Goal: Navigation & Orientation: Find specific page/section

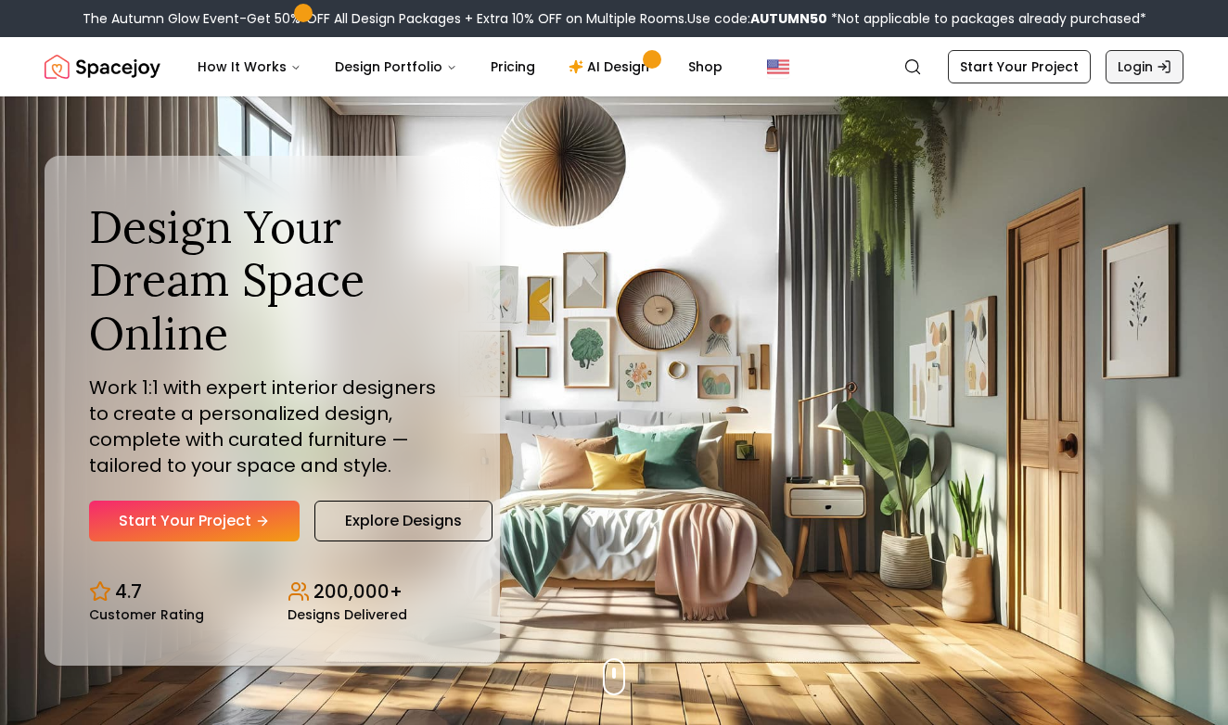
click at [1140, 70] on link "Login" at bounding box center [1144, 66] width 78 height 33
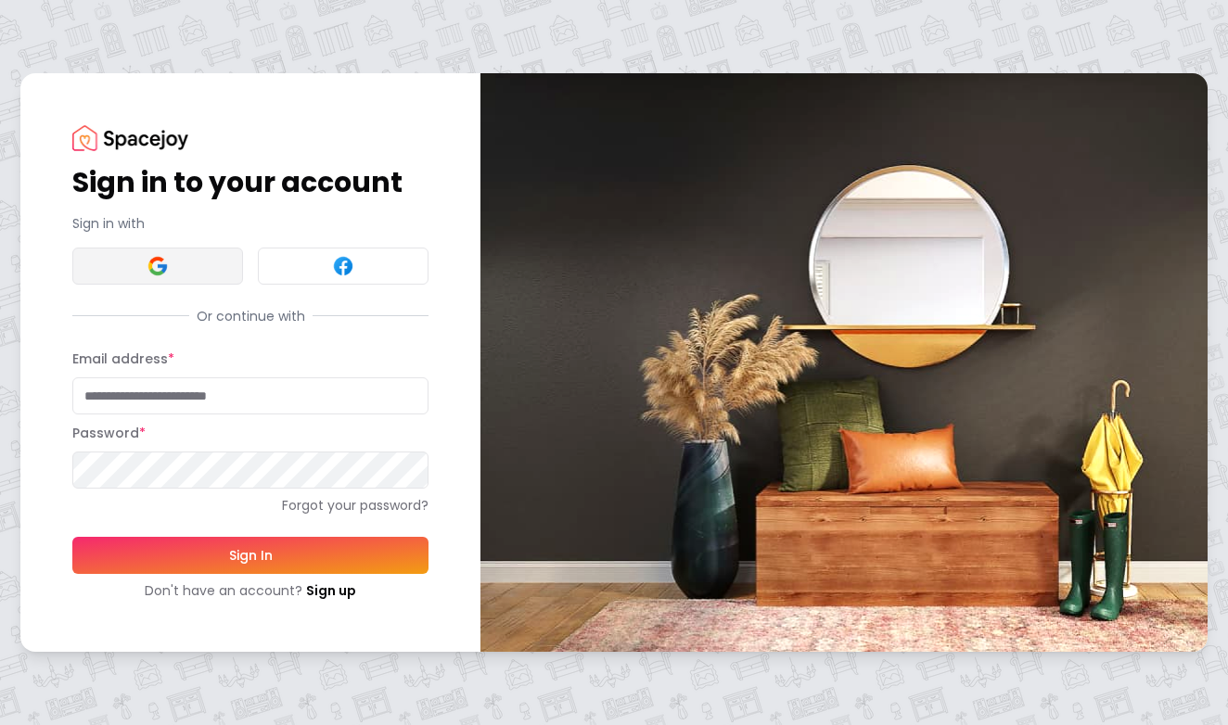
click at [180, 280] on button at bounding box center [157, 266] width 171 height 37
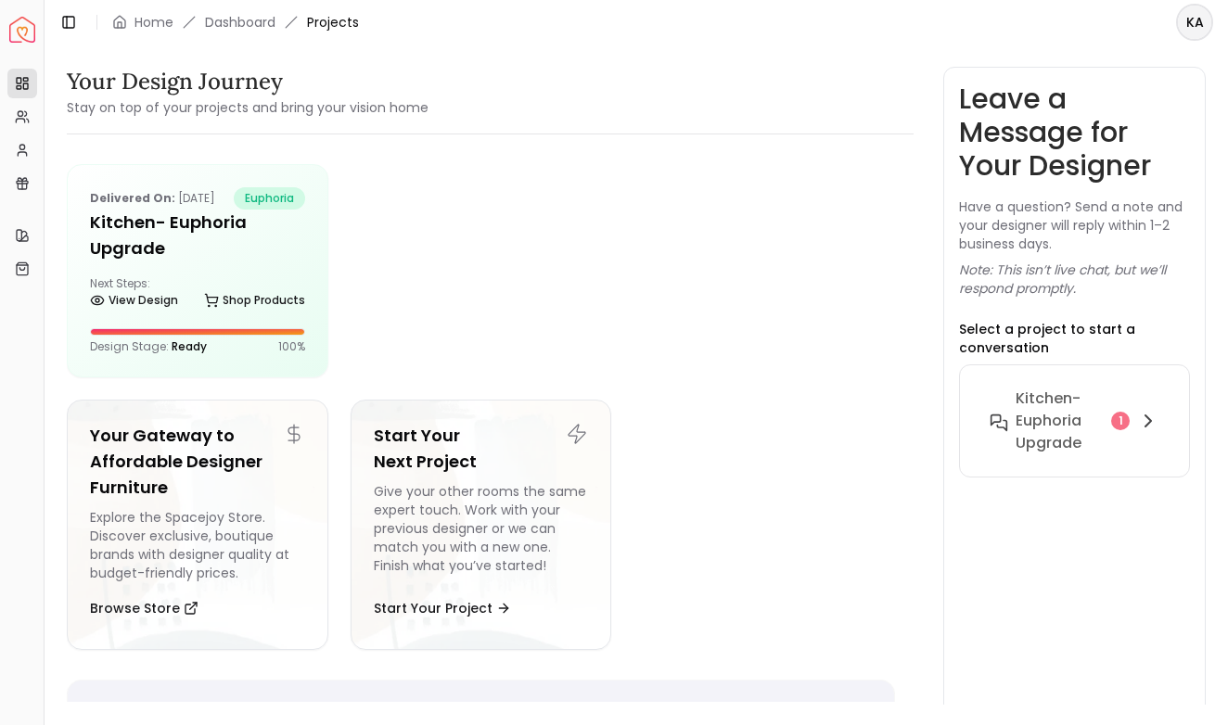
click at [582, 233] on div at bounding box center [622, 270] width 544 height 213
click at [223, 261] on h5 "Kitchen- Euphoria Upgrade" at bounding box center [197, 236] width 215 height 52
click at [164, 210] on p "Delivered on: Sep 22, 2025" at bounding box center [152, 198] width 125 height 22
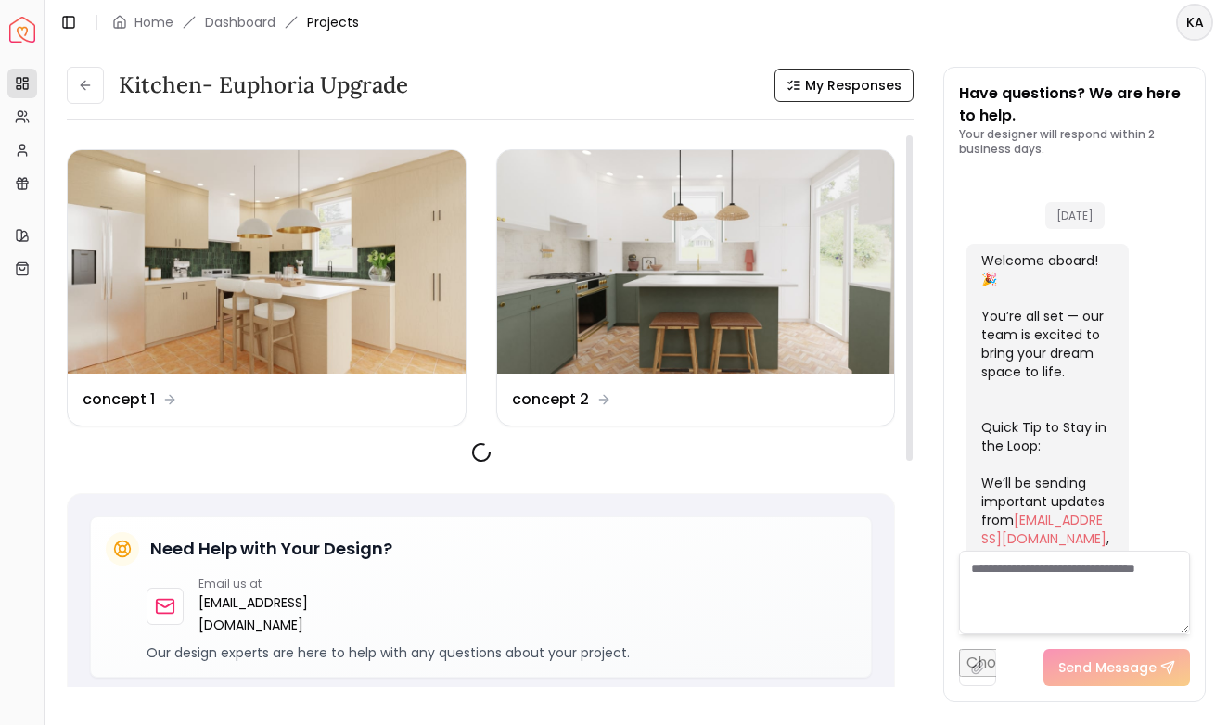
scroll to position [3359, 0]
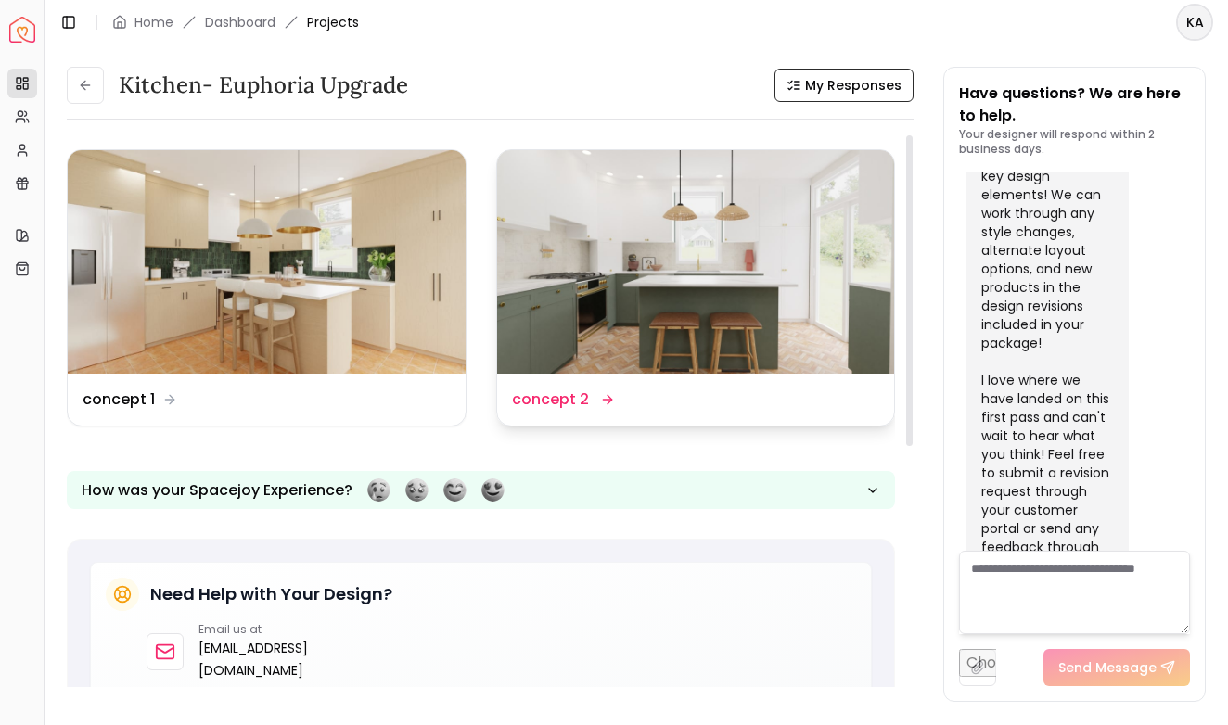
click at [603, 309] on img at bounding box center [696, 261] width 398 height 223
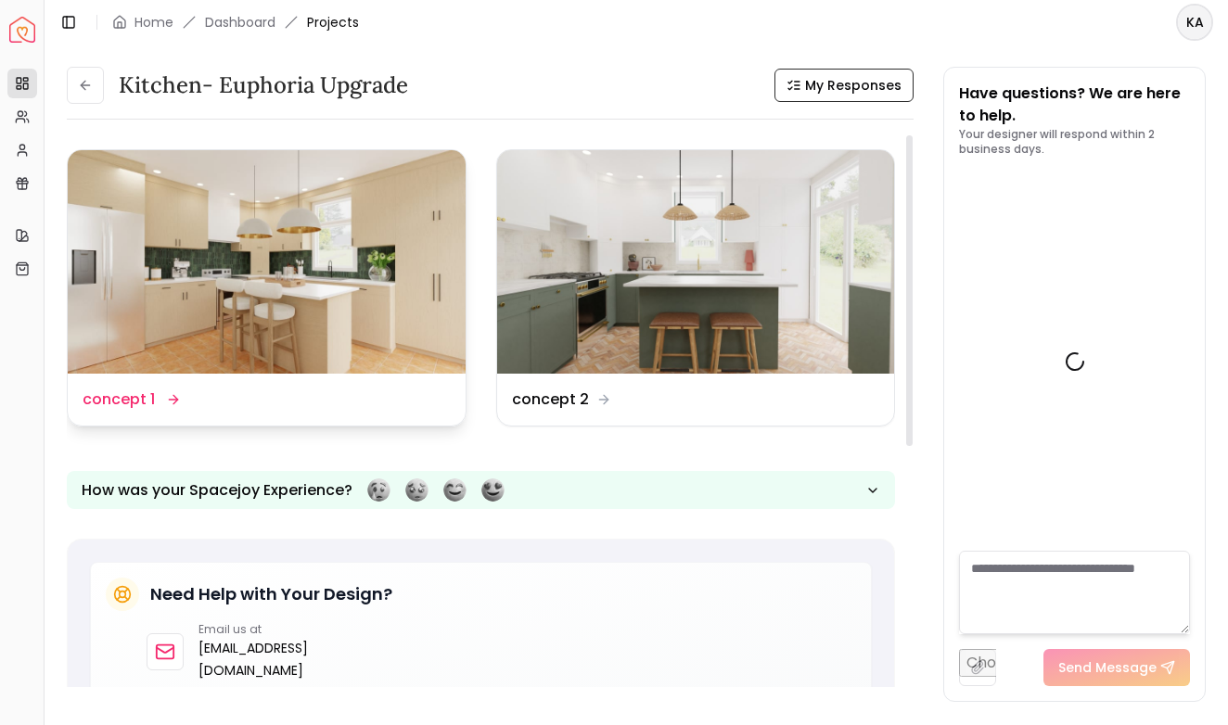
click at [163, 279] on img at bounding box center [267, 261] width 398 height 223
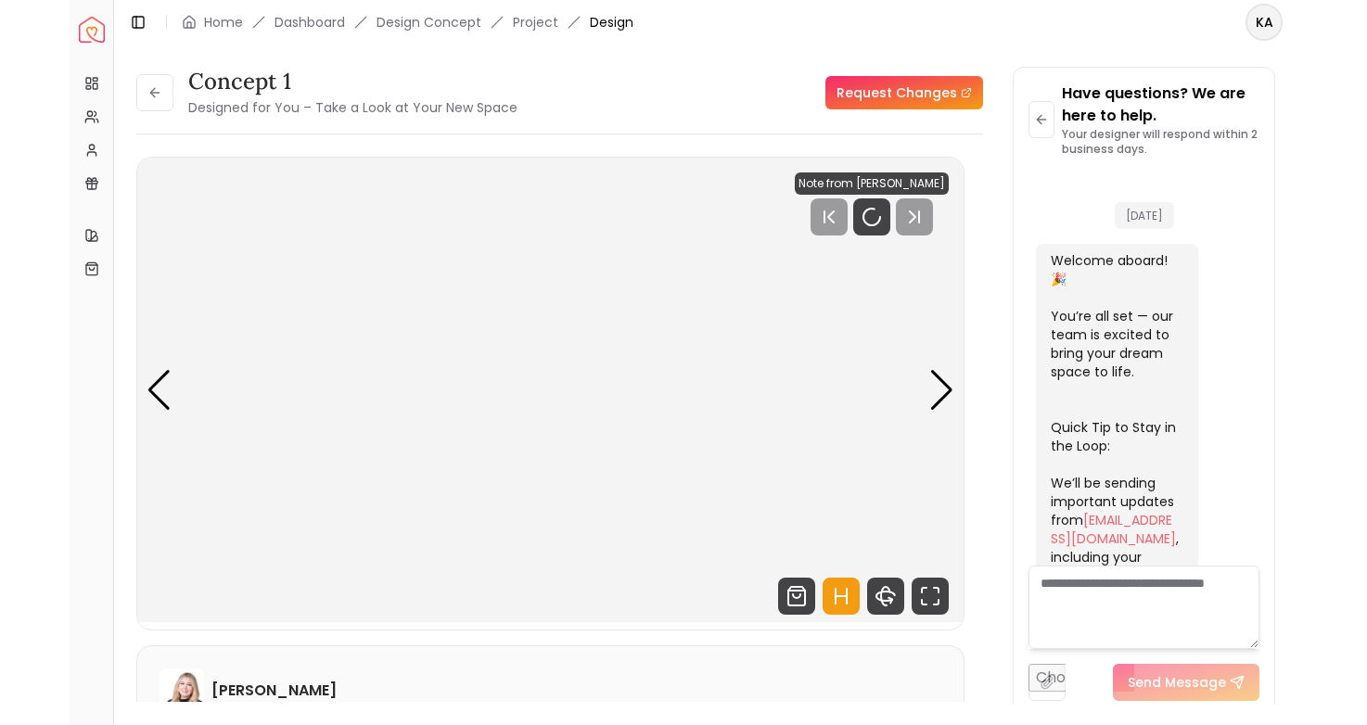
scroll to position [3344, 0]
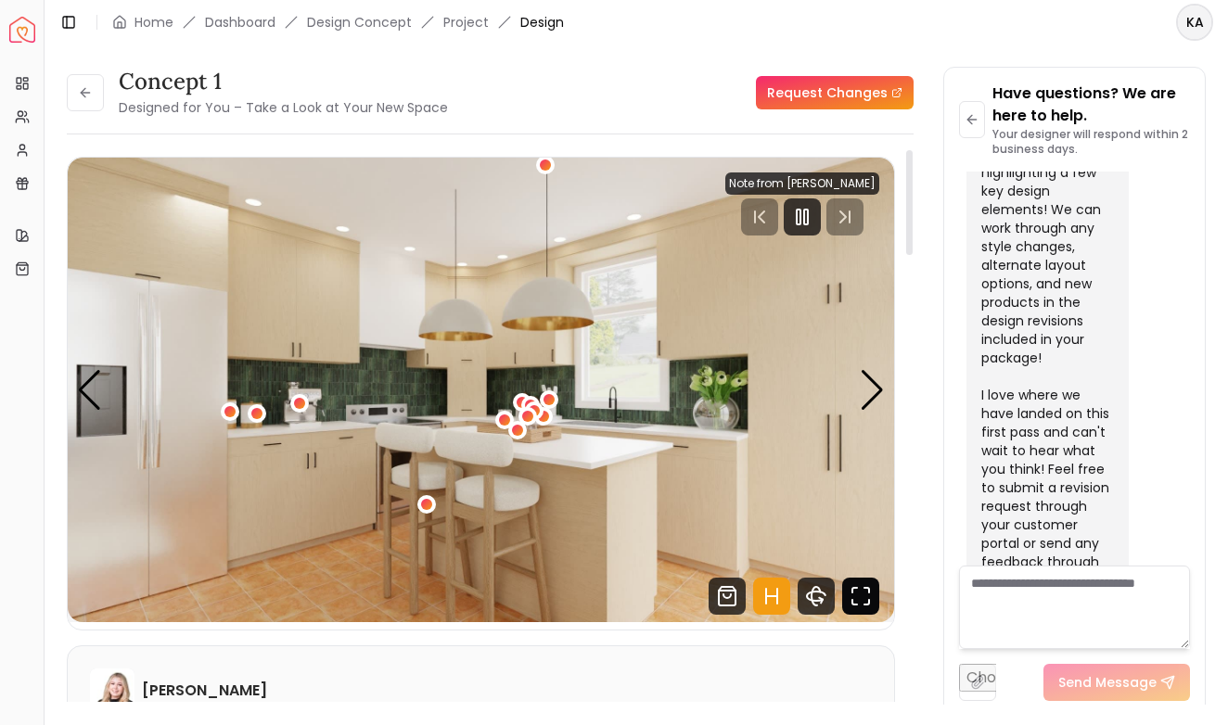
click at [854, 594] on icon "Fullscreen" at bounding box center [860, 596] width 37 height 37
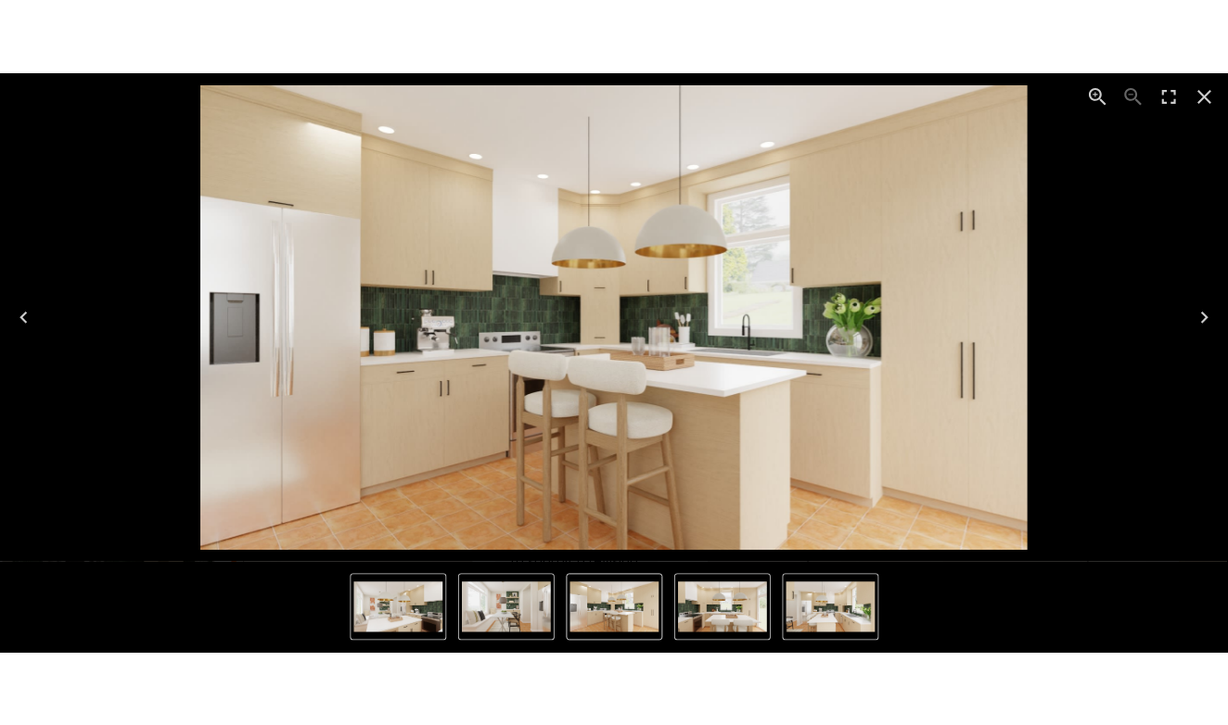
scroll to position [1818, 0]
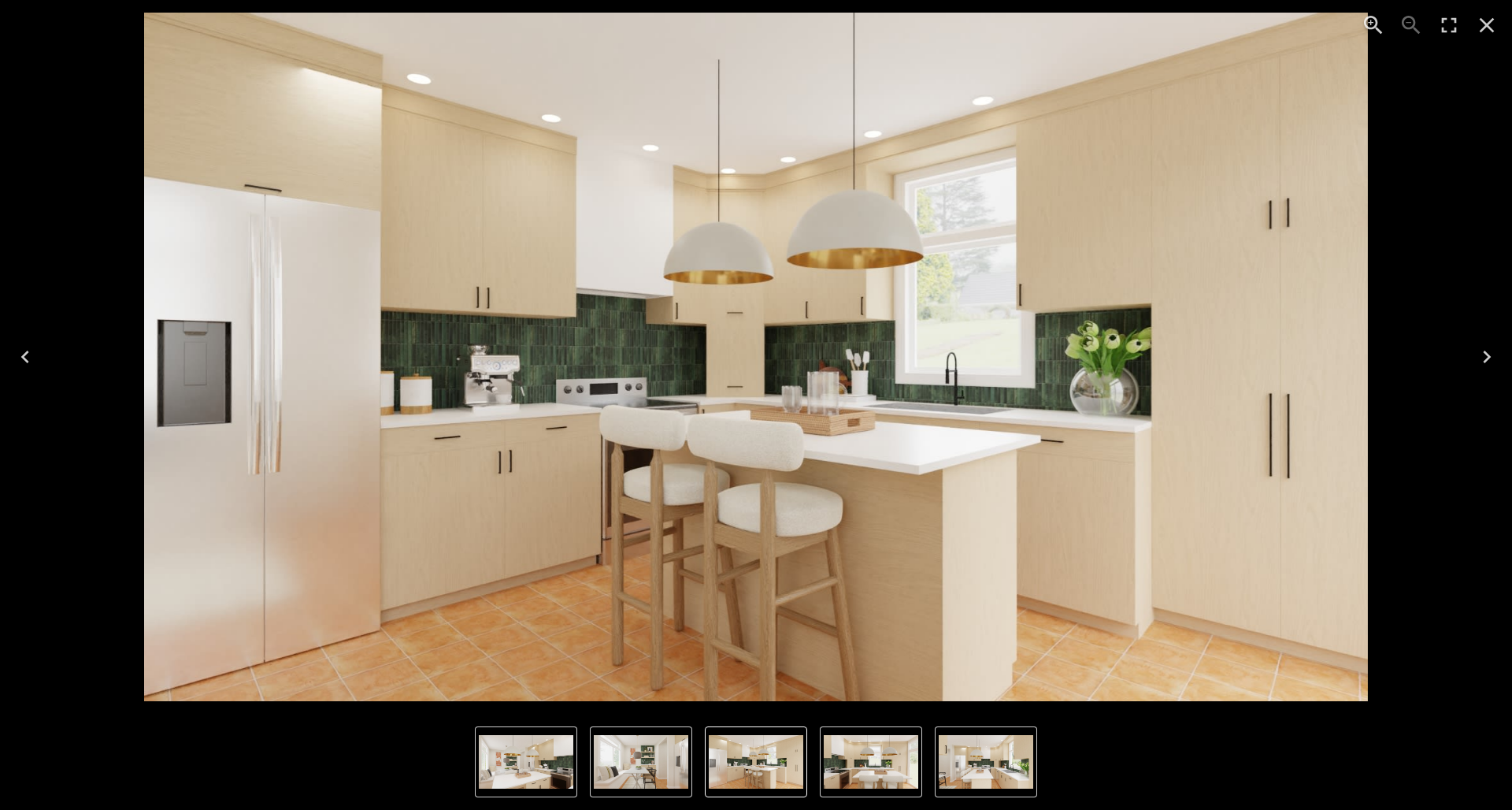
click at [644, 615] on img "6 of 6" at bounding box center [640, 762] width 94 height 54
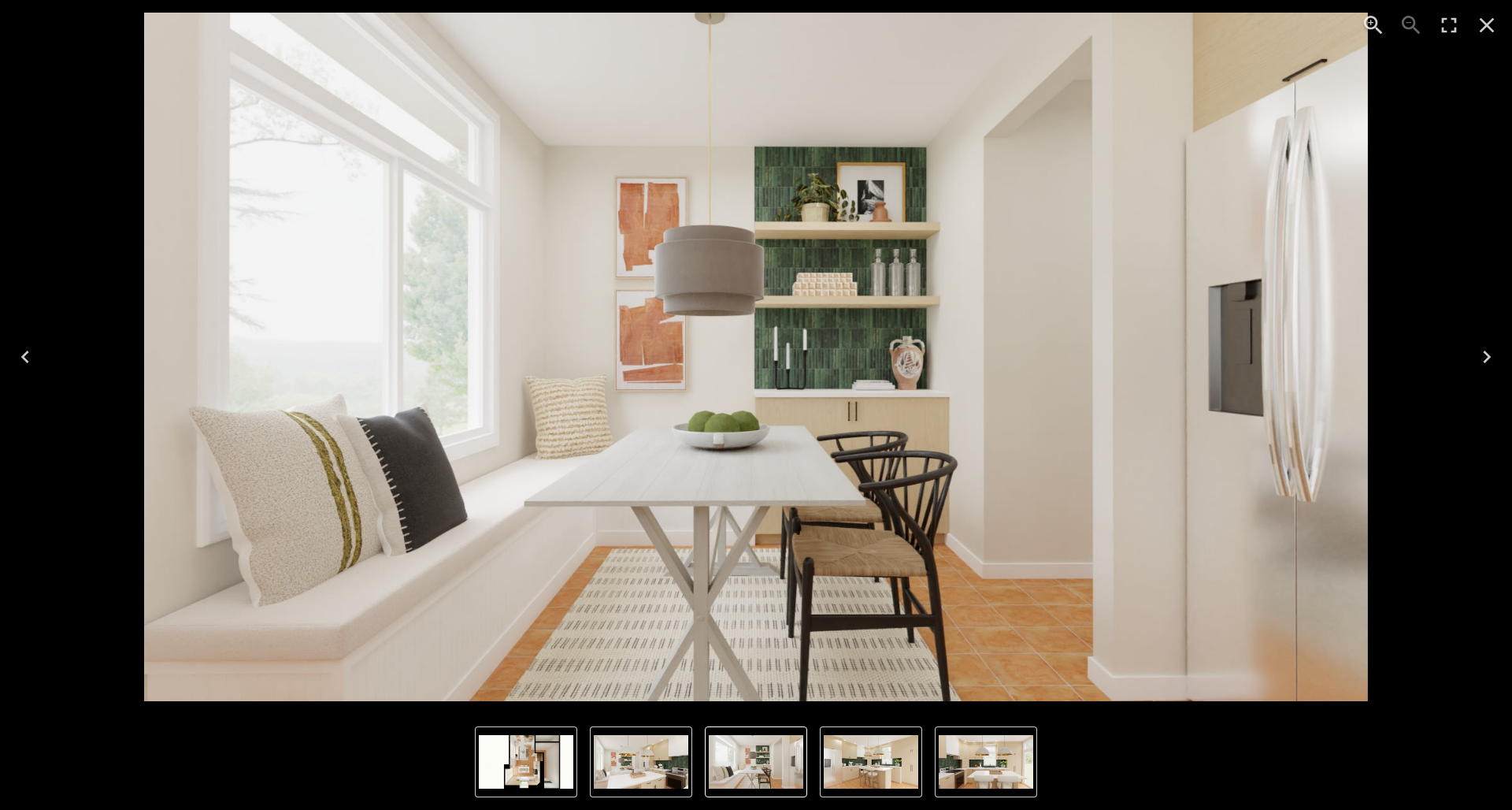
click at [874, 615] on img "1 of 6" at bounding box center [871, 762] width 94 height 54
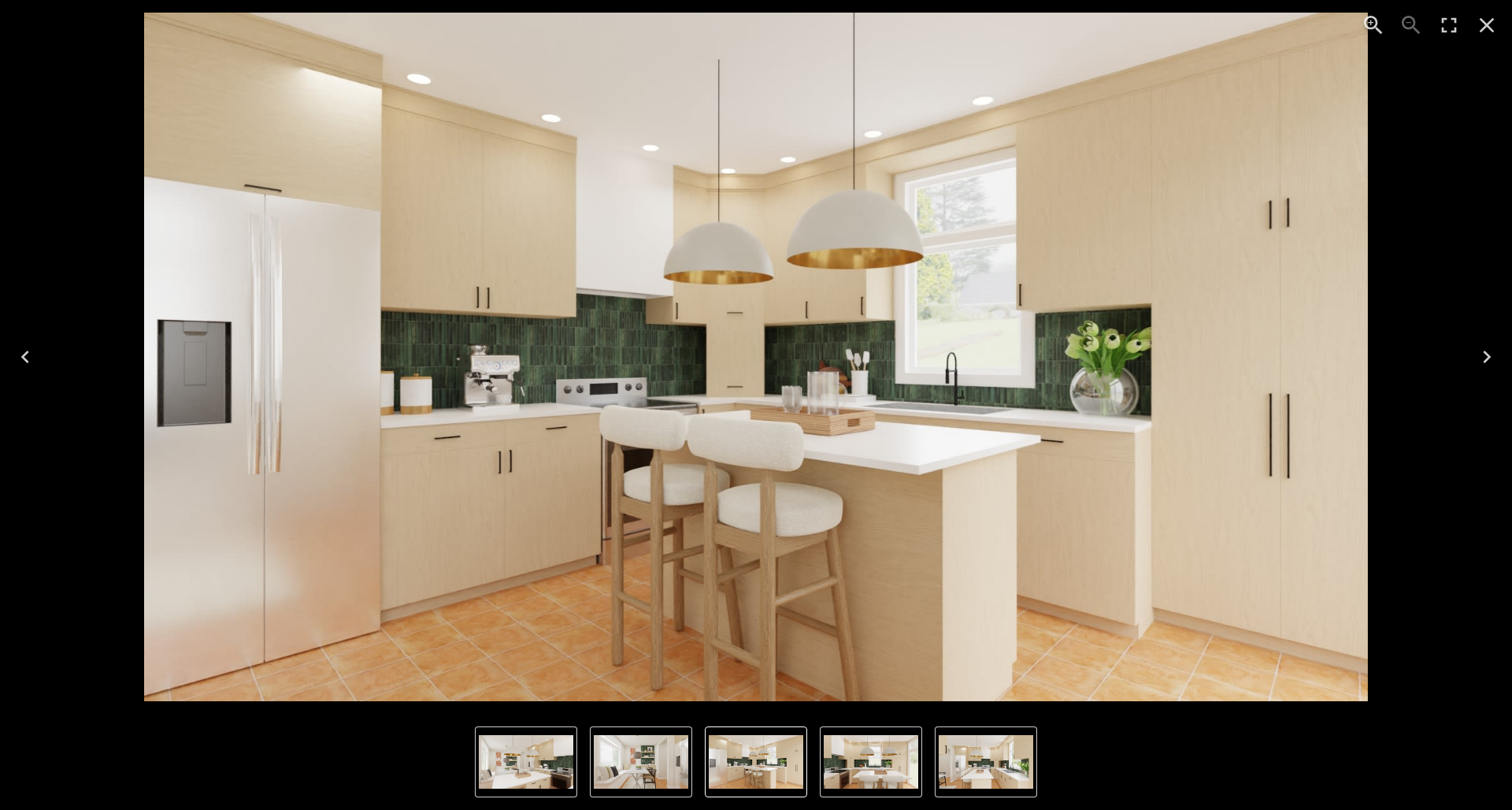
click at [879, 615] on img "2 of 6" at bounding box center [871, 762] width 94 height 54
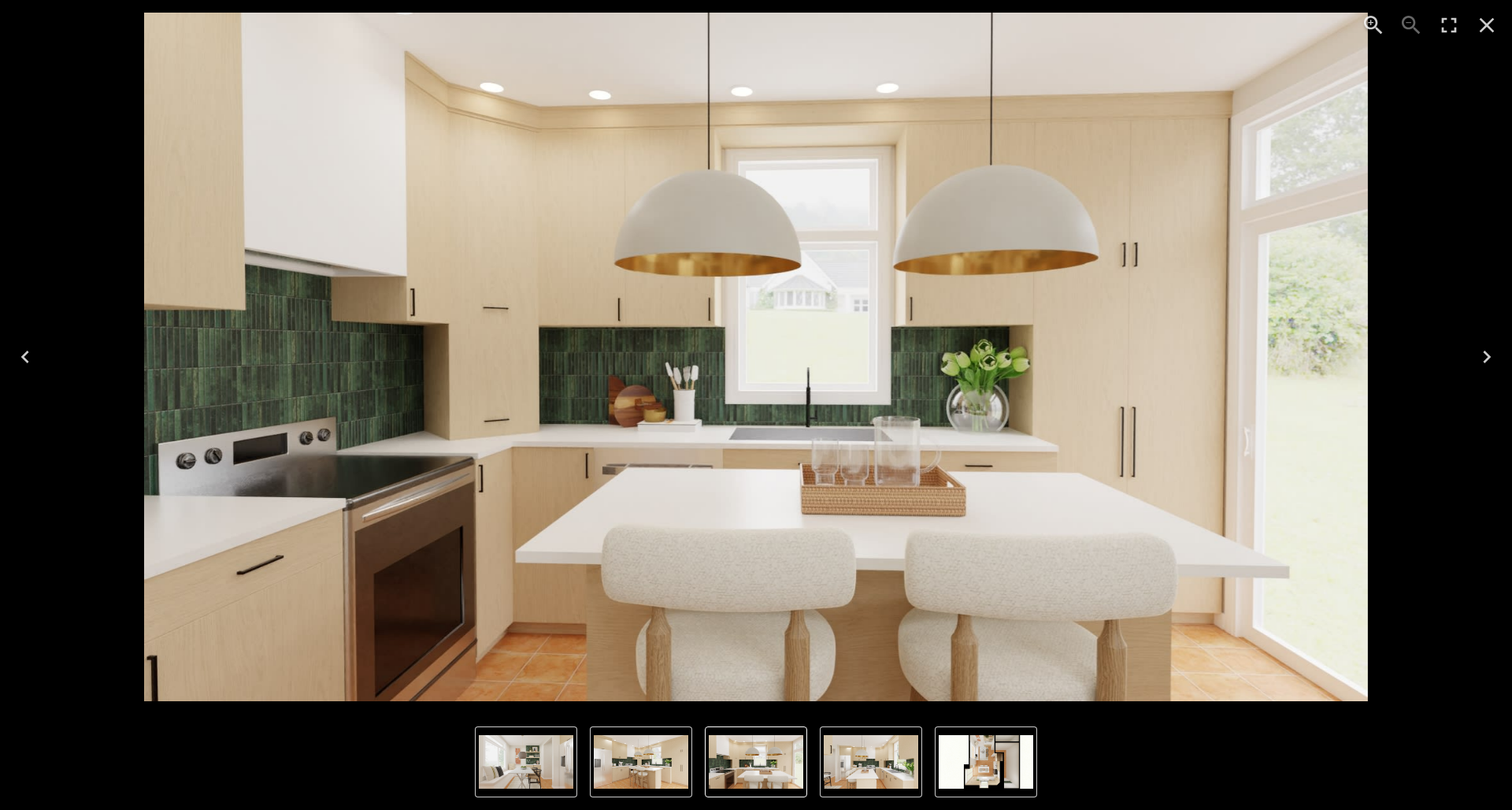
click at [904, 615] on img "3 of 6" at bounding box center [871, 762] width 94 height 54
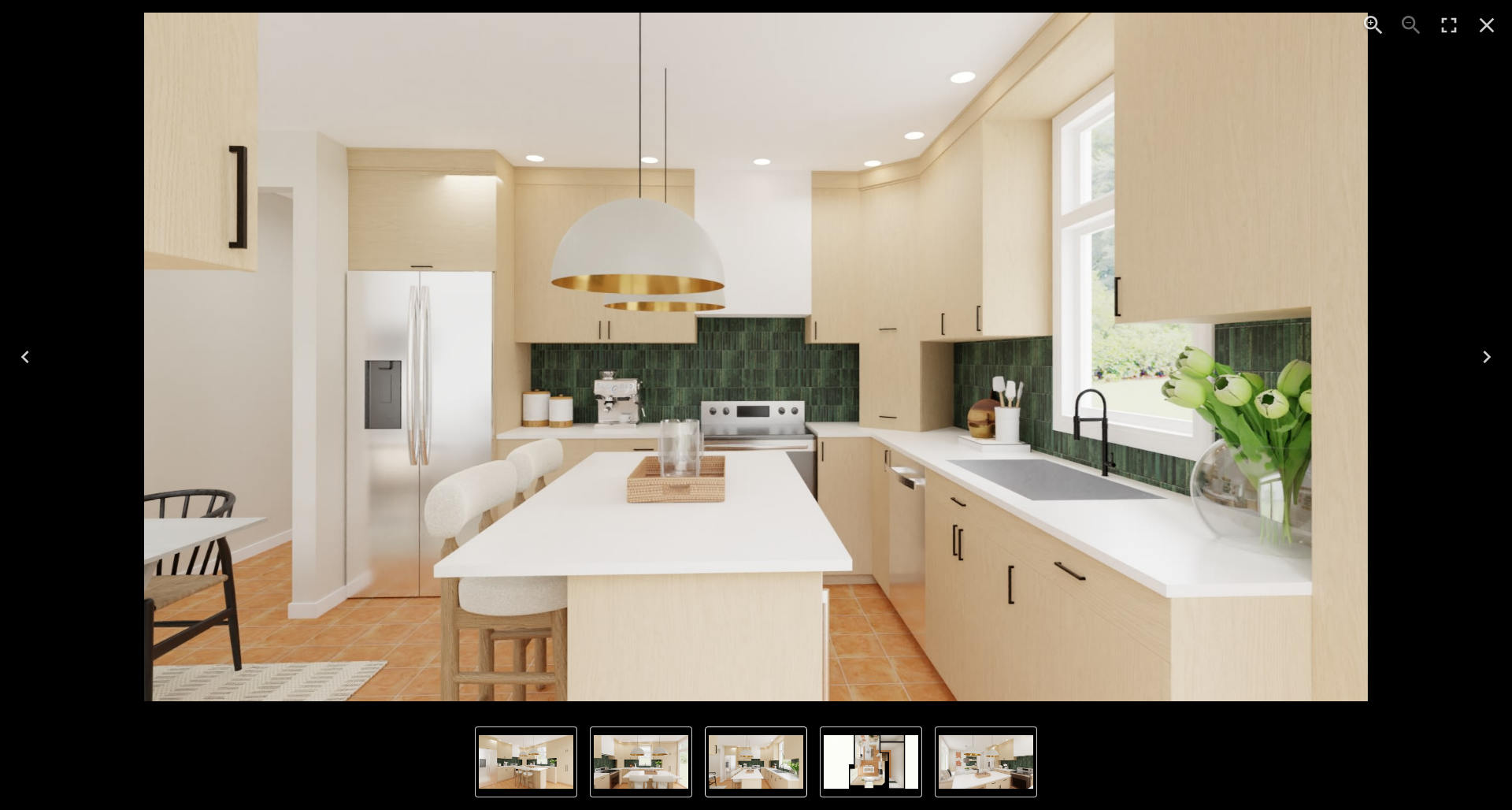
click at [529, 615] on img "1 of 6" at bounding box center [526, 762] width 94 height 54
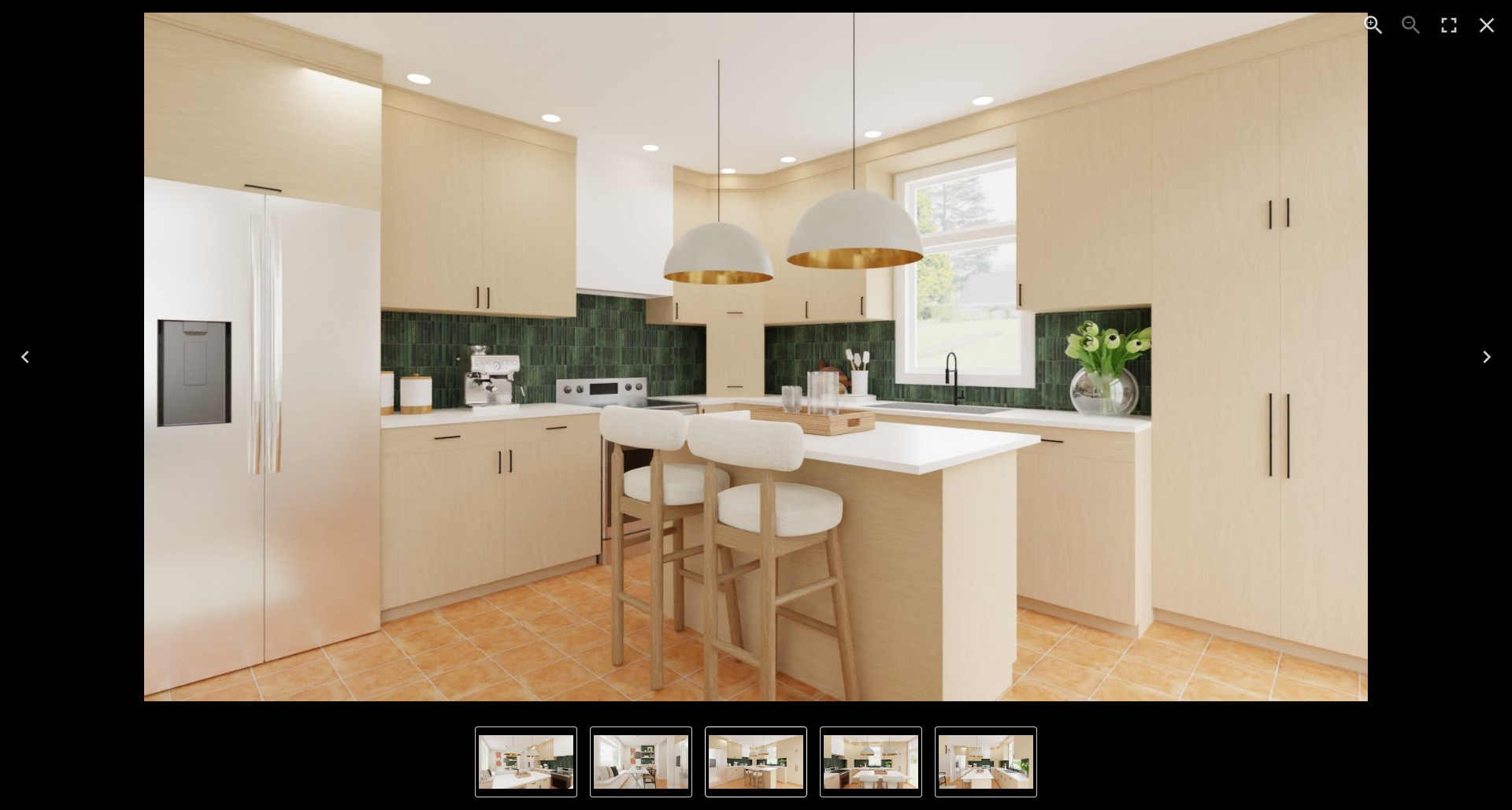
click at [637, 615] on img "6 of 6" at bounding box center [640, 762] width 94 height 54
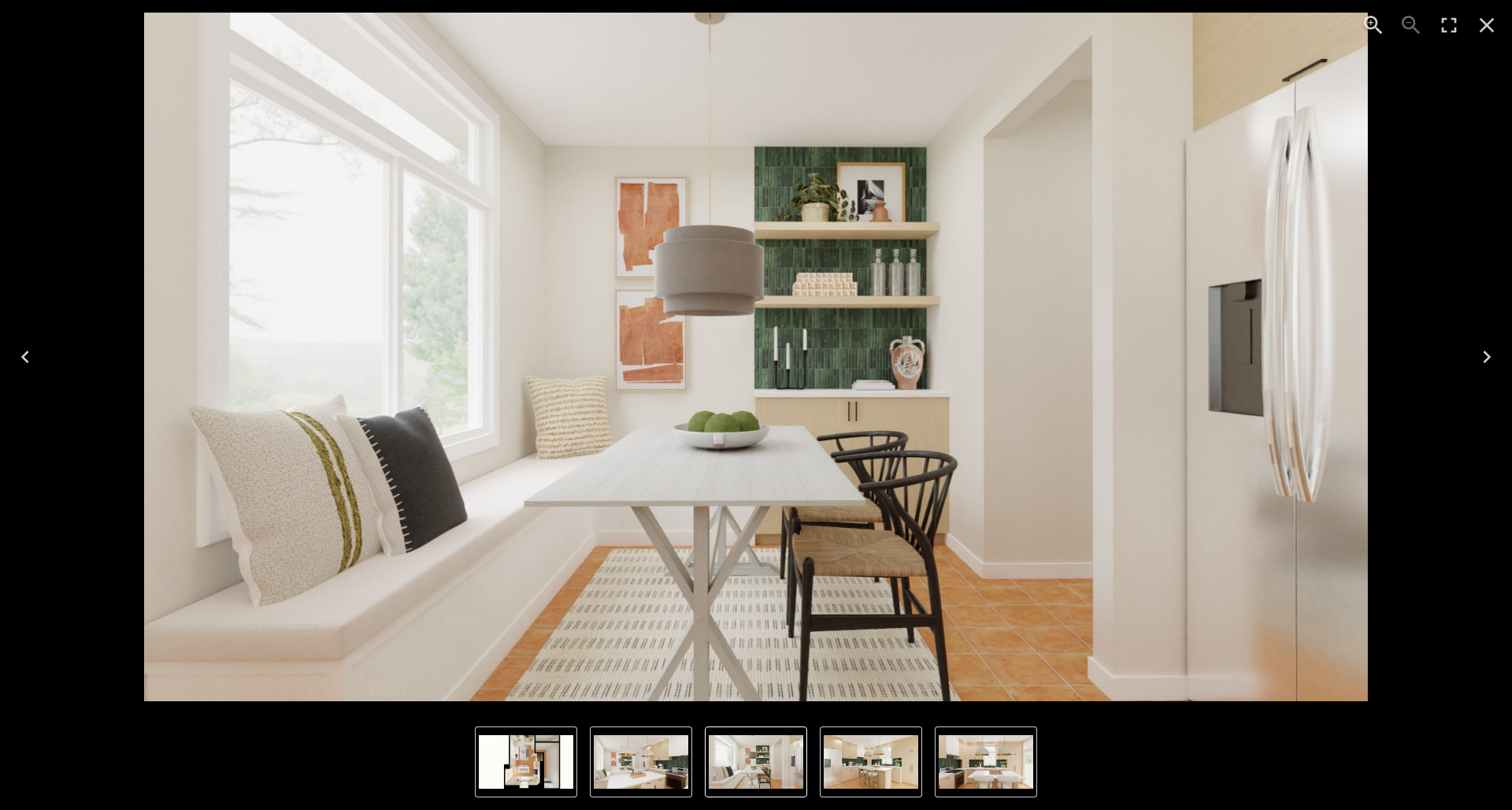
click at [567, 615] on img "4 of 6" at bounding box center [526, 762] width 94 height 54
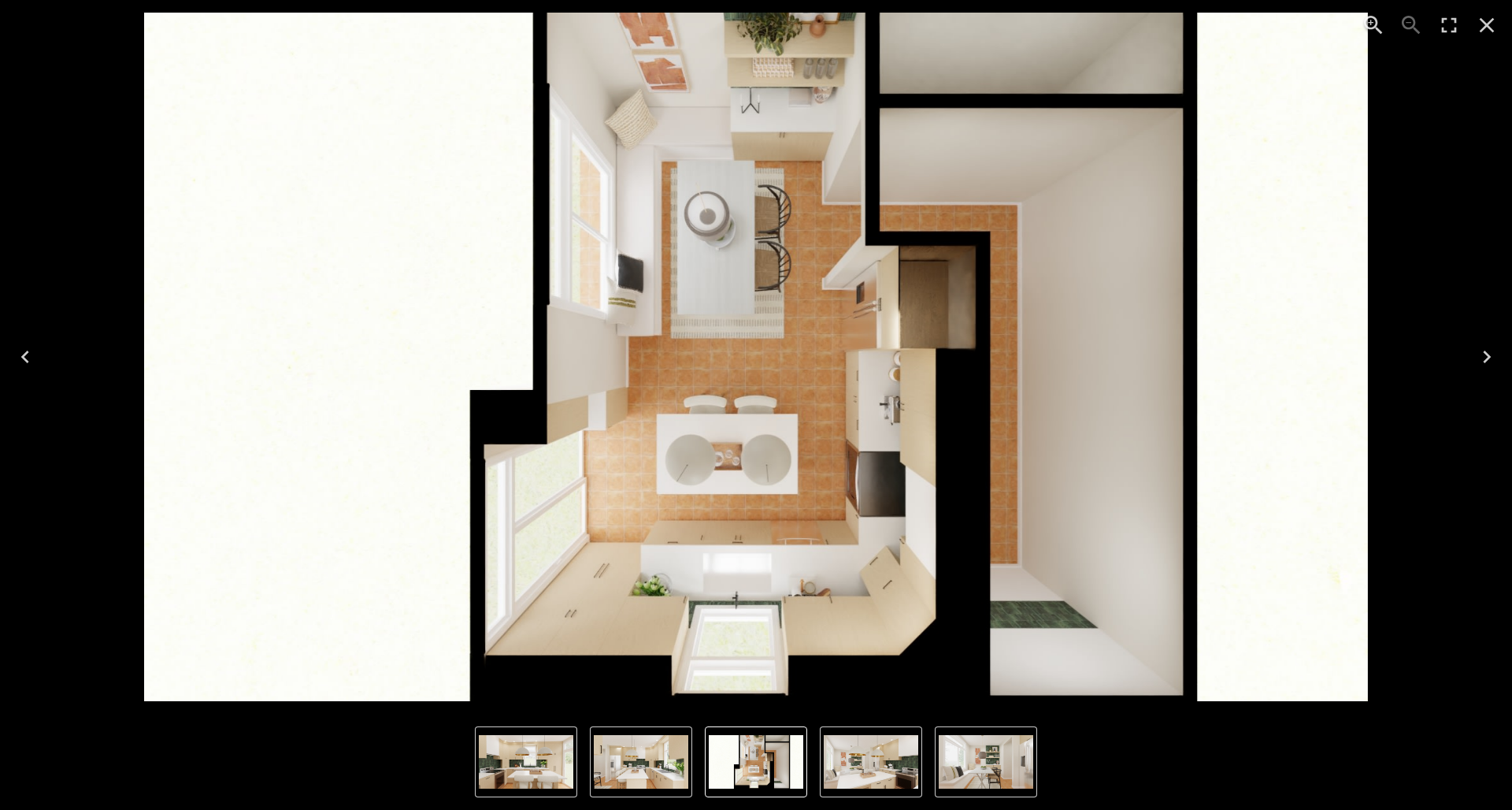
click at [484, 615] on img "2 of 6" at bounding box center [526, 762] width 94 height 54
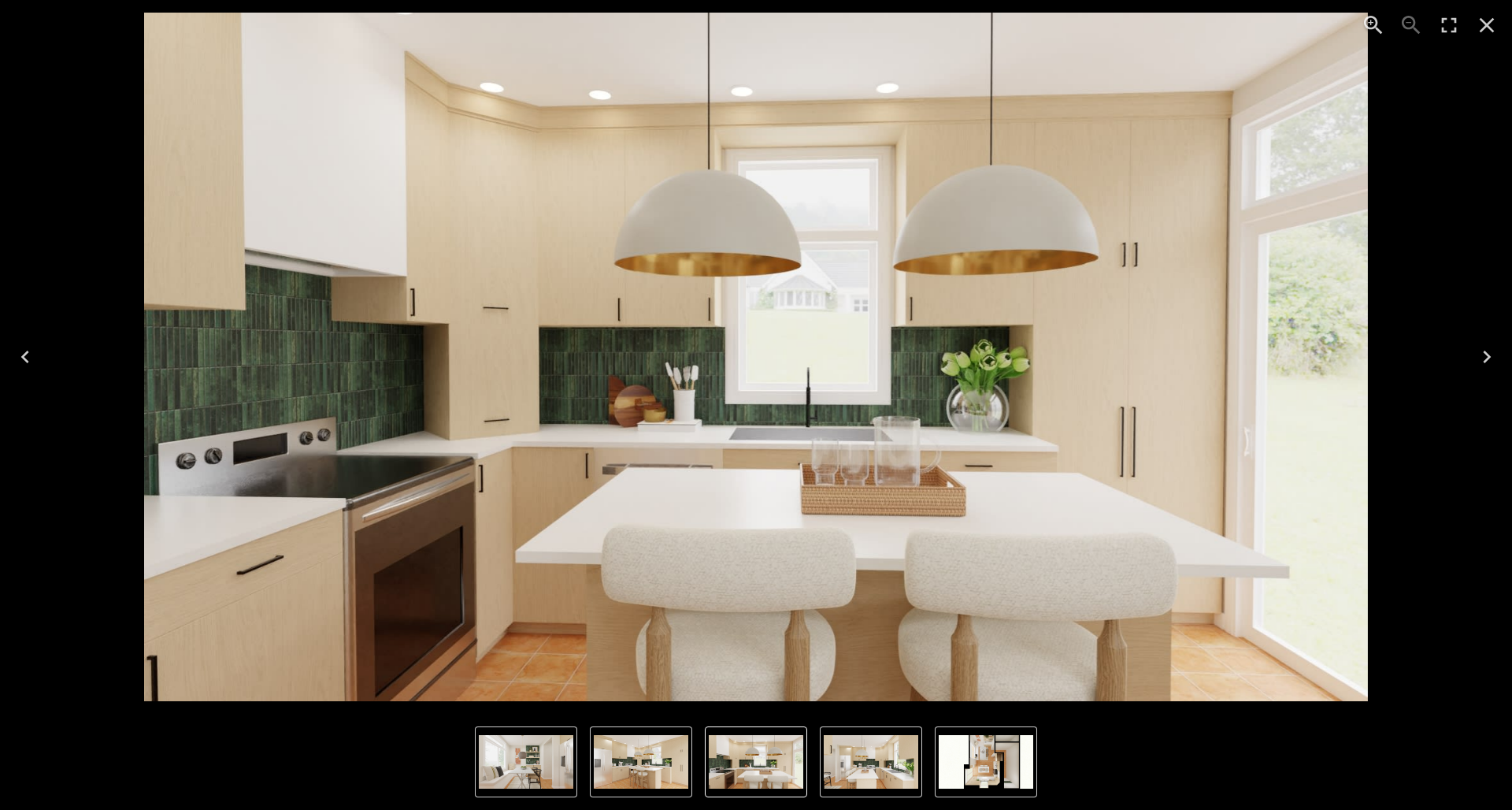
click at [968, 445] on img "2 of 6" at bounding box center [756, 357] width 1224 height 688
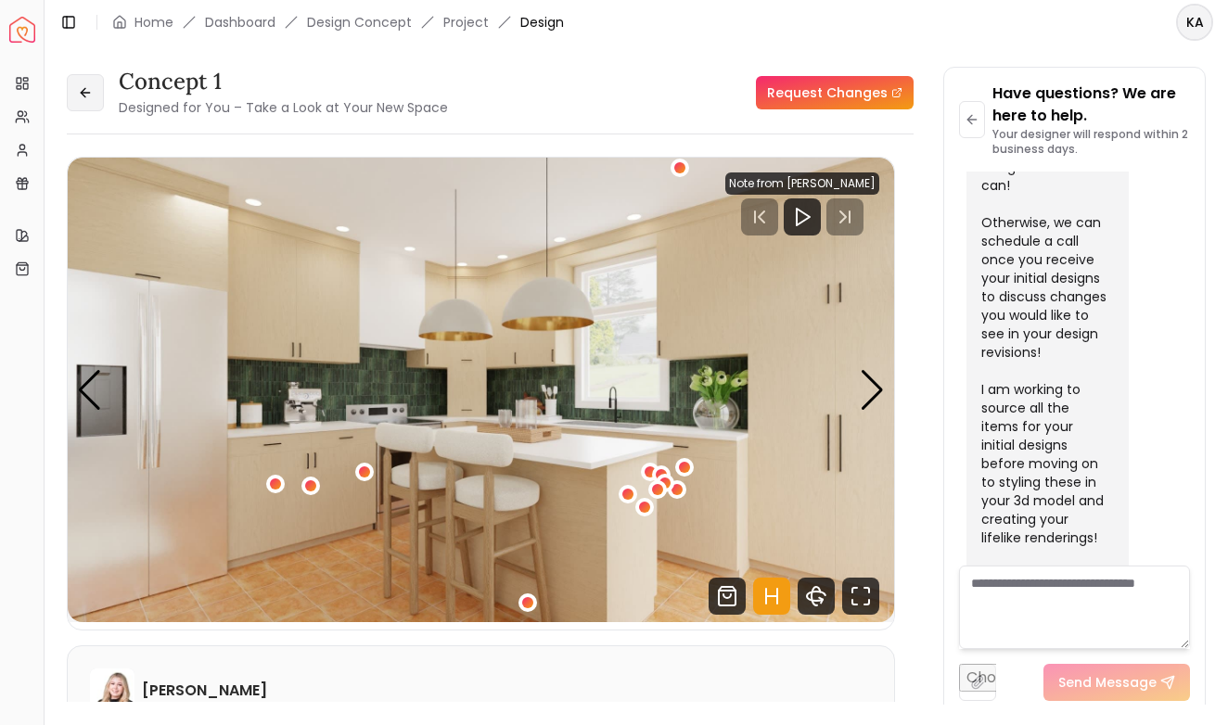
click at [83, 86] on icon at bounding box center [85, 92] width 15 height 15
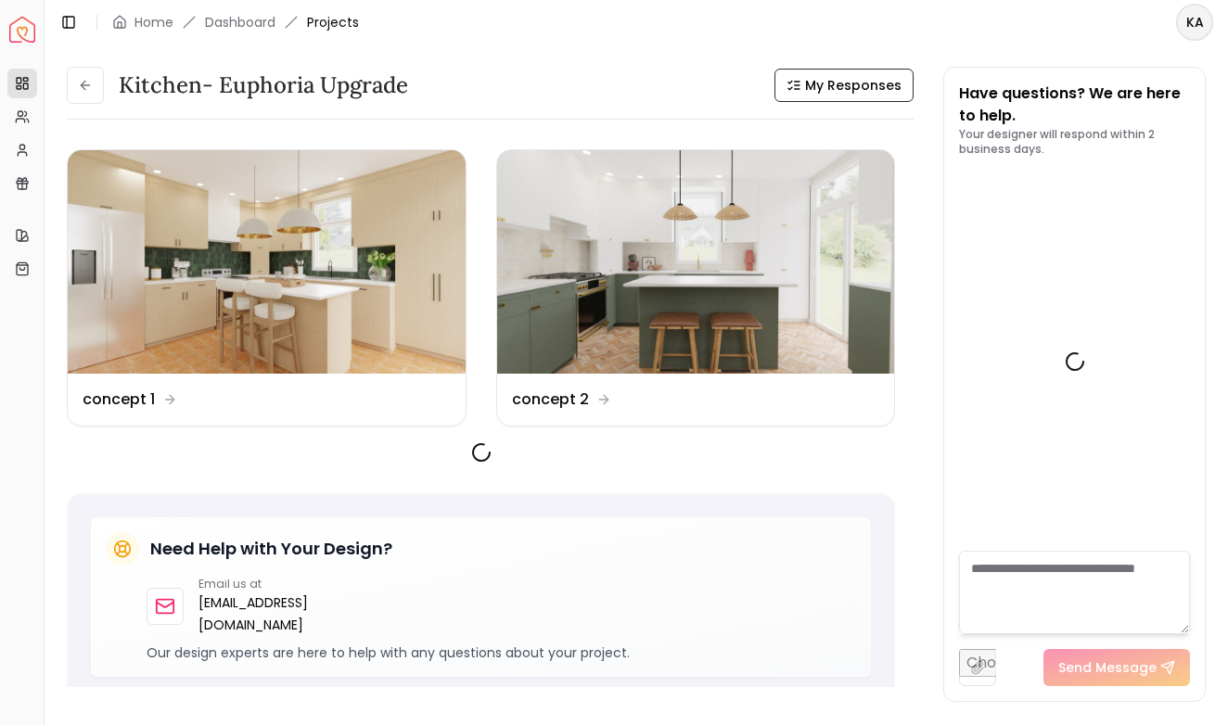
scroll to position [3359, 0]
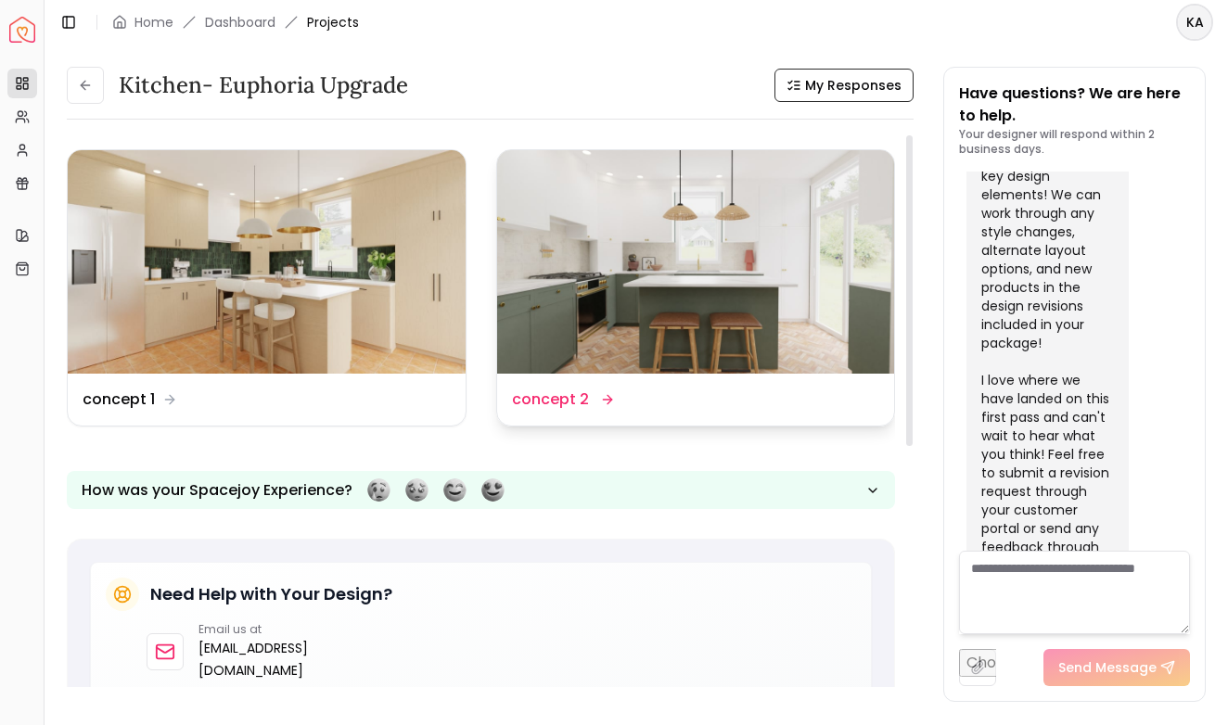
click at [622, 351] on img at bounding box center [696, 261] width 398 height 223
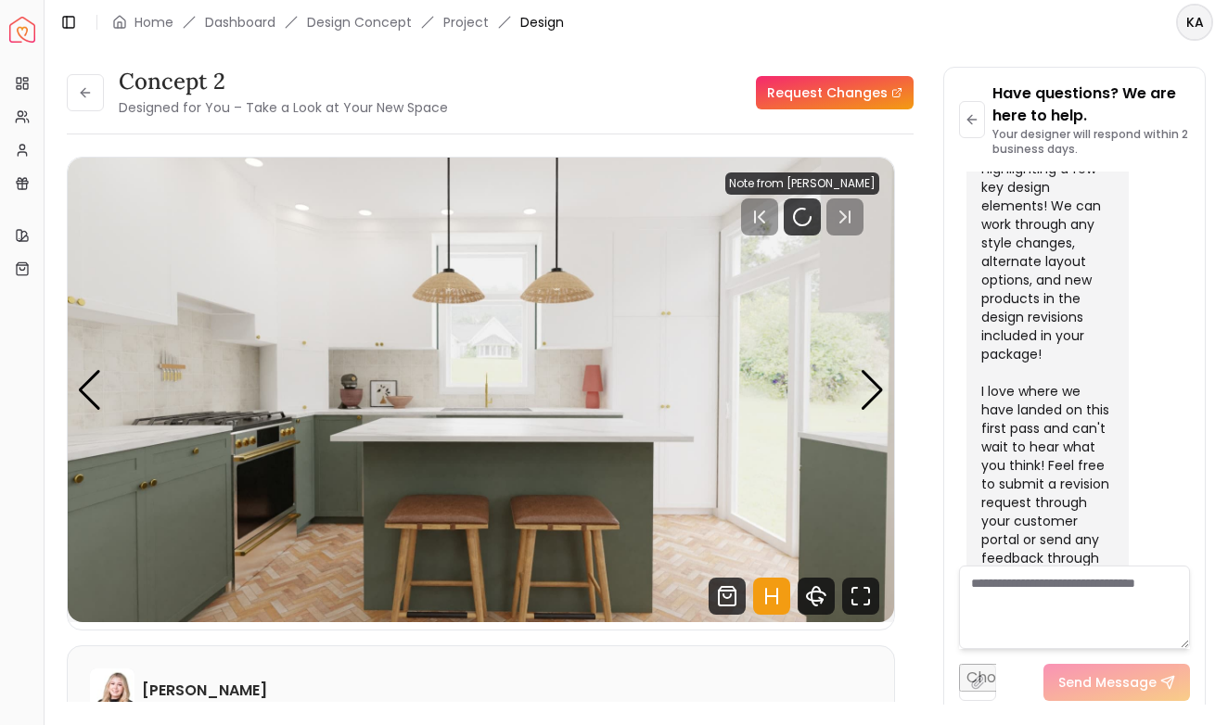
scroll to position [3344, 0]
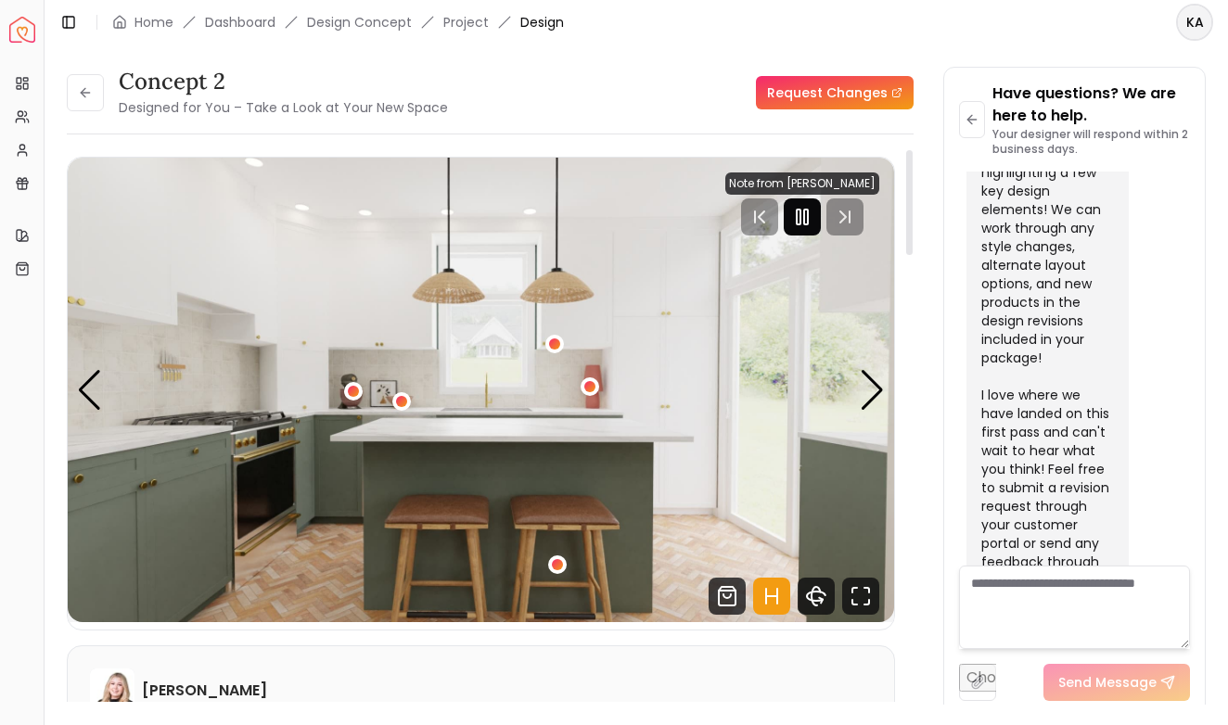
click at [800, 211] on icon "Pause" at bounding box center [802, 217] width 22 height 22
click at [876, 401] on div "Next slide" at bounding box center [872, 390] width 25 height 41
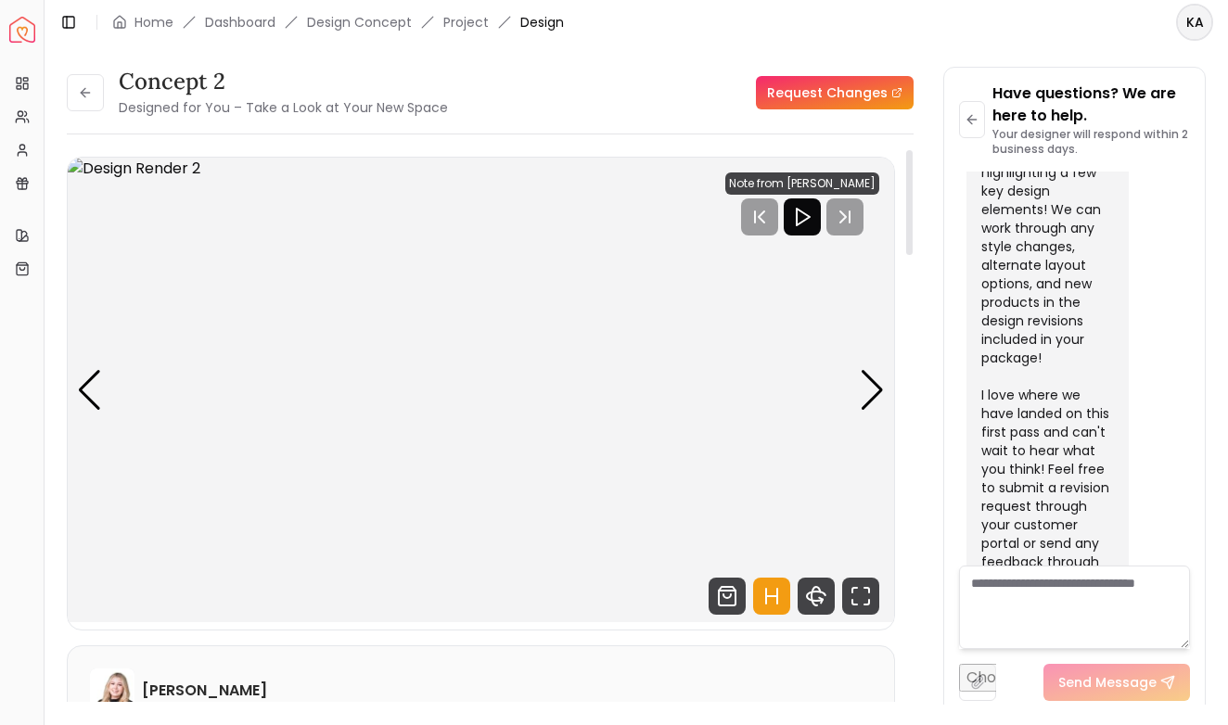
click at [797, 215] on polygon "Play" at bounding box center [802, 217] width 13 height 17
click at [76, 391] on img "2 / 5" at bounding box center [481, 390] width 826 height 465
click at [89, 389] on div "Previous slide" at bounding box center [89, 390] width 25 height 41
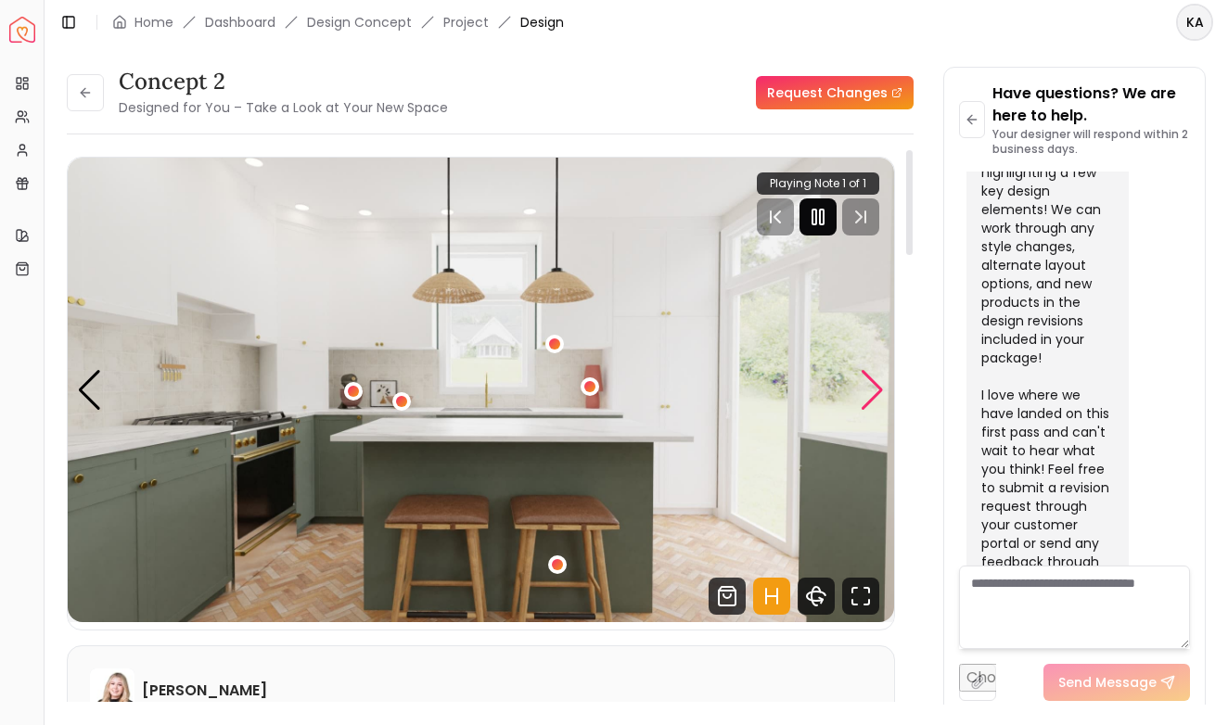
click at [872, 380] on div "Next slide" at bounding box center [872, 390] width 25 height 41
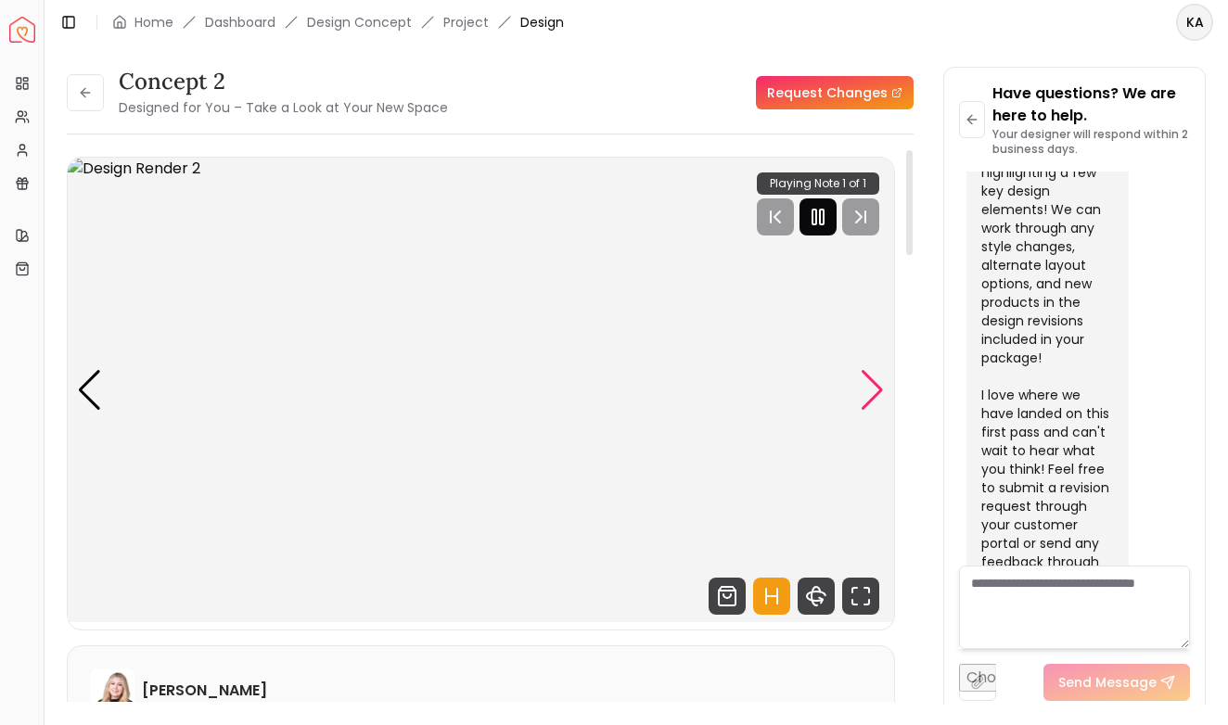
click at [872, 380] on div "Next slide" at bounding box center [872, 390] width 25 height 41
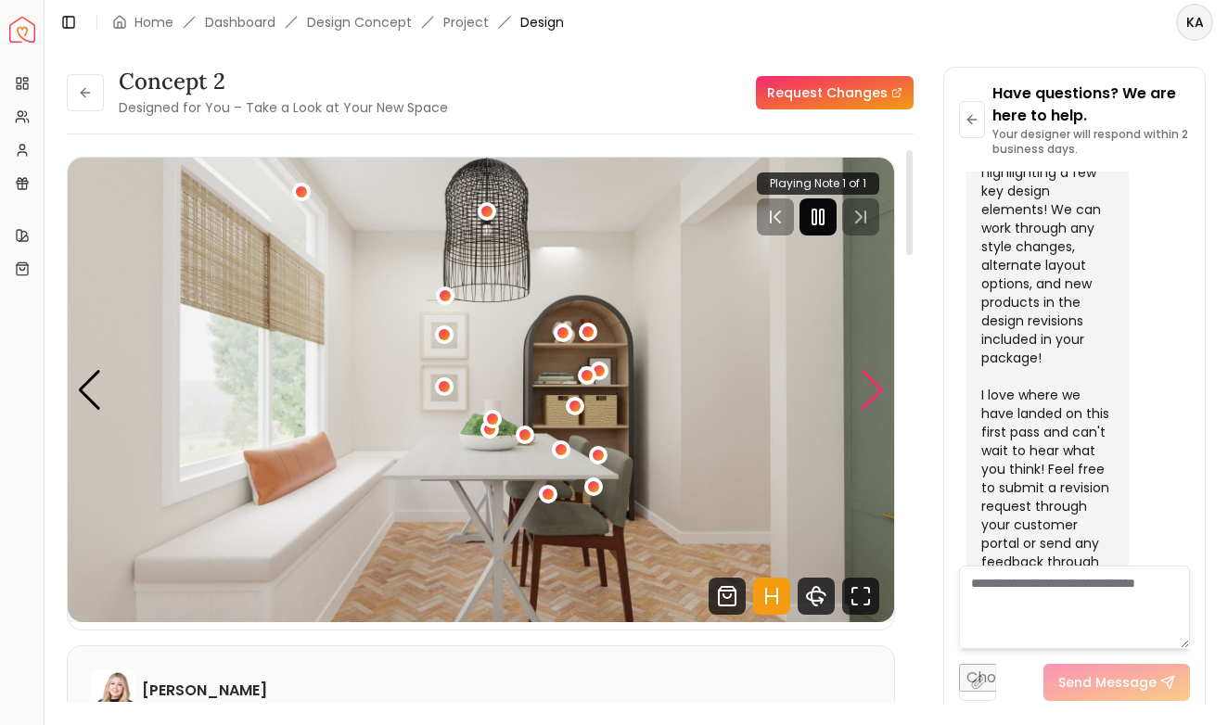
click at [872, 380] on div "Next slide" at bounding box center [872, 390] width 25 height 41
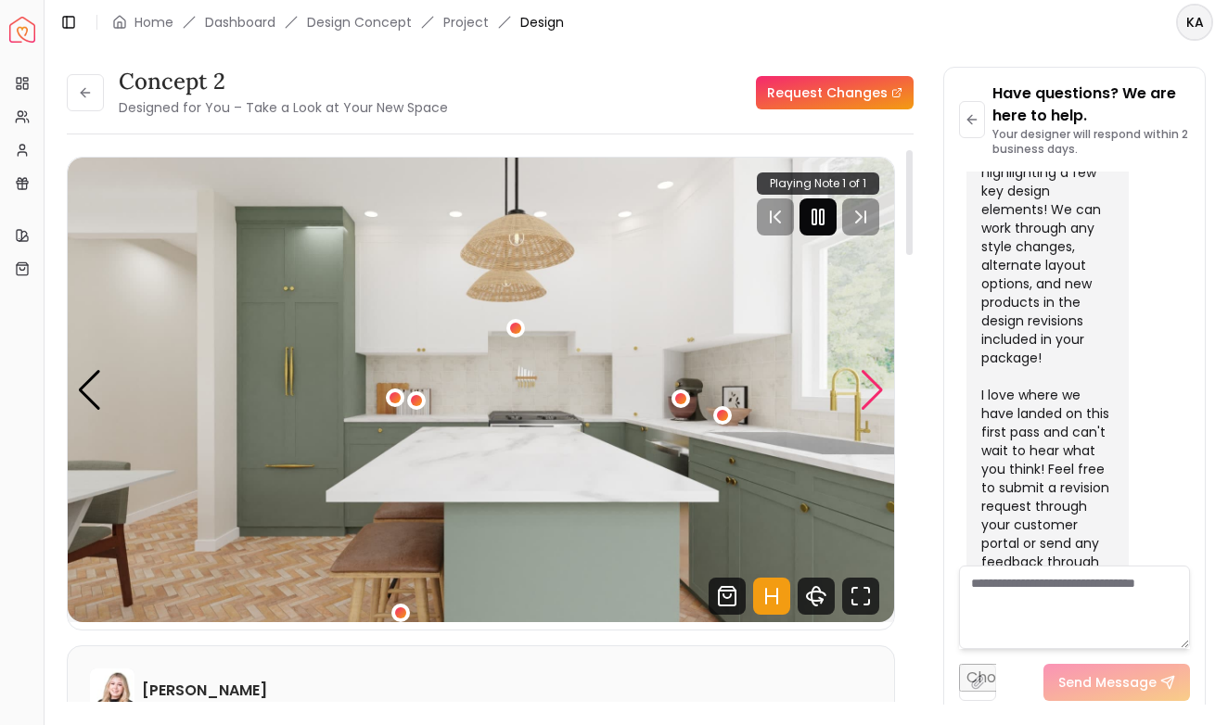
click at [872, 380] on div "Next slide" at bounding box center [872, 390] width 25 height 41
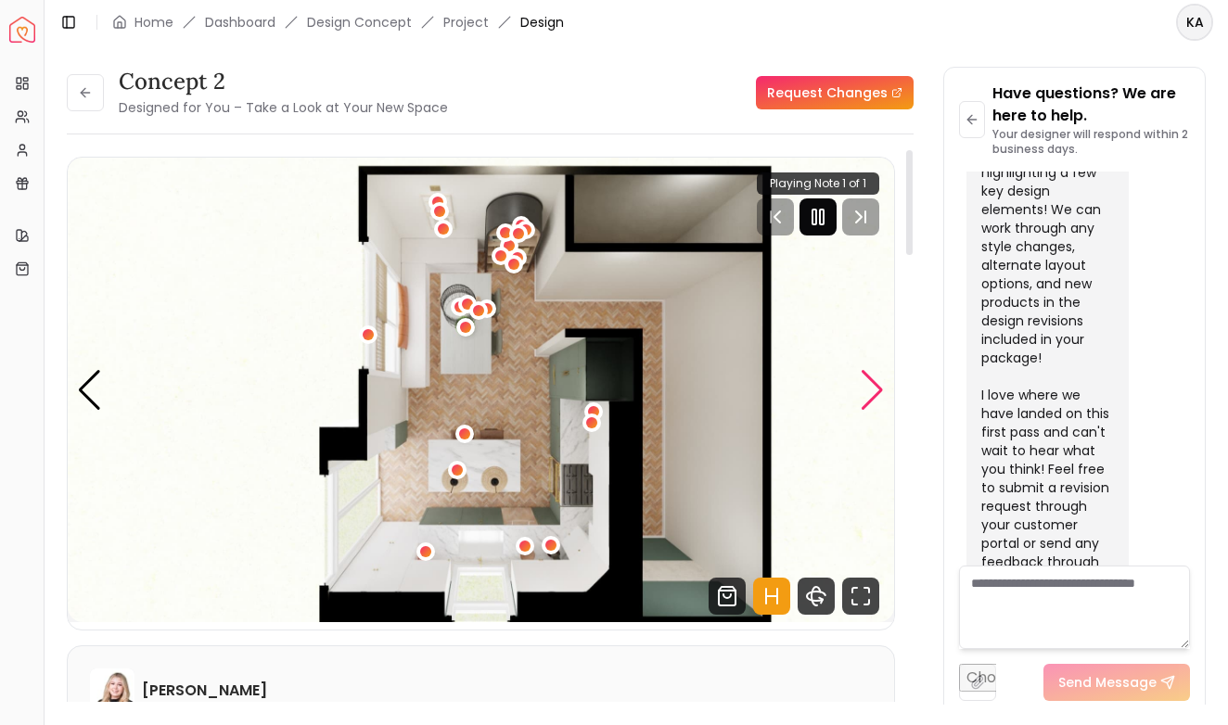
click at [872, 380] on div "Next slide" at bounding box center [872, 390] width 25 height 41
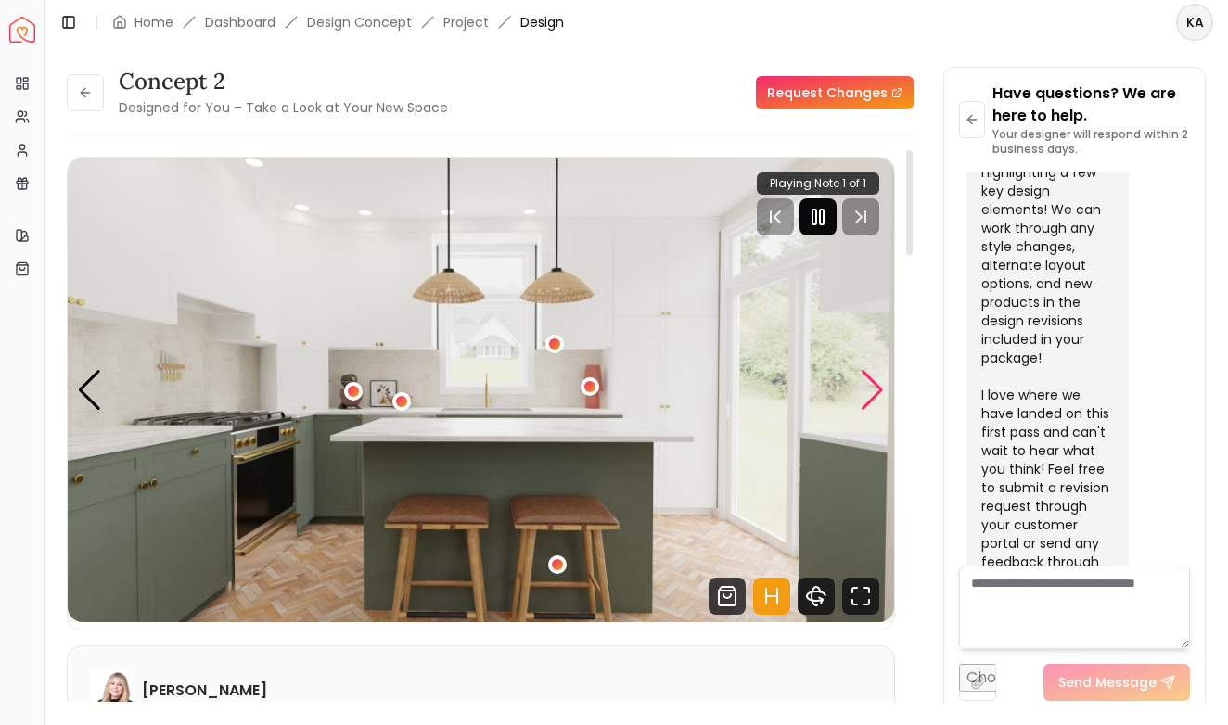
click at [872, 380] on div "Next slide" at bounding box center [872, 390] width 25 height 41
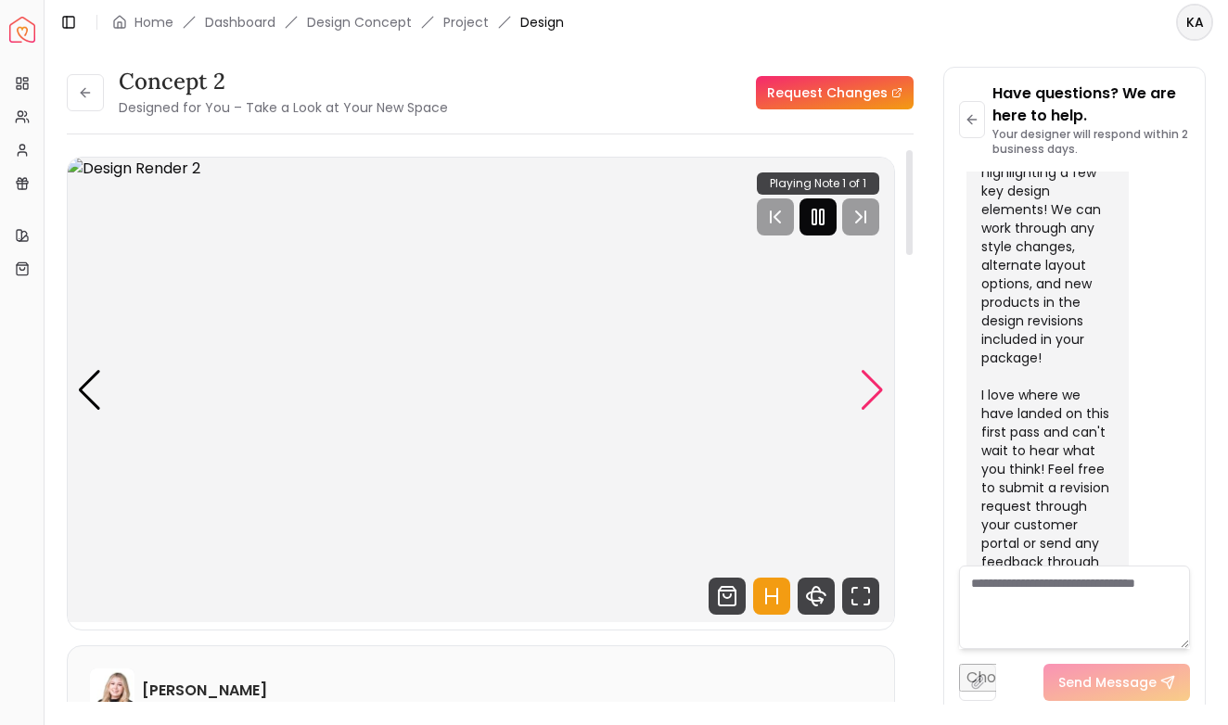
click at [872, 380] on div "Next slide" at bounding box center [872, 390] width 25 height 41
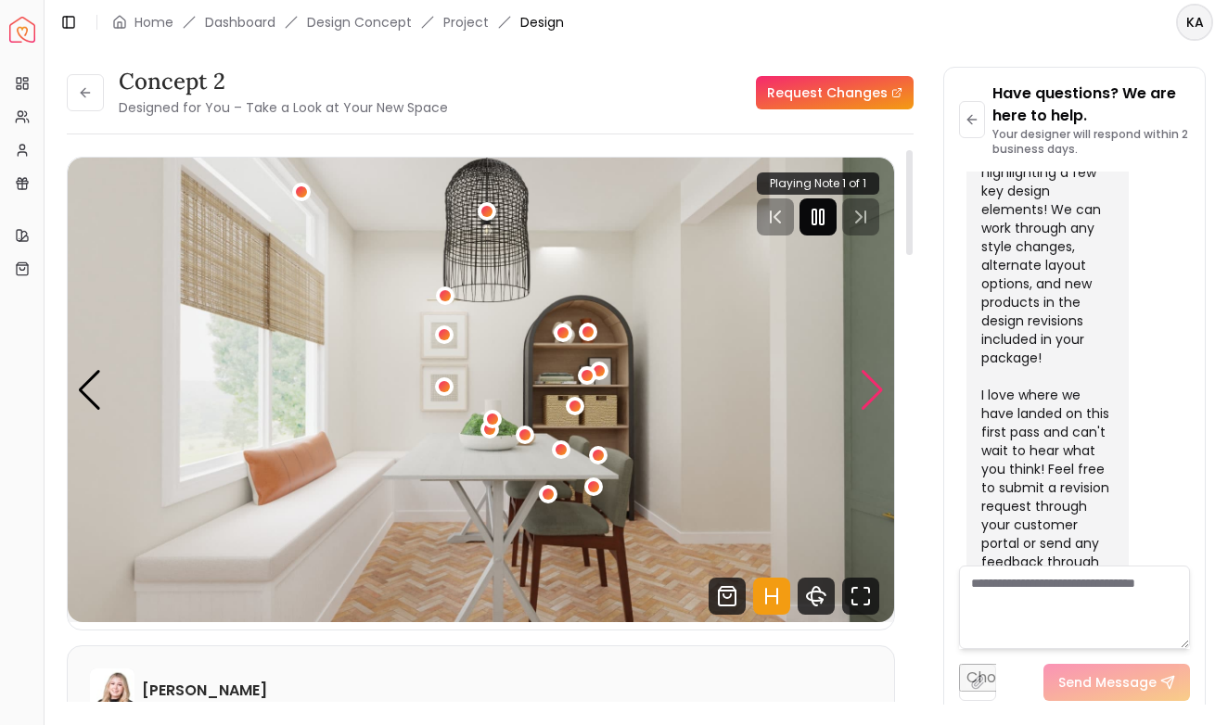
click at [872, 380] on div "Next slide" at bounding box center [872, 390] width 25 height 41
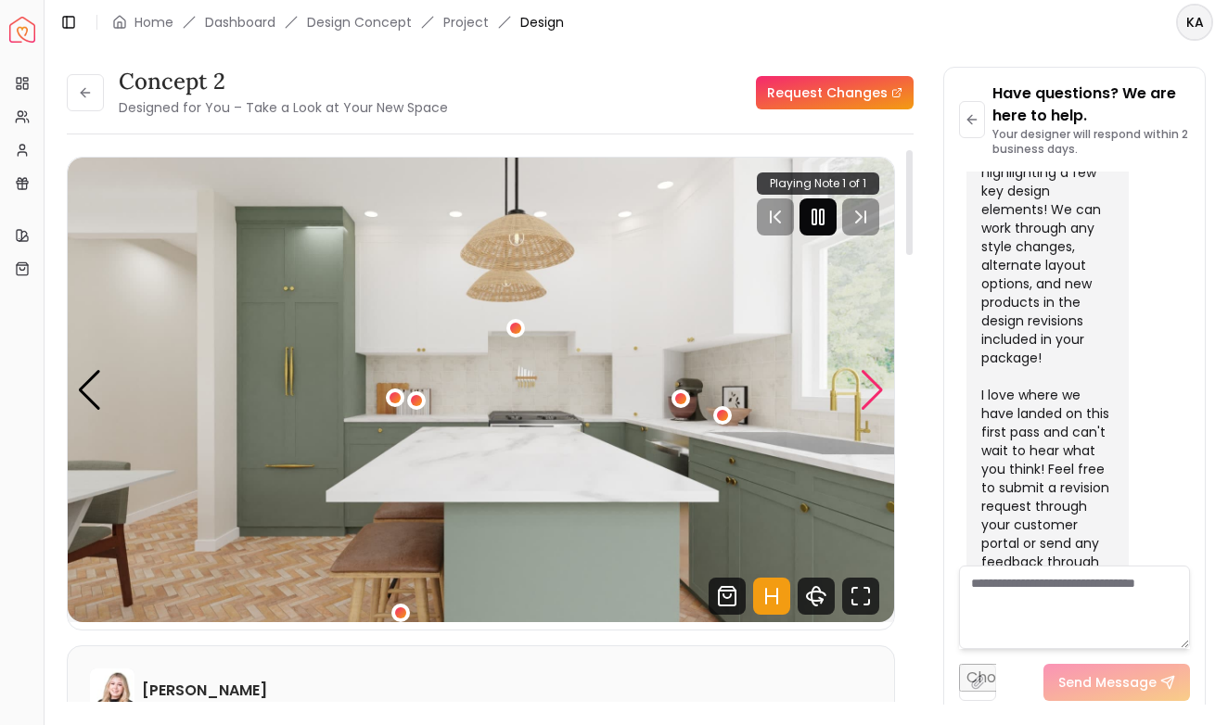
click at [878, 385] on div "Next slide" at bounding box center [872, 390] width 25 height 41
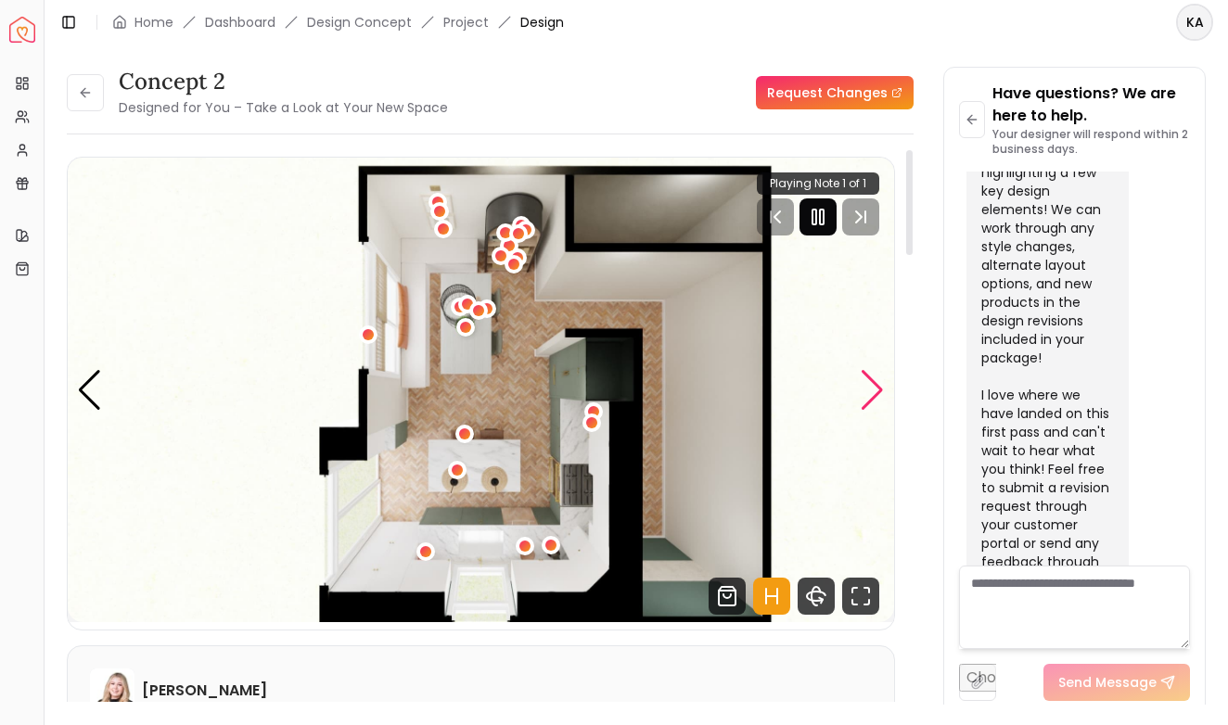
click at [878, 385] on div "Next slide" at bounding box center [872, 390] width 25 height 41
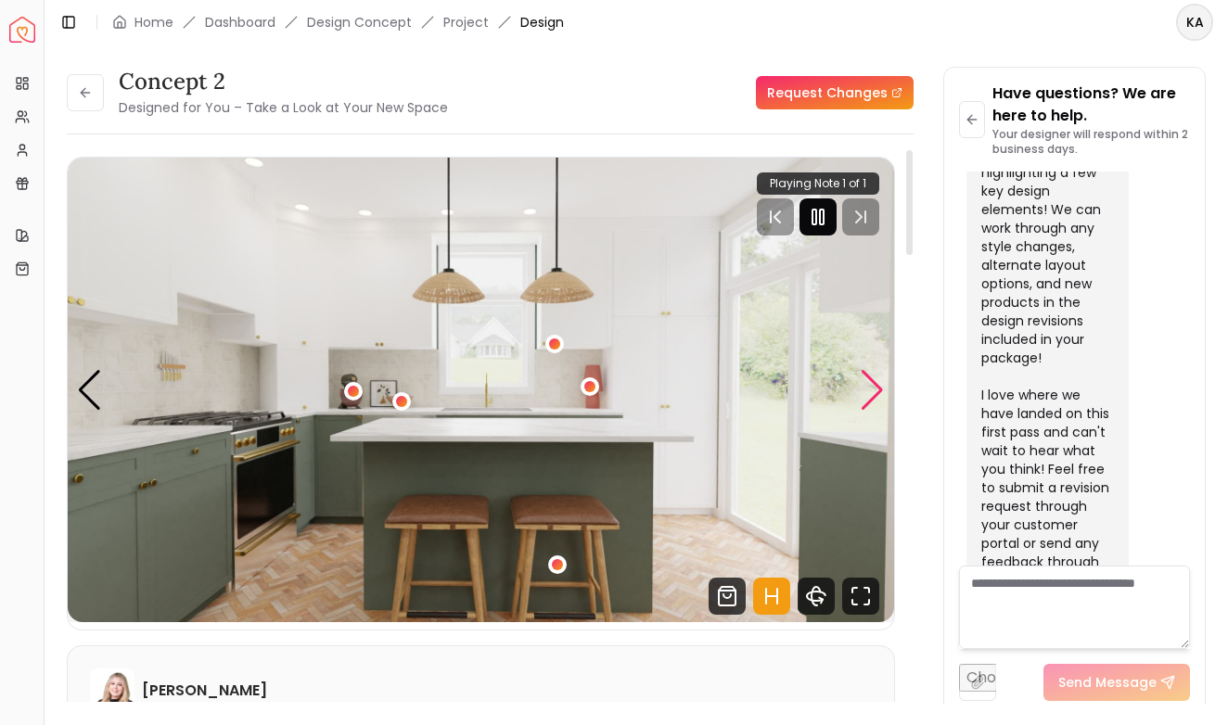
click at [877, 388] on div "Next slide" at bounding box center [872, 390] width 25 height 41
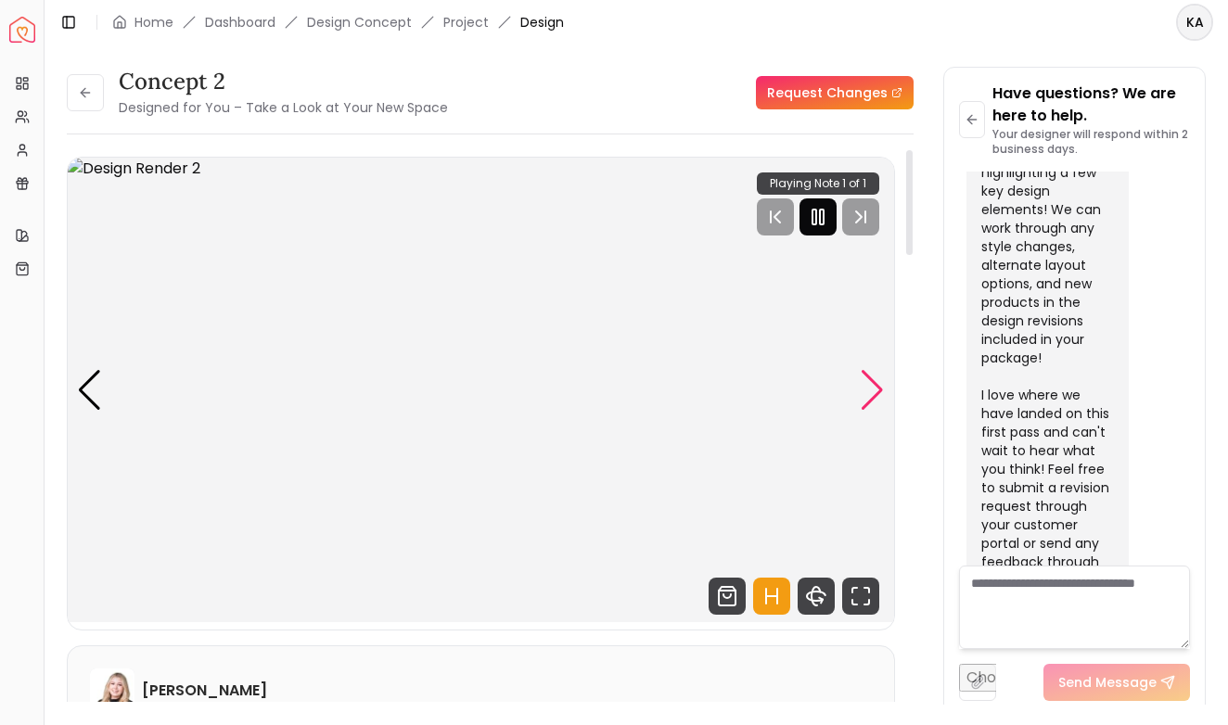
click at [865, 394] on div "Next slide" at bounding box center [872, 390] width 25 height 41
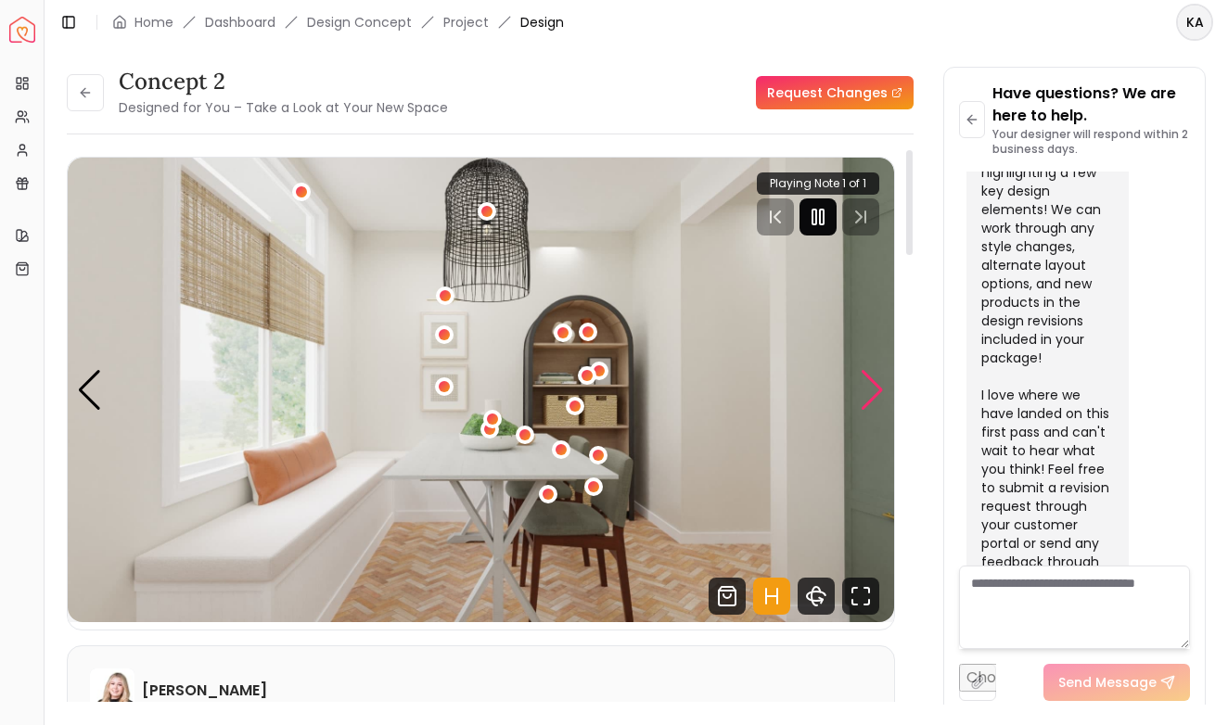
click at [865, 394] on div "Next slide" at bounding box center [872, 390] width 25 height 41
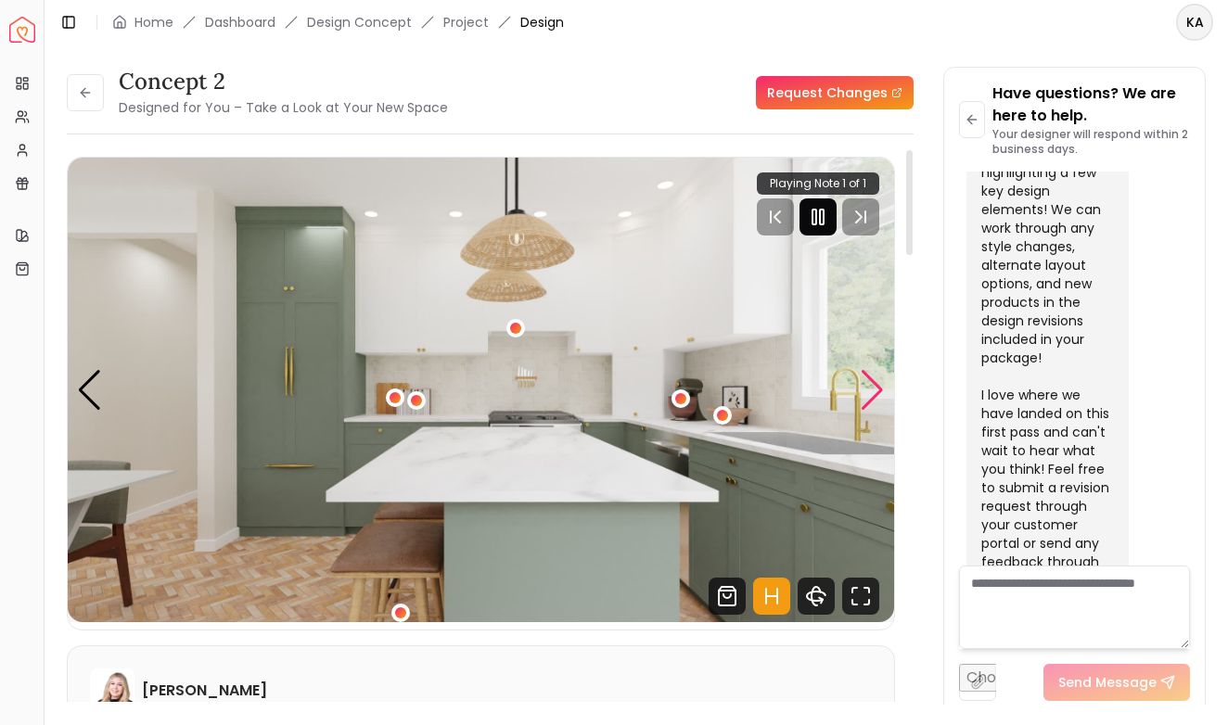
click at [871, 388] on div "Next slide" at bounding box center [872, 390] width 25 height 41
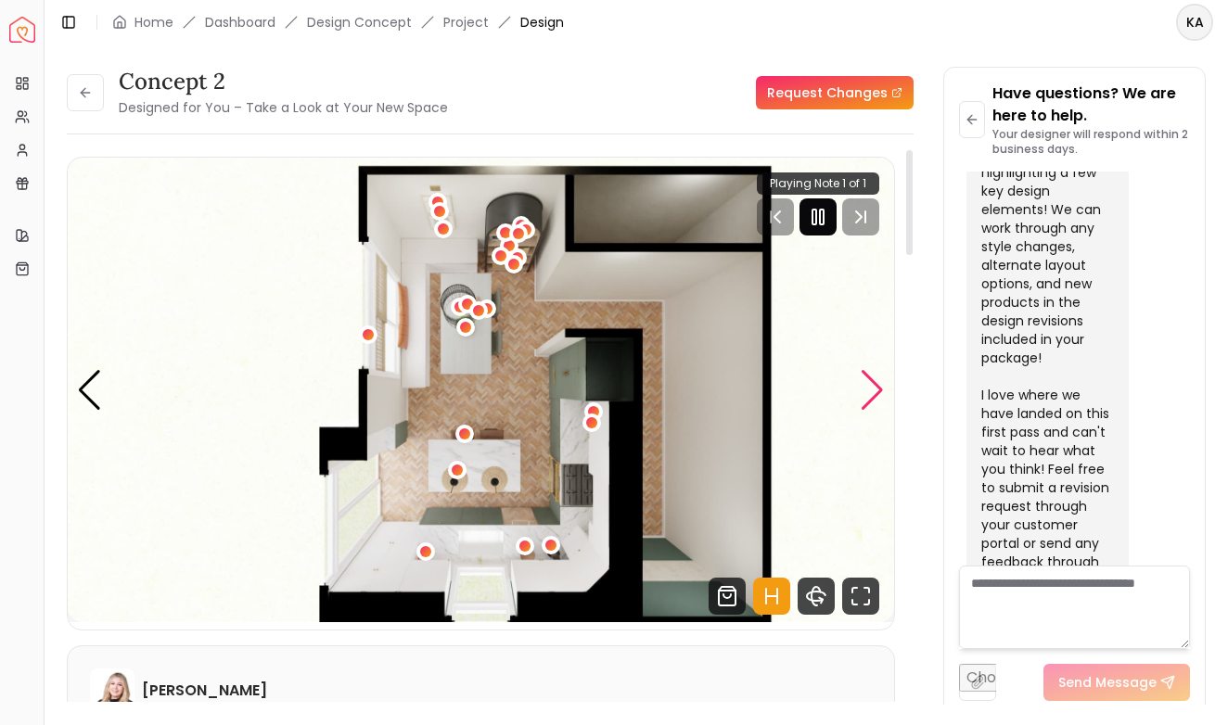
click at [871, 388] on div "Next slide" at bounding box center [872, 390] width 25 height 41
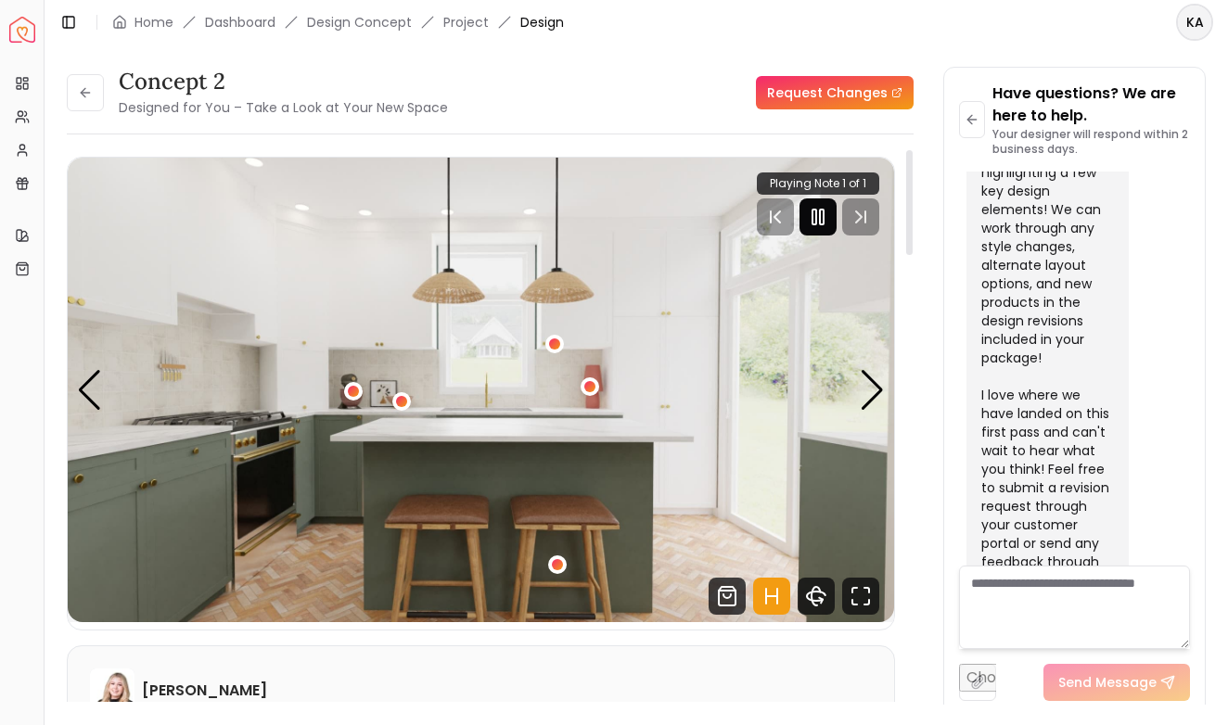
click at [814, 215] on icon "Pause" at bounding box center [818, 217] width 22 height 22
click at [869, 399] on div "Next slide" at bounding box center [872, 390] width 25 height 41
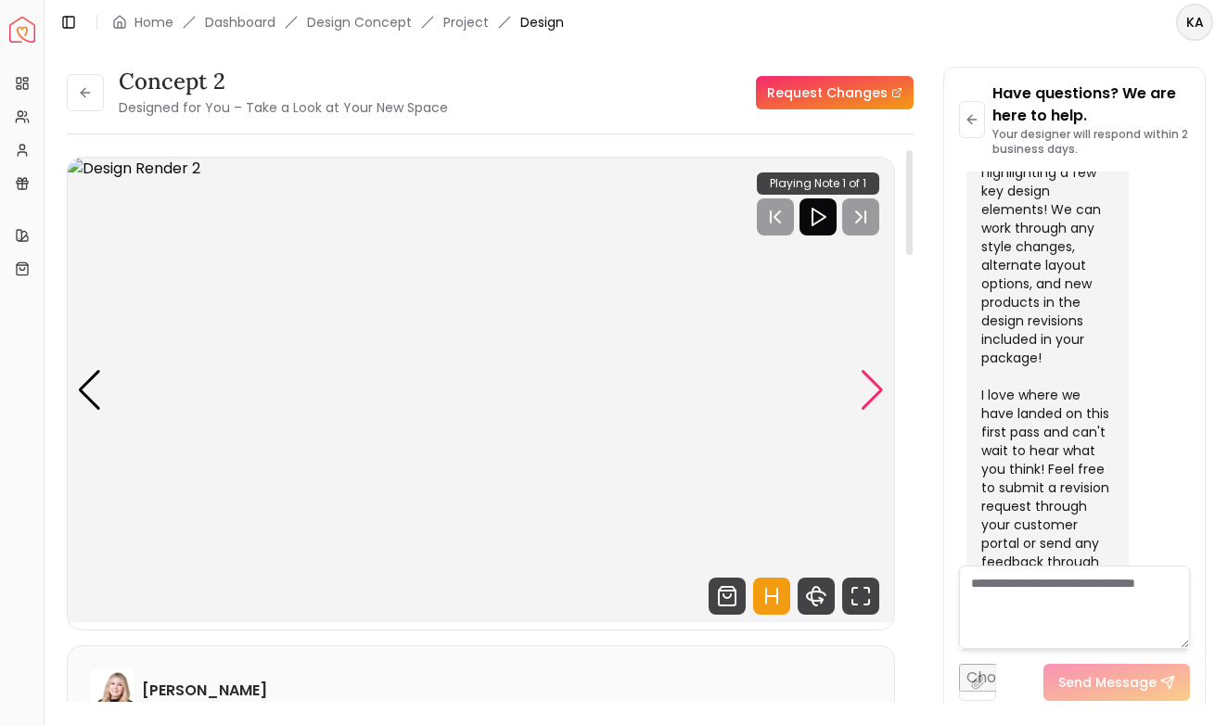
click at [869, 399] on div "Next slide" at bounding box center [872, 390] width 25 height 41
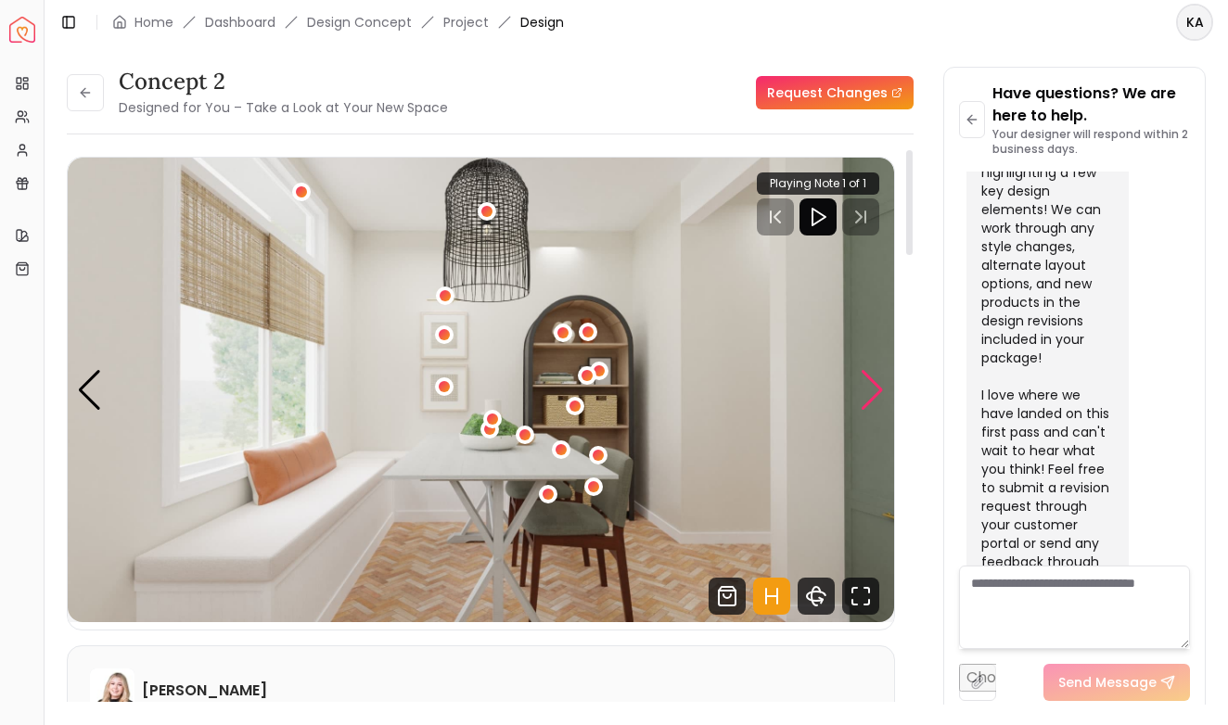
click at [869, 399] on div "Next slide" at bounding box center [872, 390] width 25 height 41
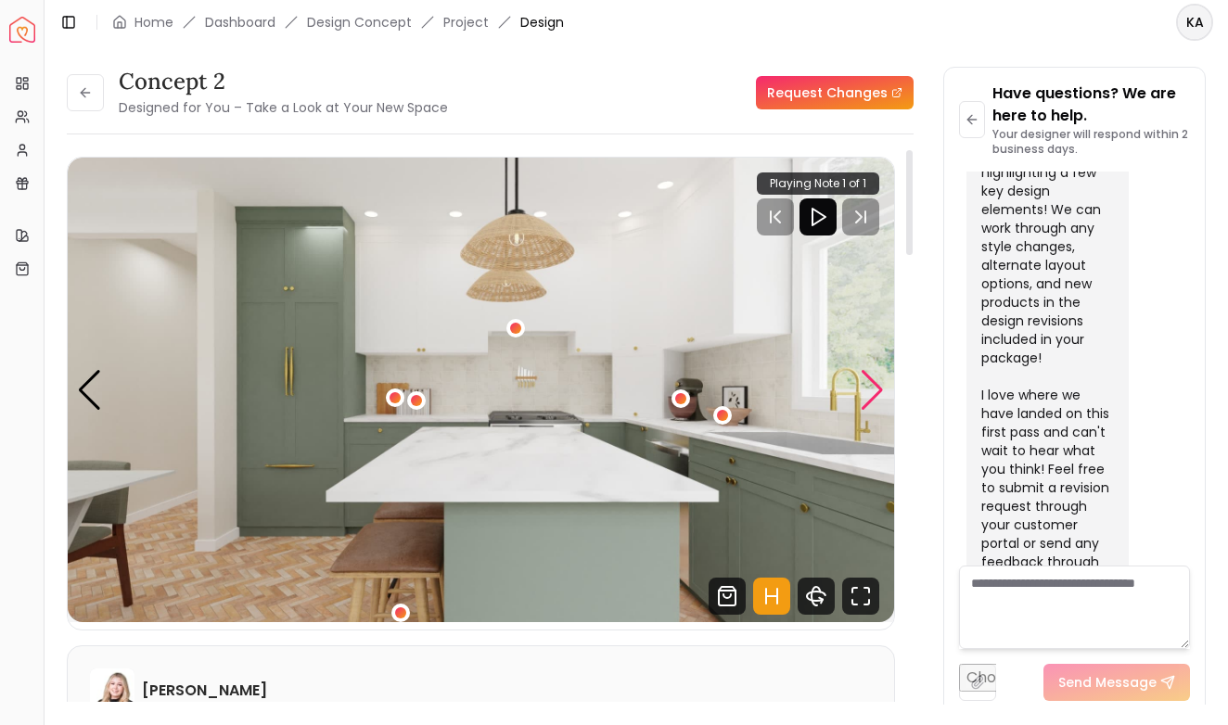
click at [869, 399] on div "Next slide" at bounding box center [872, 390] width 25 height 41
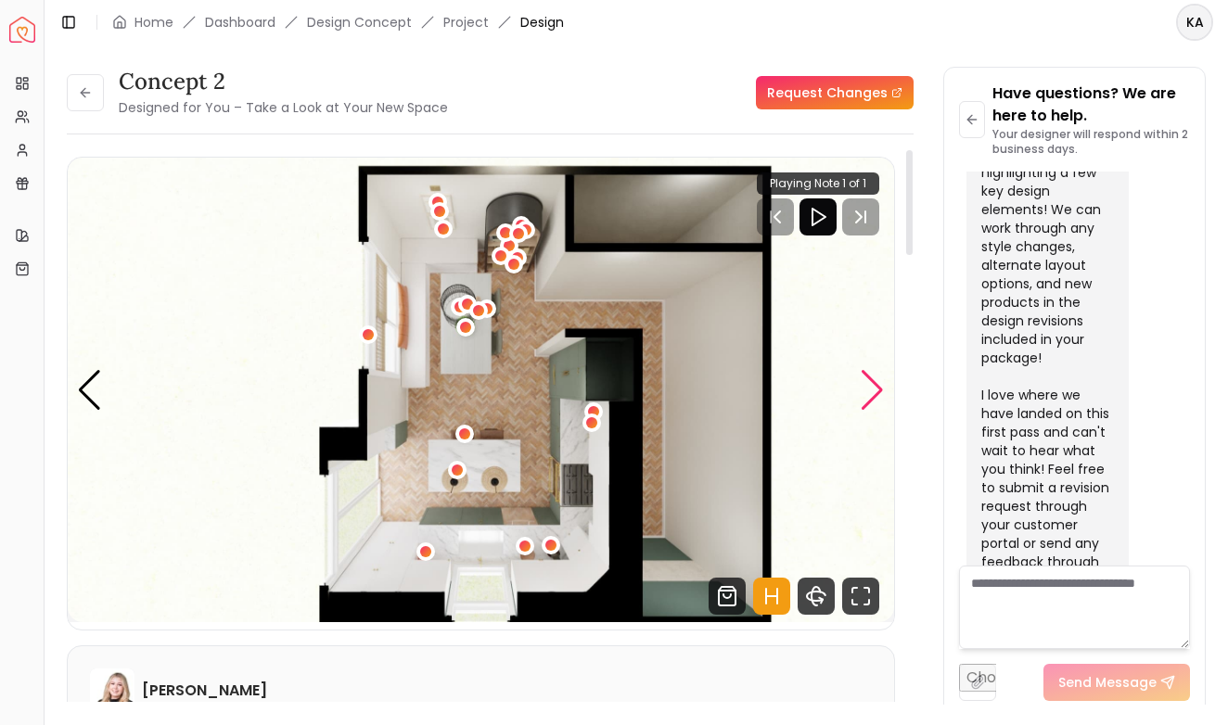
click at [869, 399] on div "Next slide" at bounding box center [872, 390] width 25 height 41
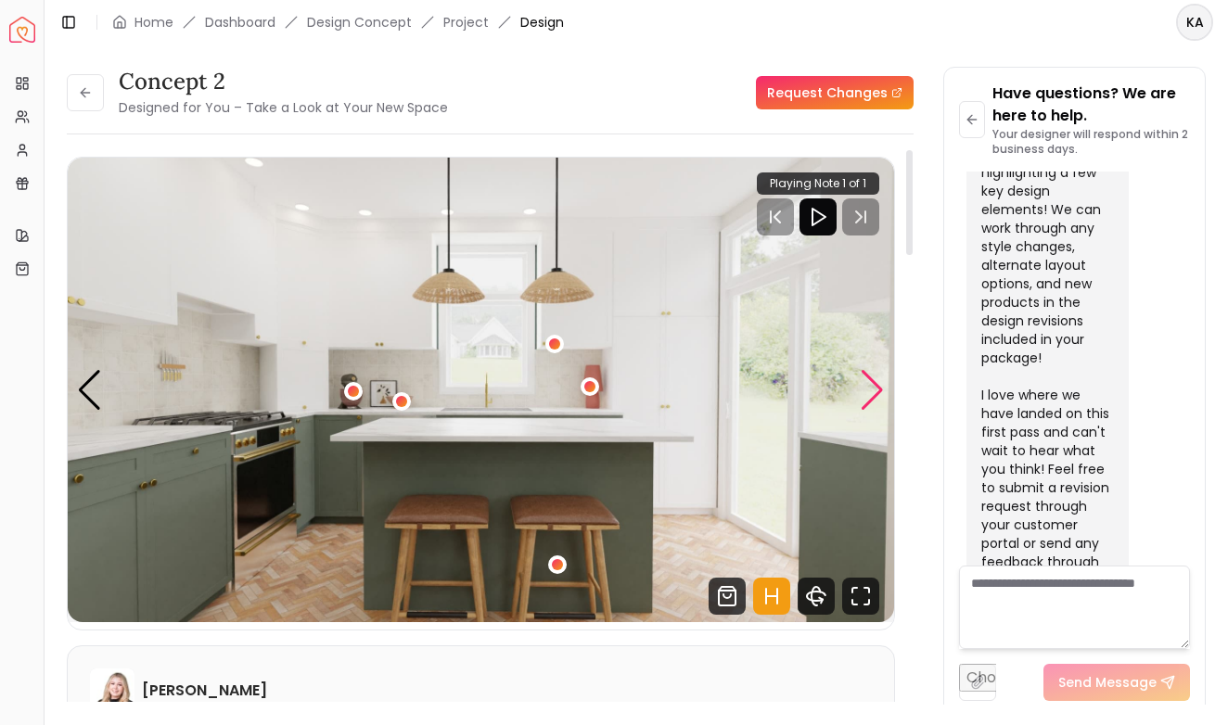
click at [869, 399] on div "Next slide" at bounding box center [872, 390] width 25 height 41
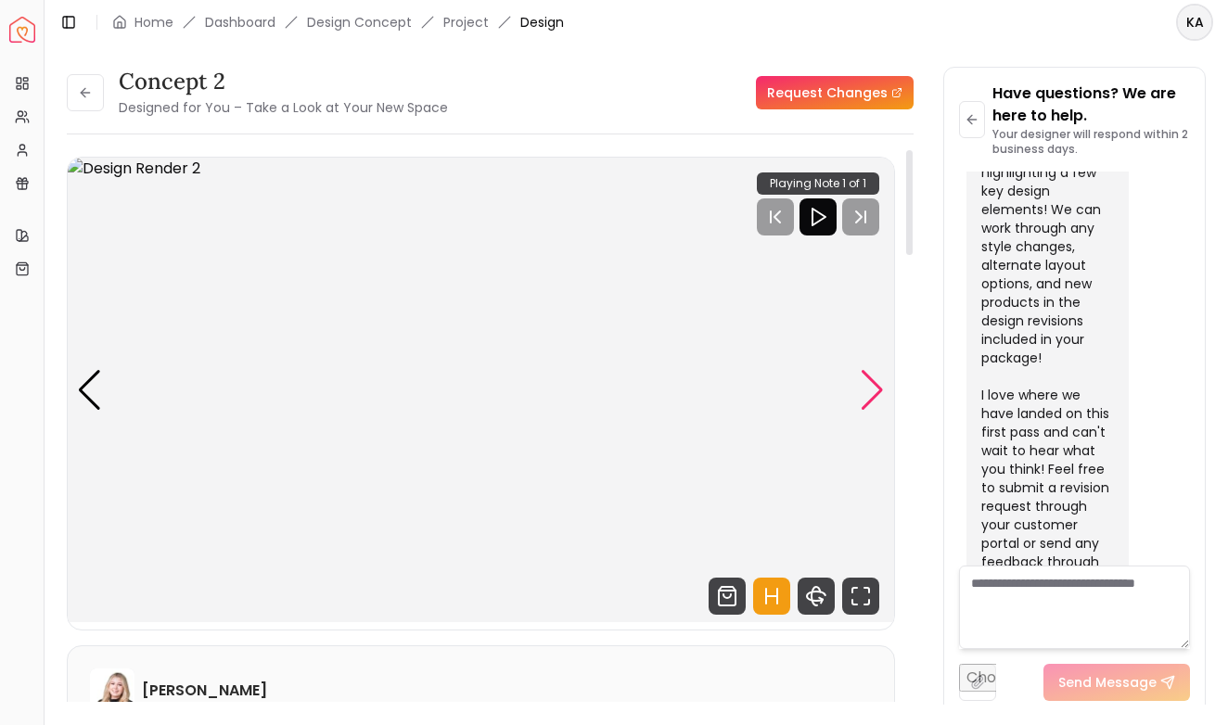
click at [869, 399] on div "Next slide" at bounding box center [872, 390] width 25 height 41
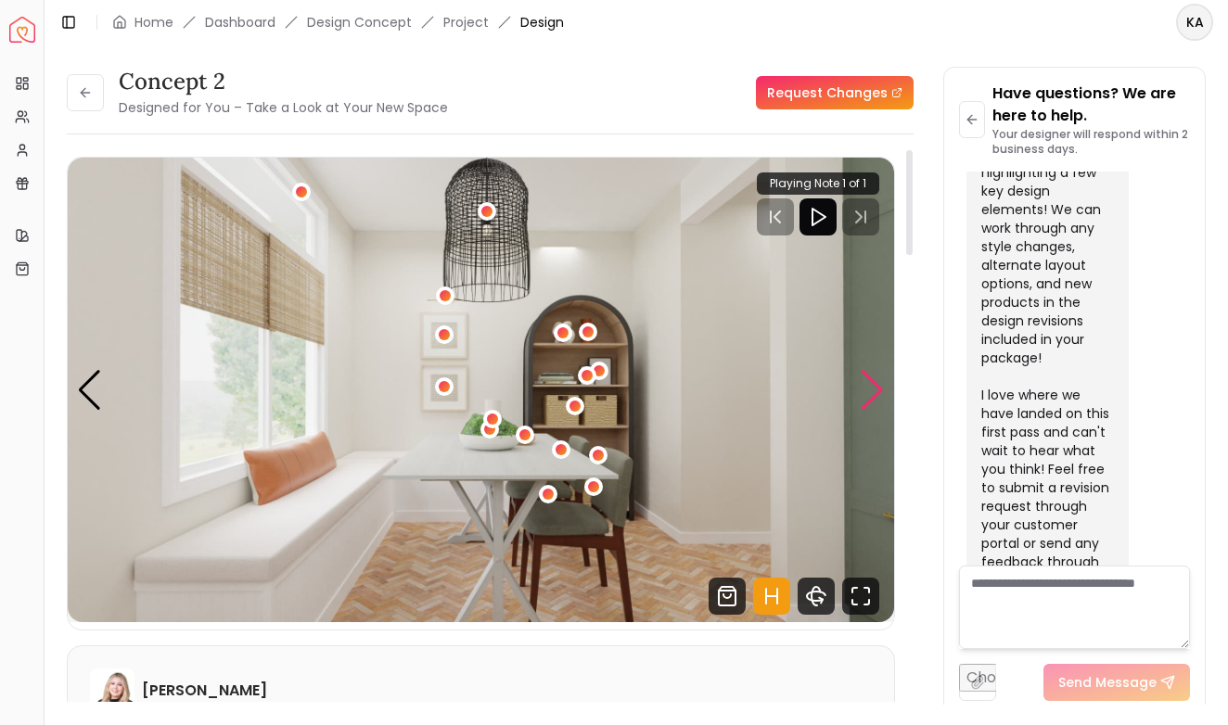
click at [868, 399] on div "Next slide" at bounding box center [872, 390] width 25 height 41
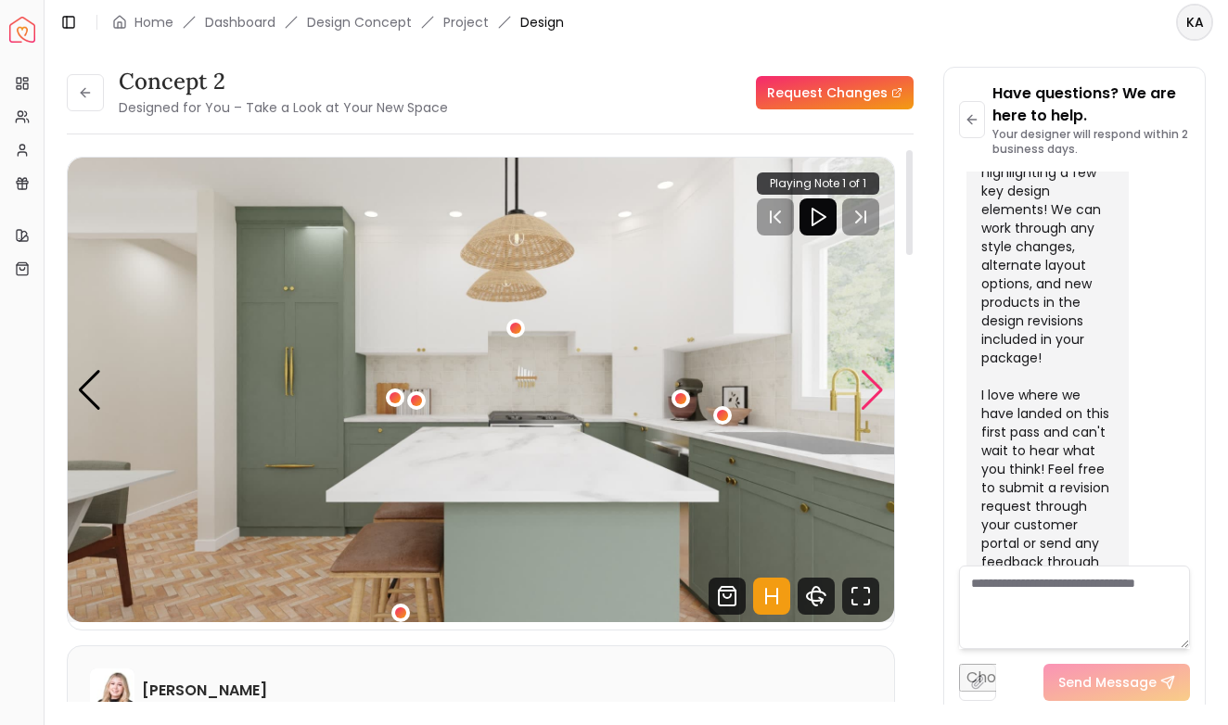
click at [868, 397] on div "Next slide" at bounding box center [872, 390] width 25 height 41
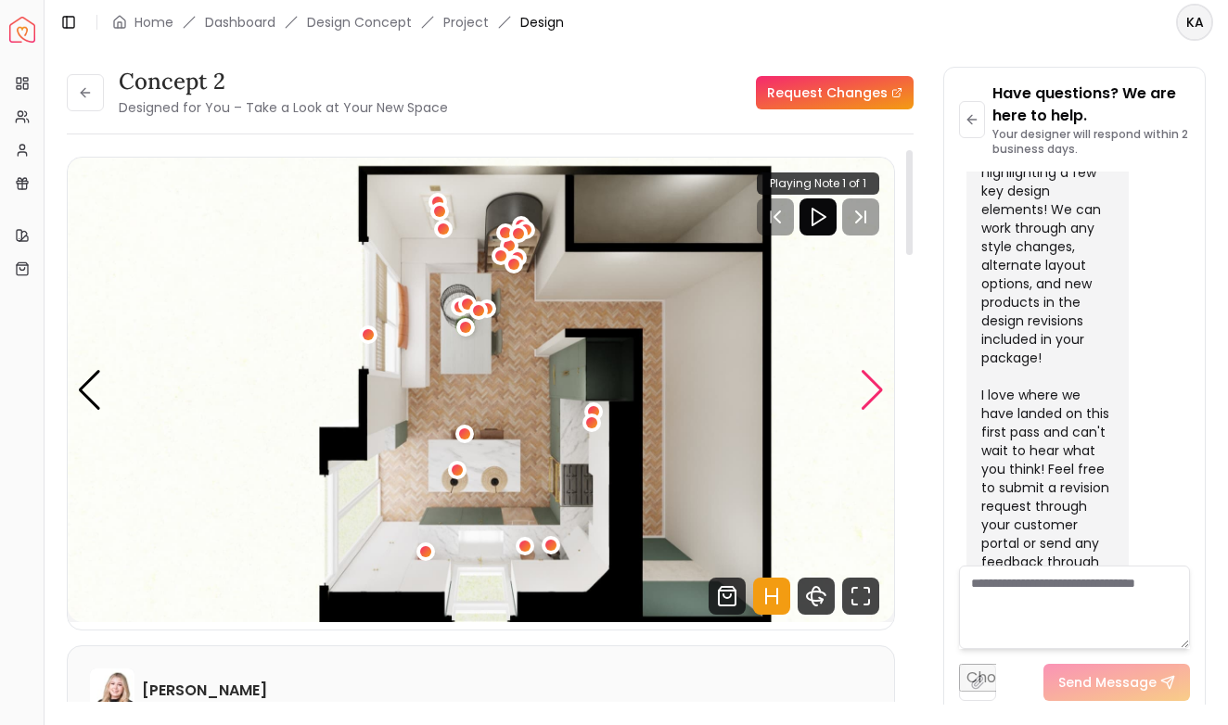
click at [868, 397] on div "Next slide" at bounding box center [872, 390] width 25 height 41
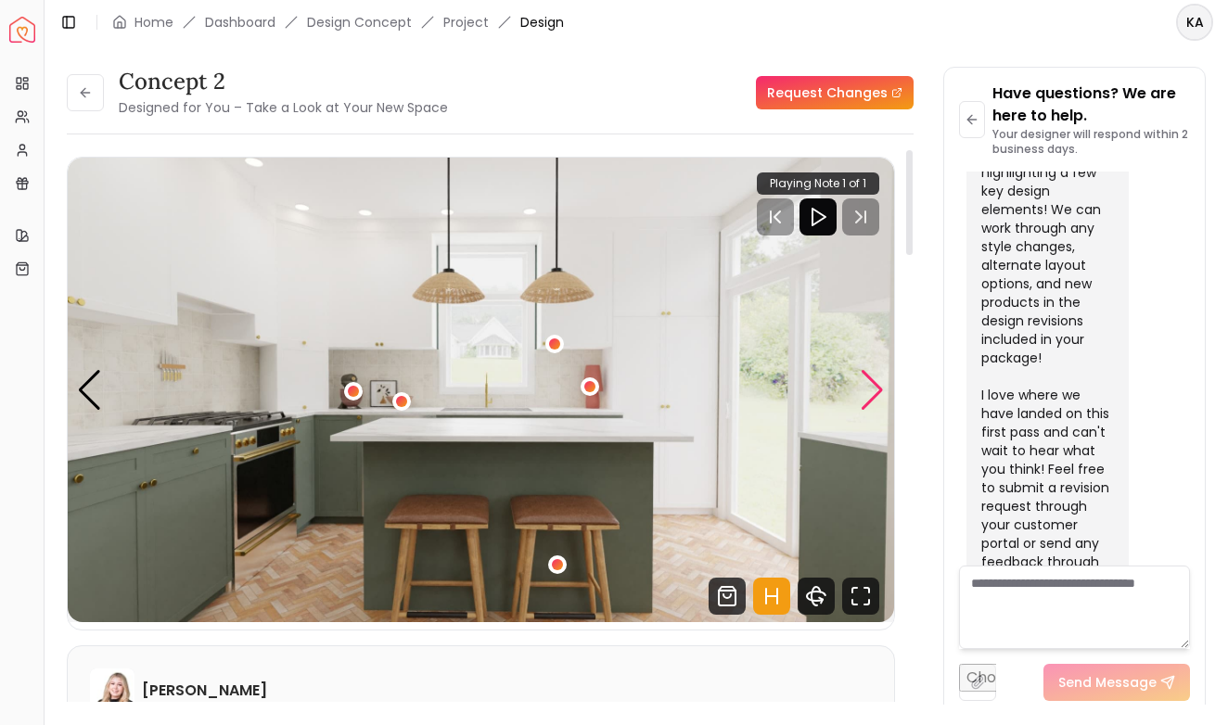
click at [869, 397] on div "Next slide" at bounding box center [872, 390] width 25 height 41
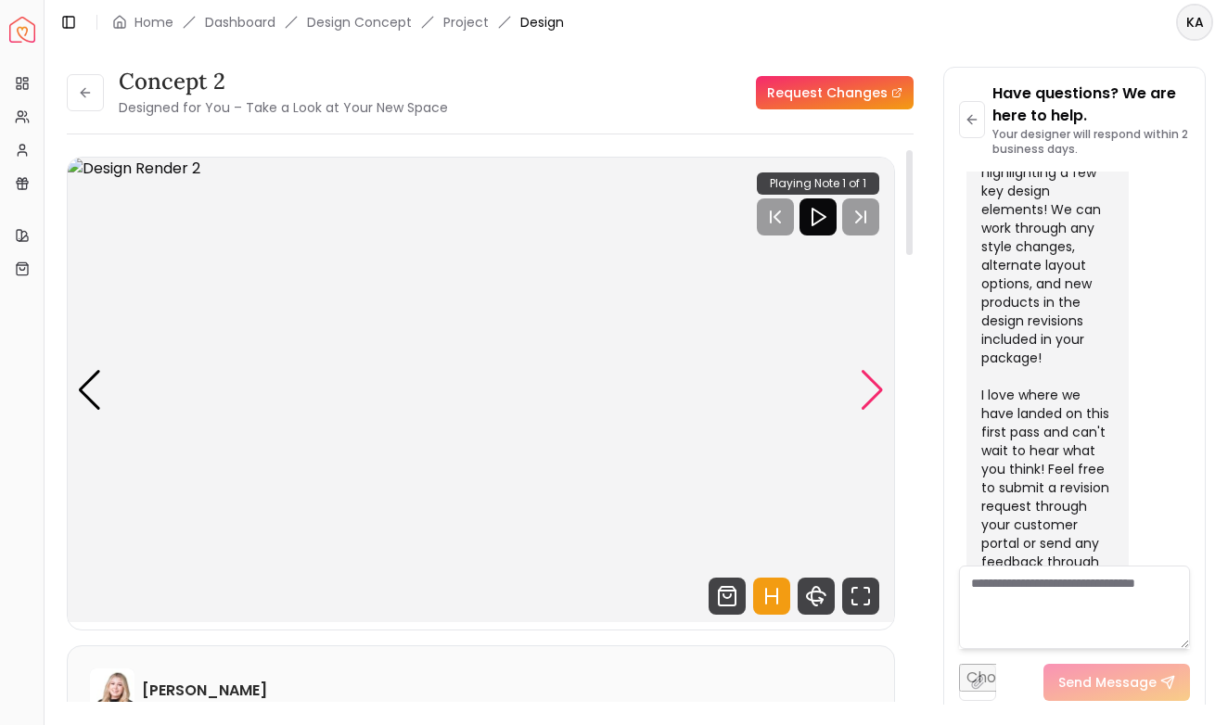
click at [869, 397] on div "Next slide" at bounding box center [872, 390] width 25 height 41
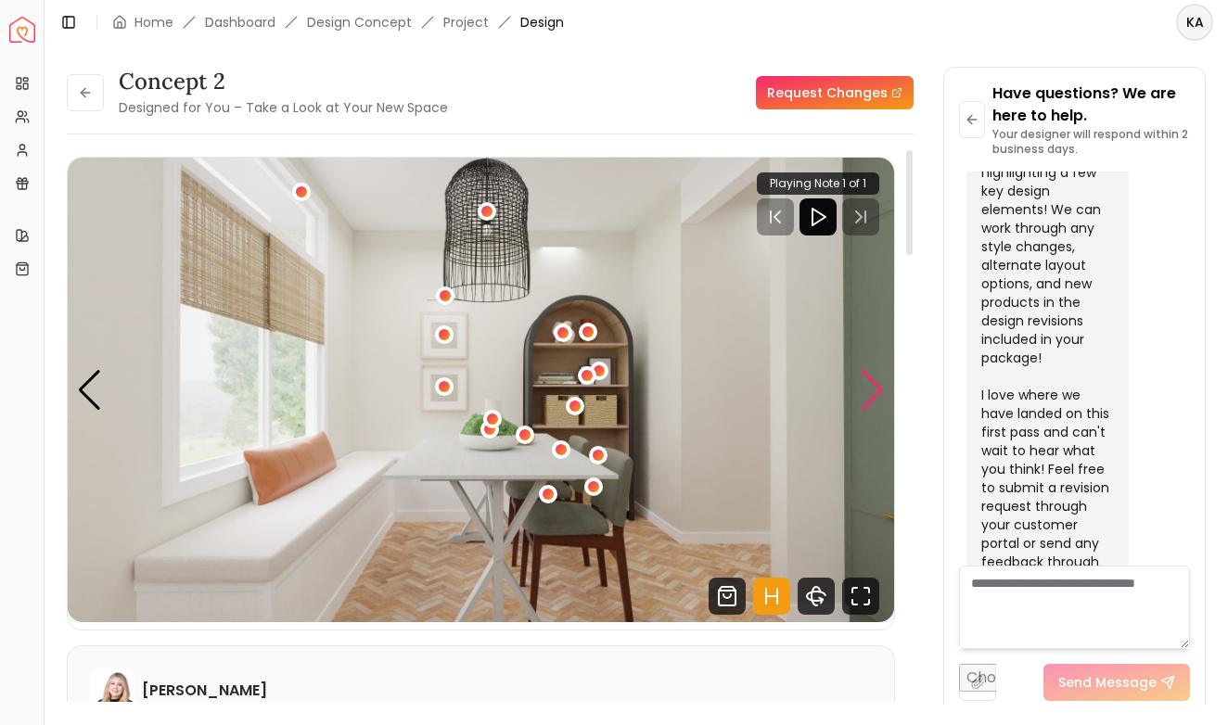
click at [869, 397] on div "Next slide" at bounding box center [872, 390] width 25 height 41
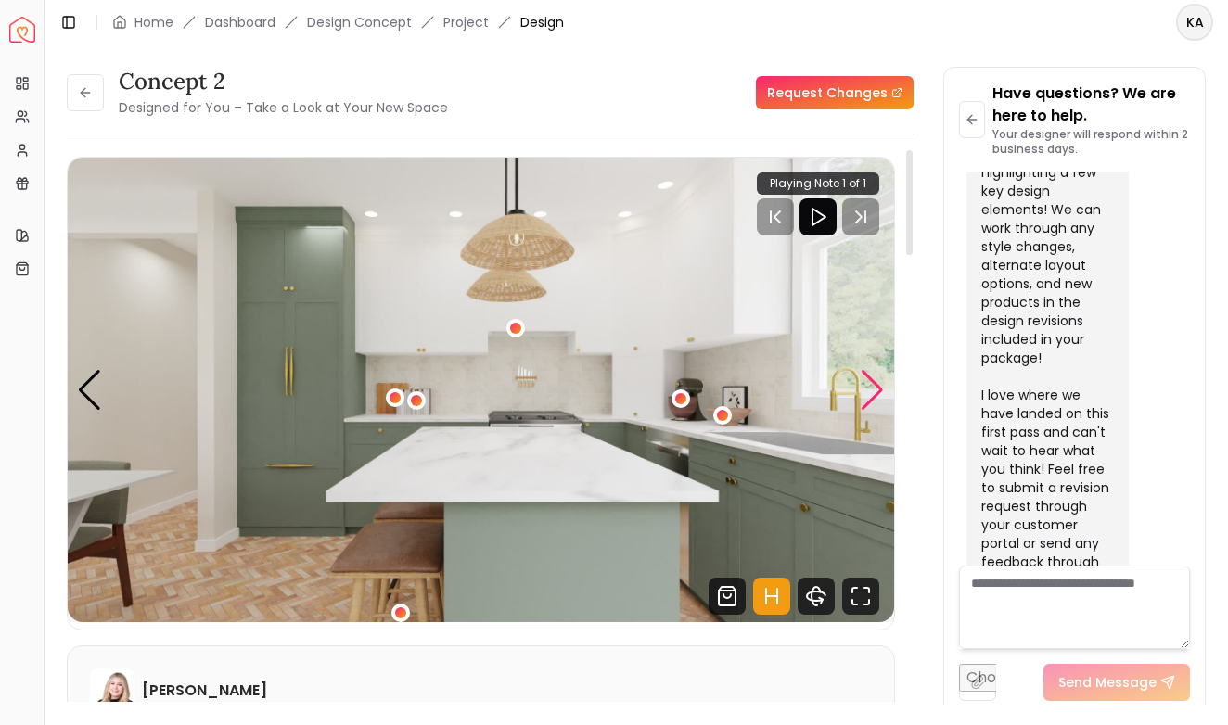
click at [869, 397] on div "Next slide" at bounding box center [872, 390] width 25 height 41
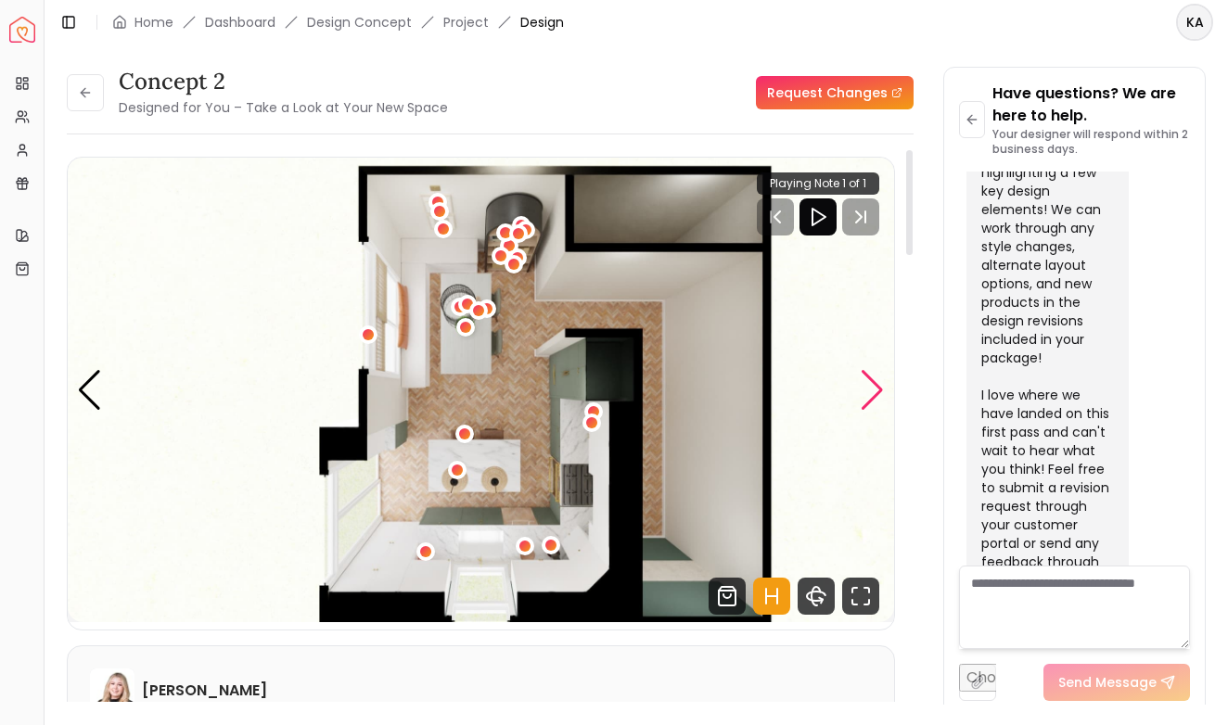
click at [869, 397] on div "Next slide" at bounding box center [872, 390] width 25 height 41
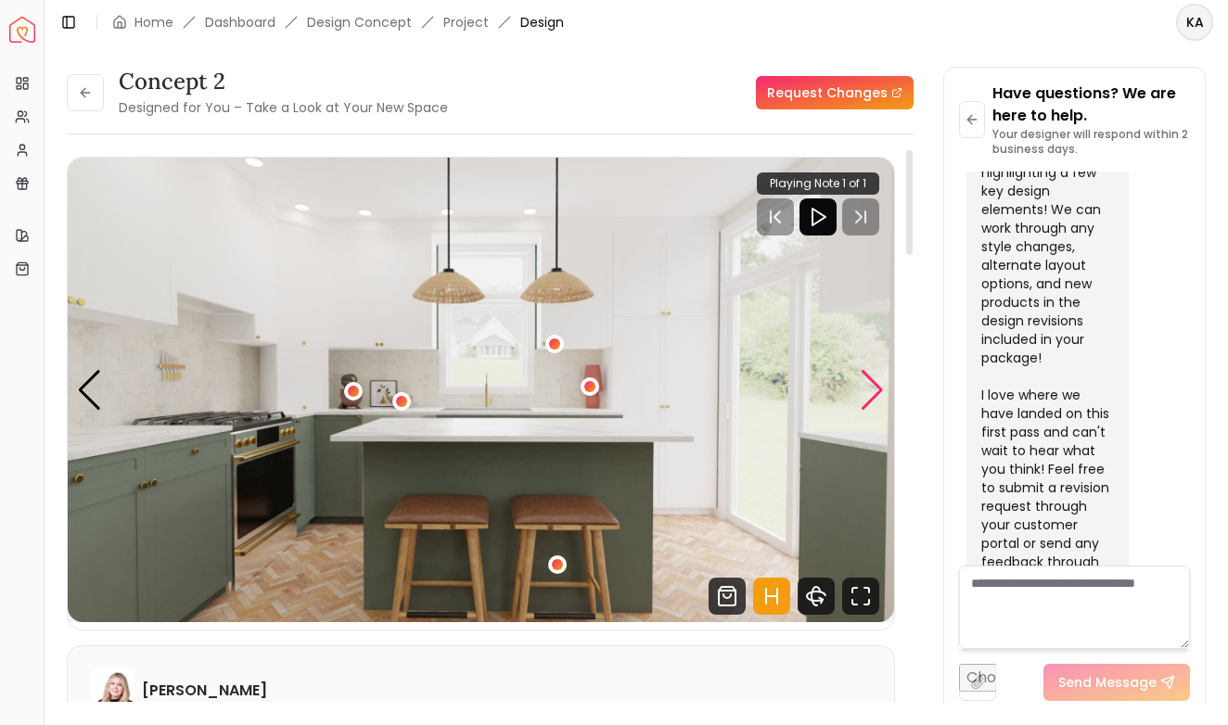
click at [869, 397] on div "Next slide" at bounding box center [872, 390] width 25 height 41
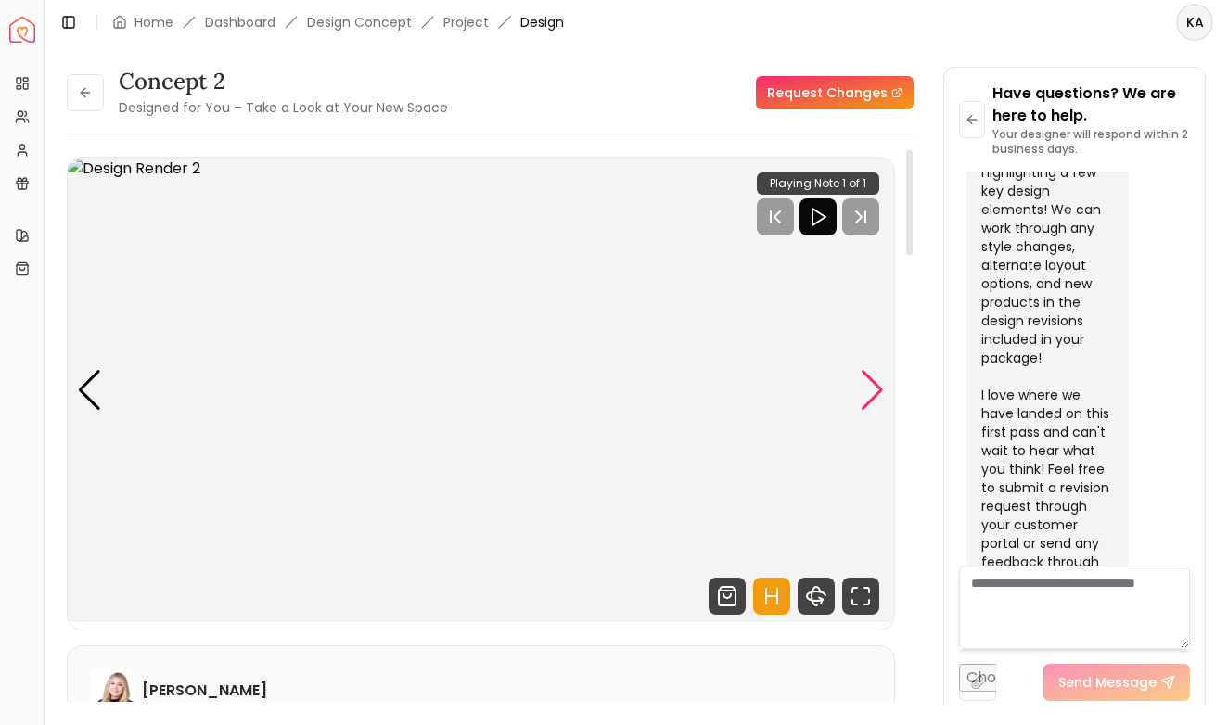
click at [869, 397] on div "Next slide" at bounding box center [872, 390] width 25 height 41
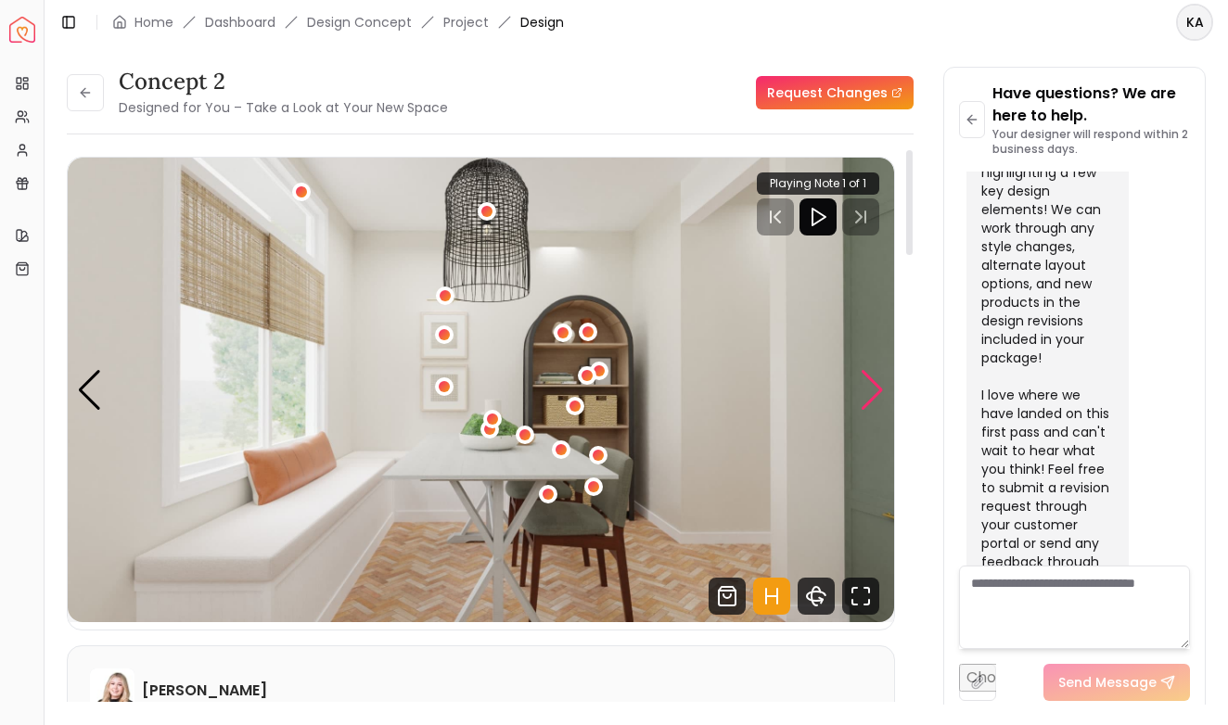
click at [869, 397] on div "Next slide" at bounding box center [872, 390] width 25 height 41
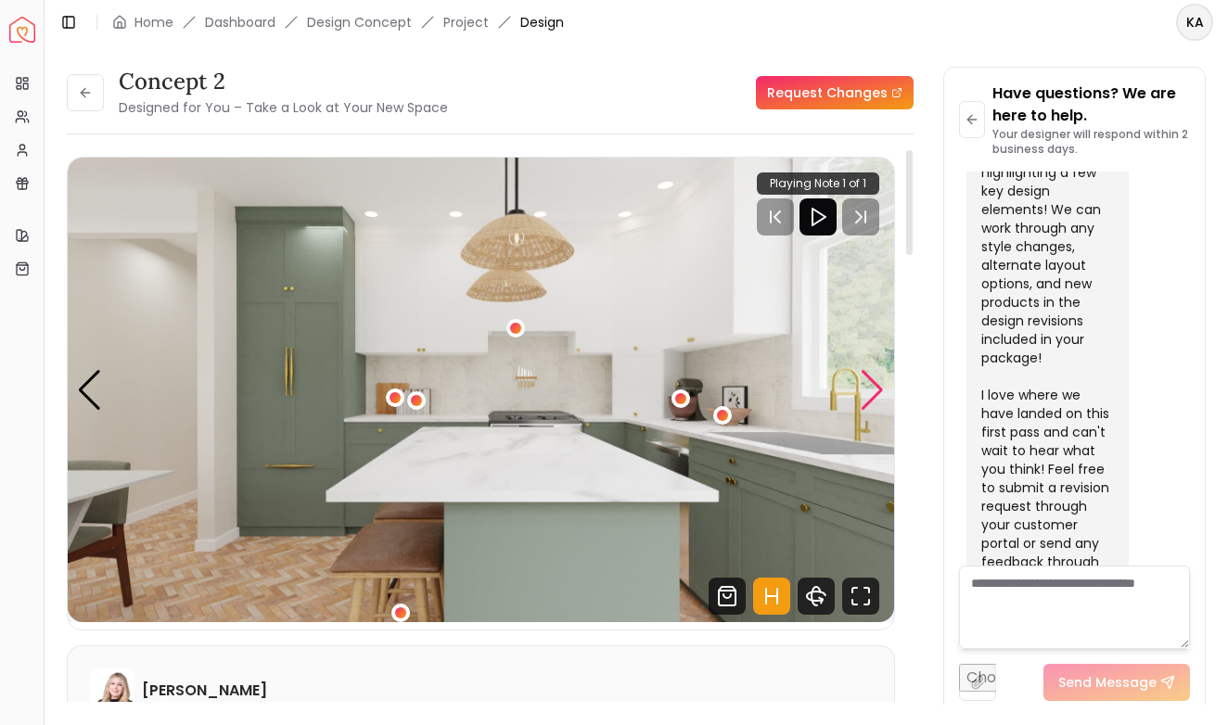
click at [869, 397] on div "Next slide" at bounding box center [872, 390] width 25 height 41
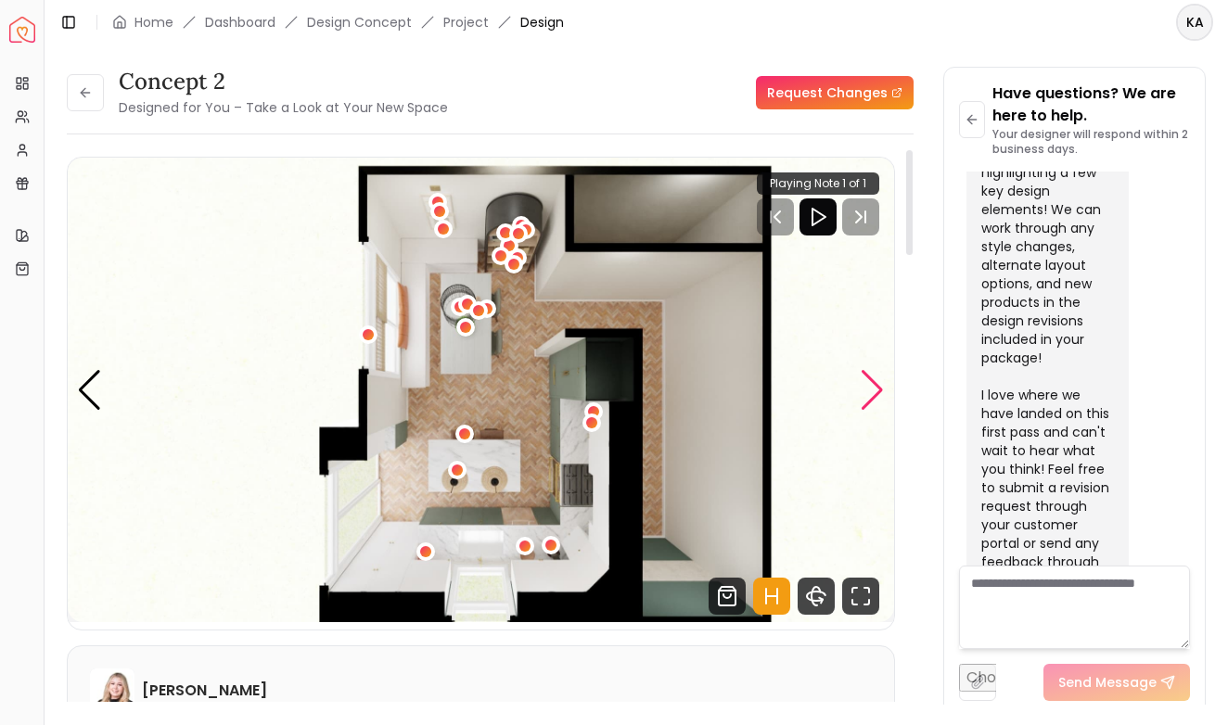
click at [869, 397] on div "Next slide" at bounding box center [872, 390] width 25 height 41
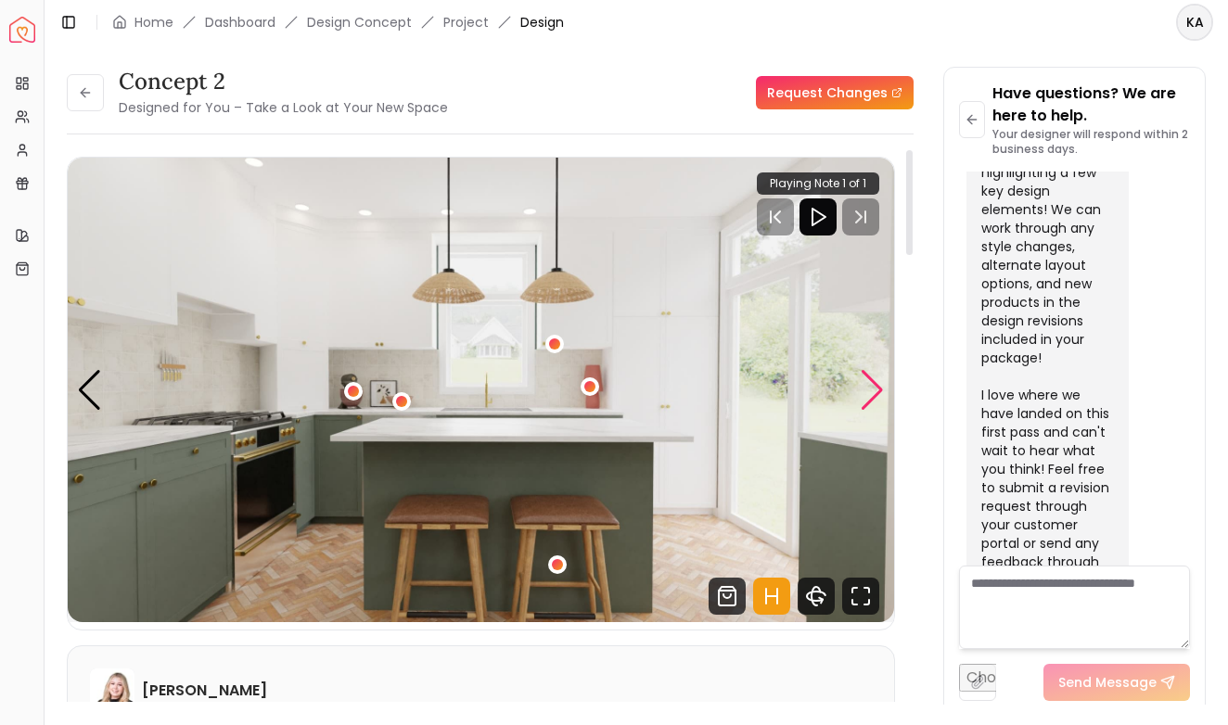
click at [869, 397] on div "Next slide" at bounding box center [872, 390] width 25 height 41
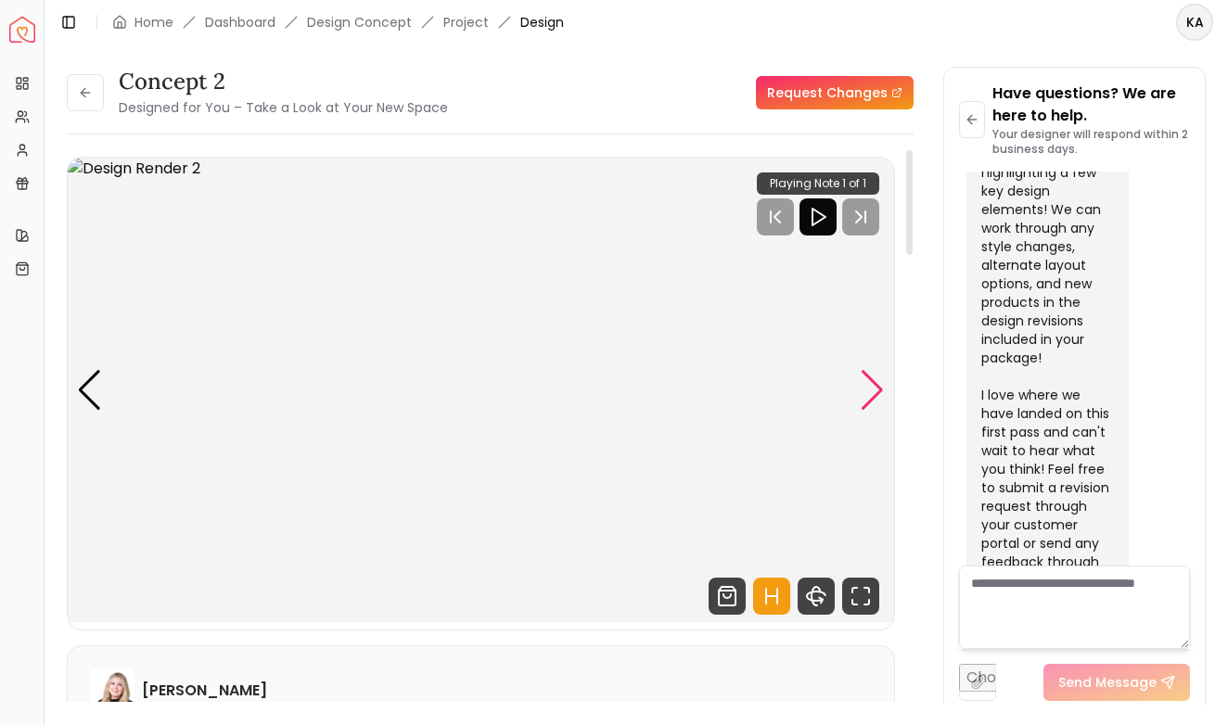
click at [869, 397] on div "Next slide" at bounding box center [872, 390] width 25 height 41
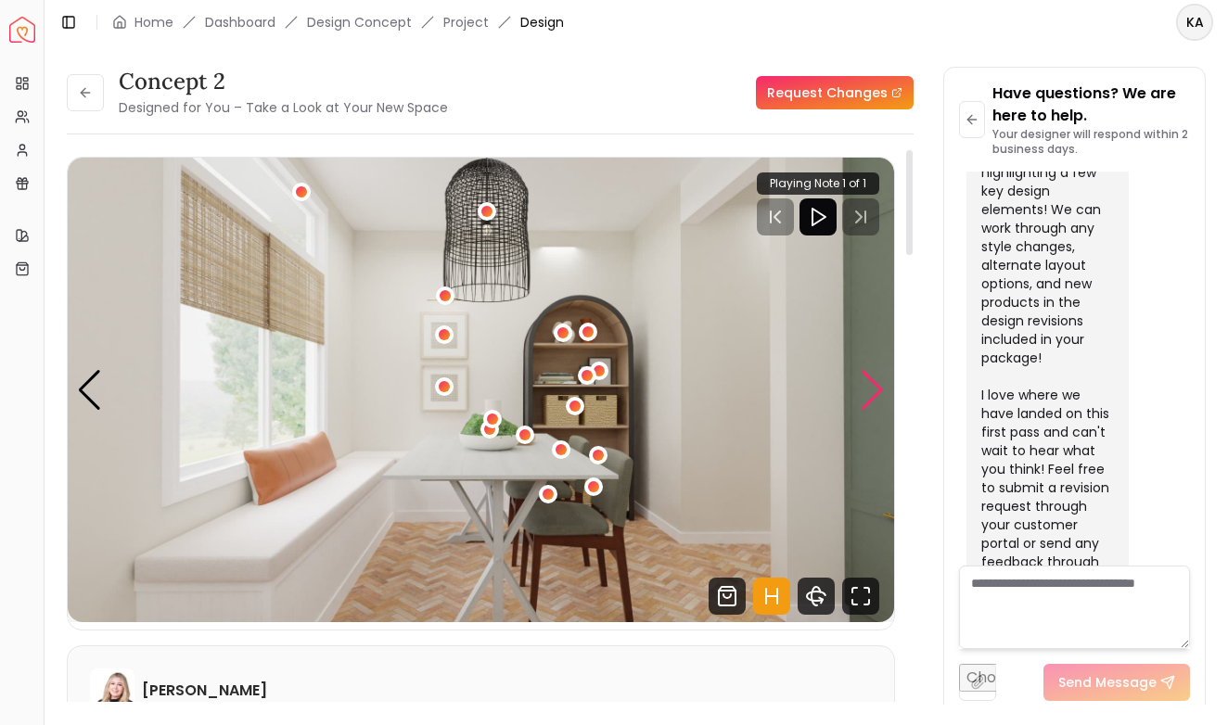
click at [869, 397] on div "Next slide" at bounding box center [872, 390] width 25 height 41
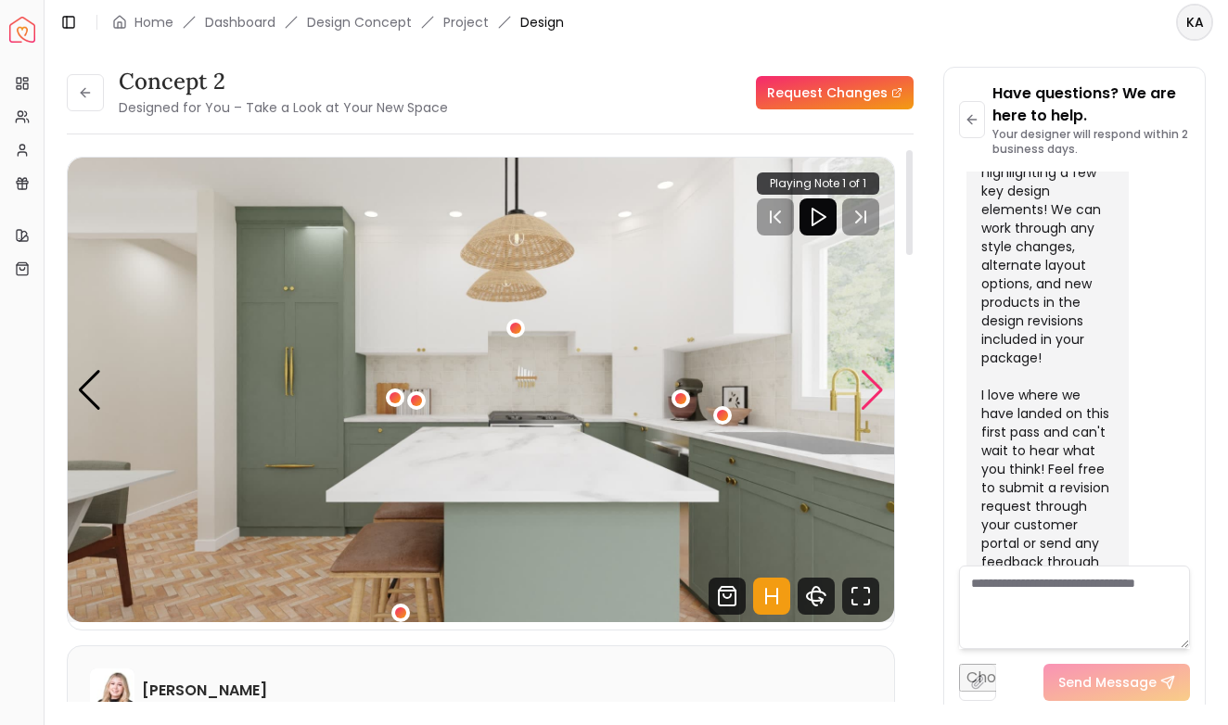
click at [869, 397] on div "Next slide" at bounding box center [872, 390] width 25 height 41
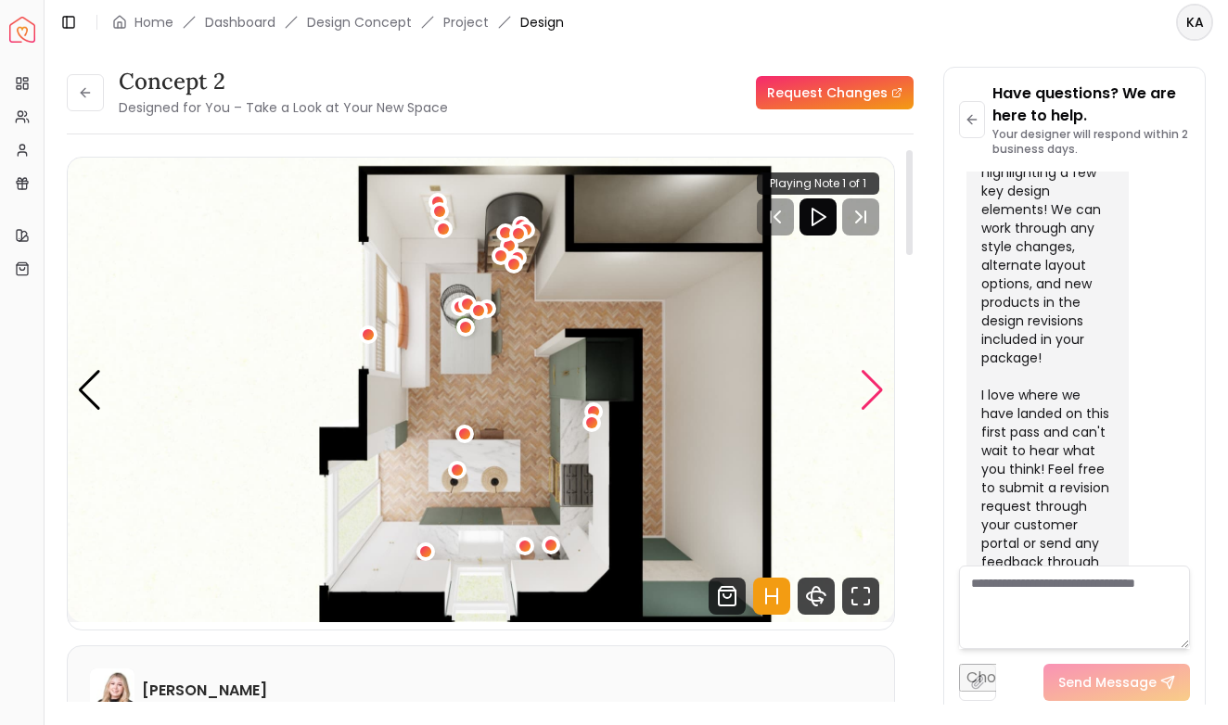
click at [869, 397] on div "Next slide" at bounding box center [872, 390] width 25 height 41
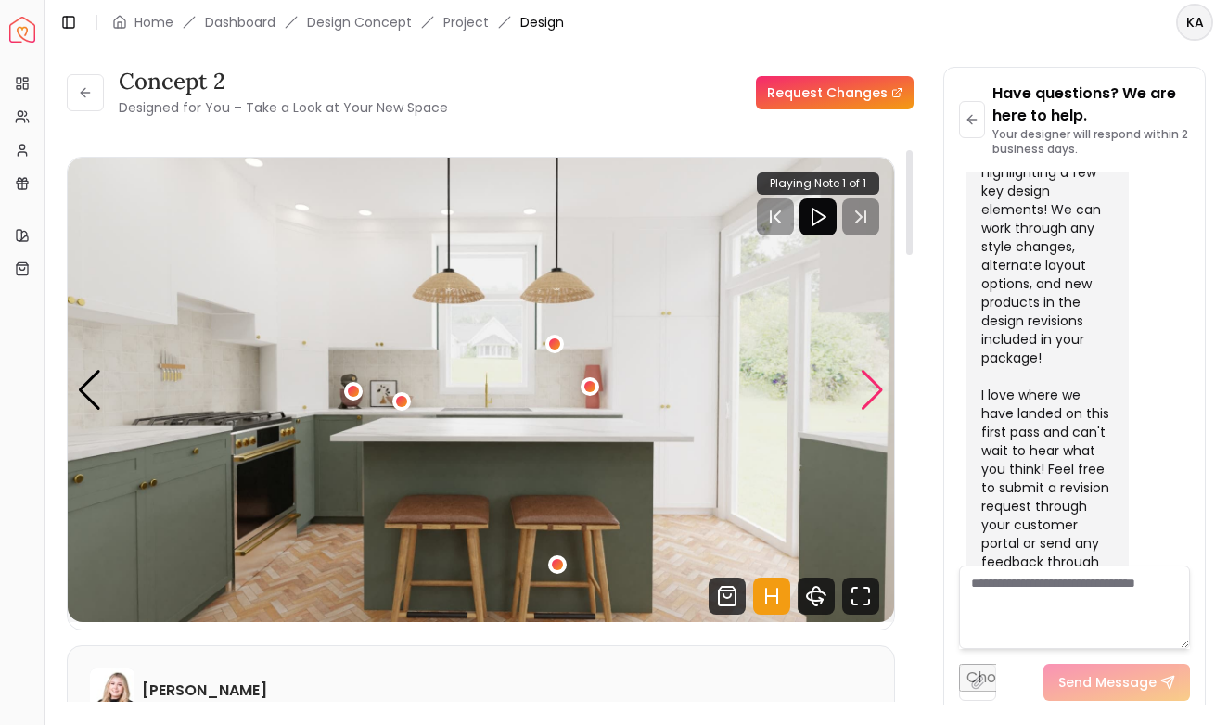
click at [869, 397] on div "Next slide" at bounding box center [872, 390] width 25 height 41
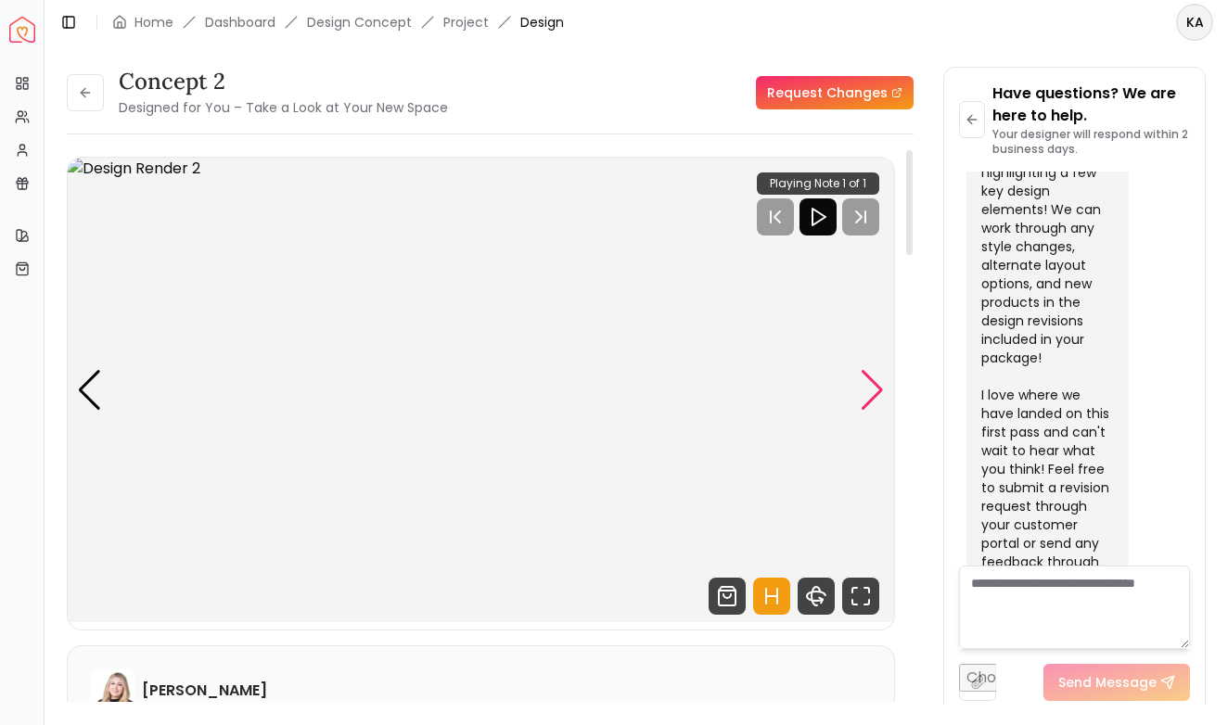
click at [869, 397] on div "Next slide" at bounding box center [872, 390] width 25 height 41
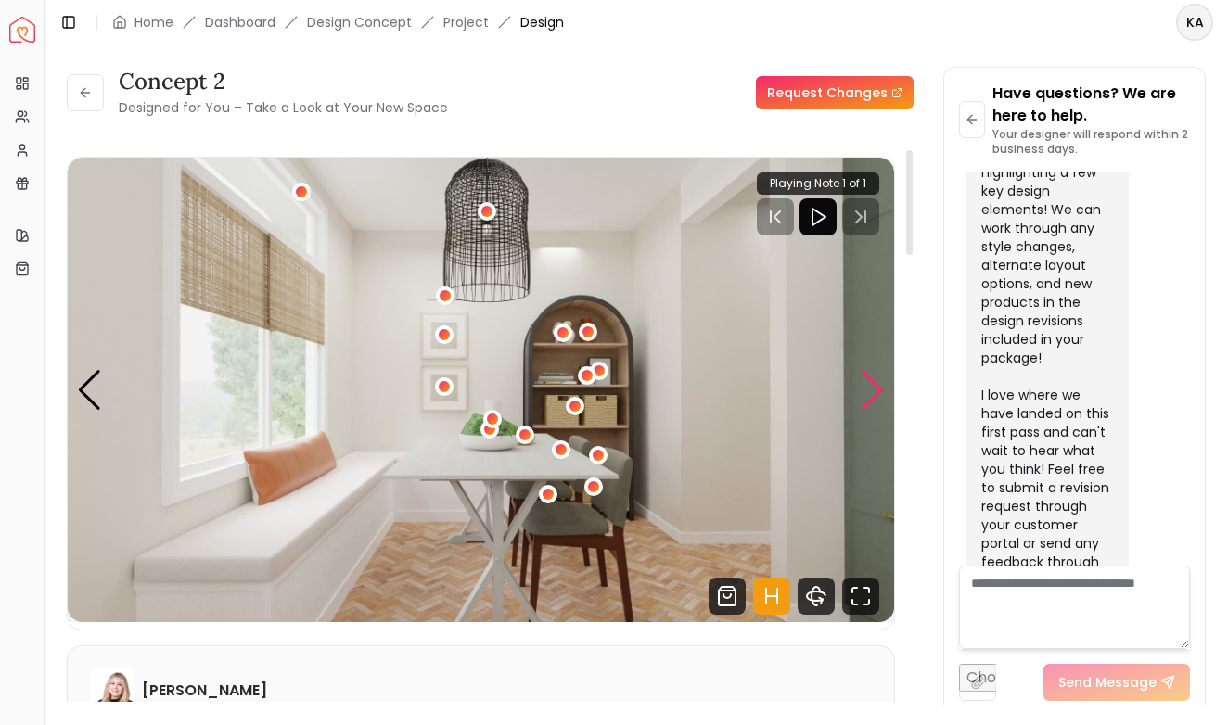
click at [869, 397] on div "Next slide" at bounding box center [872, 390] width 25 height 41
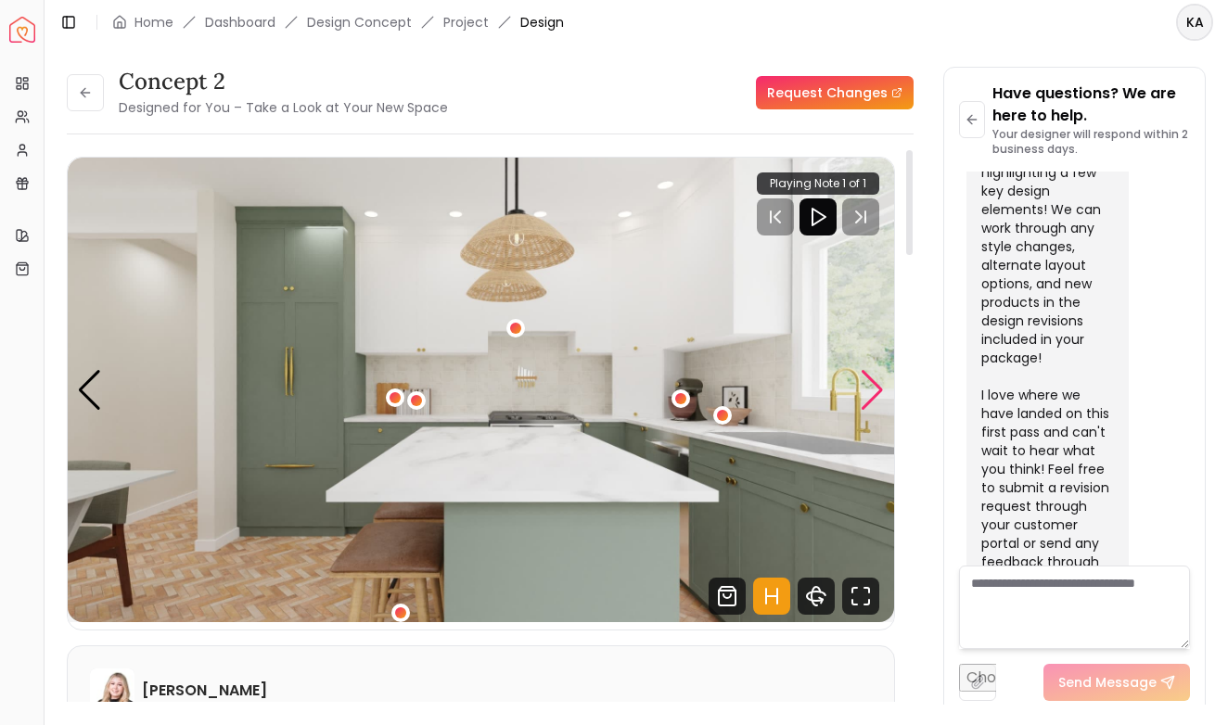
click at [869, 397] on div "Next slide" at bounding box center [872, 390] width 25 height 41
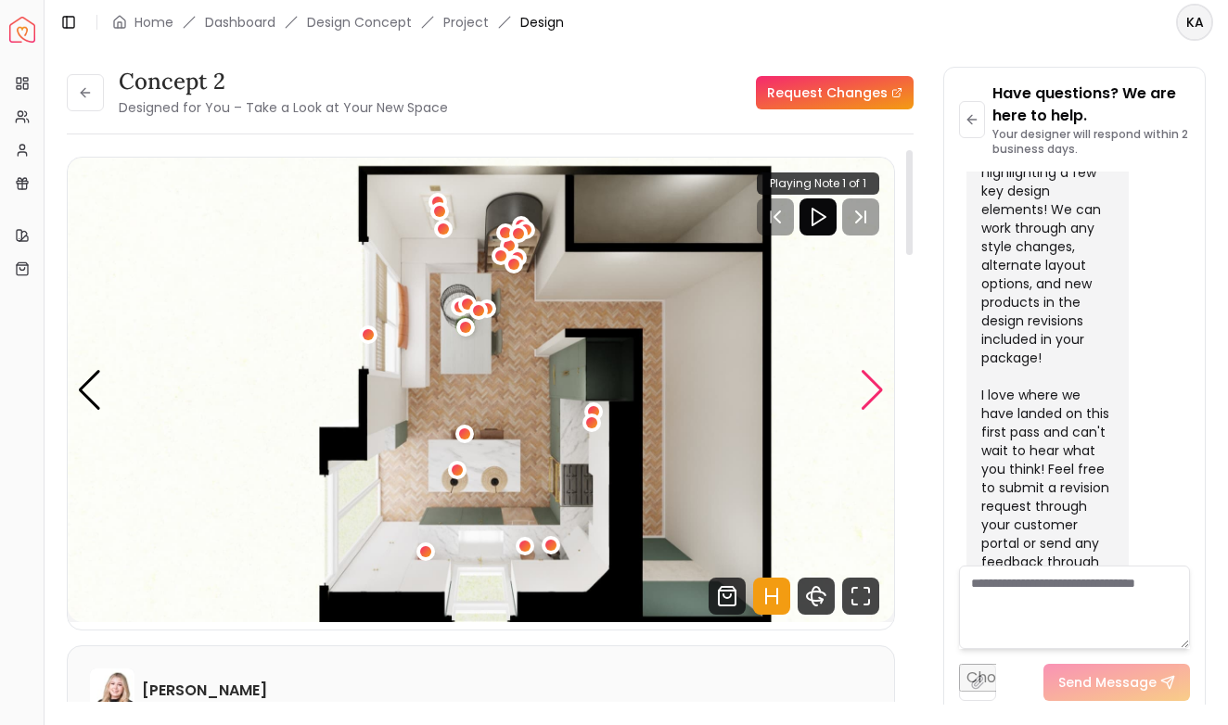
click at [869, 397] on div "Next slide" at bounding box center [872, 390] width 25 height 41
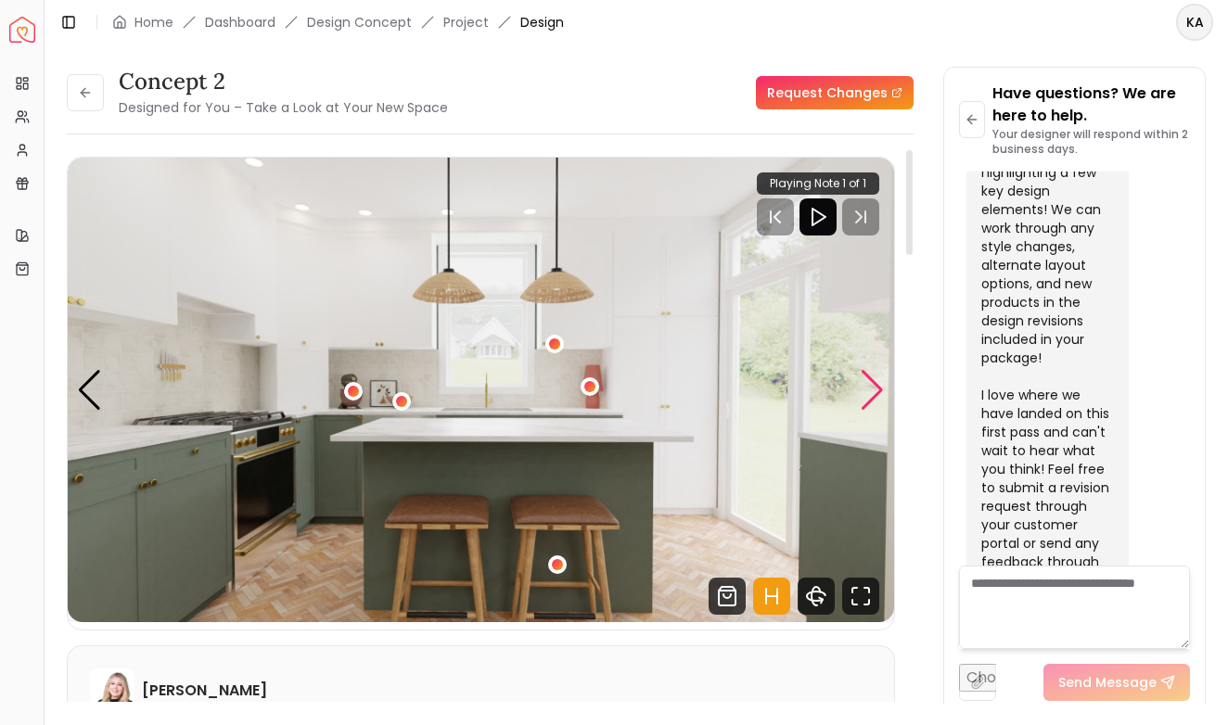
click at [879, 391] on div "Next slide" at bounding box center [872, 390] width 25 height 41
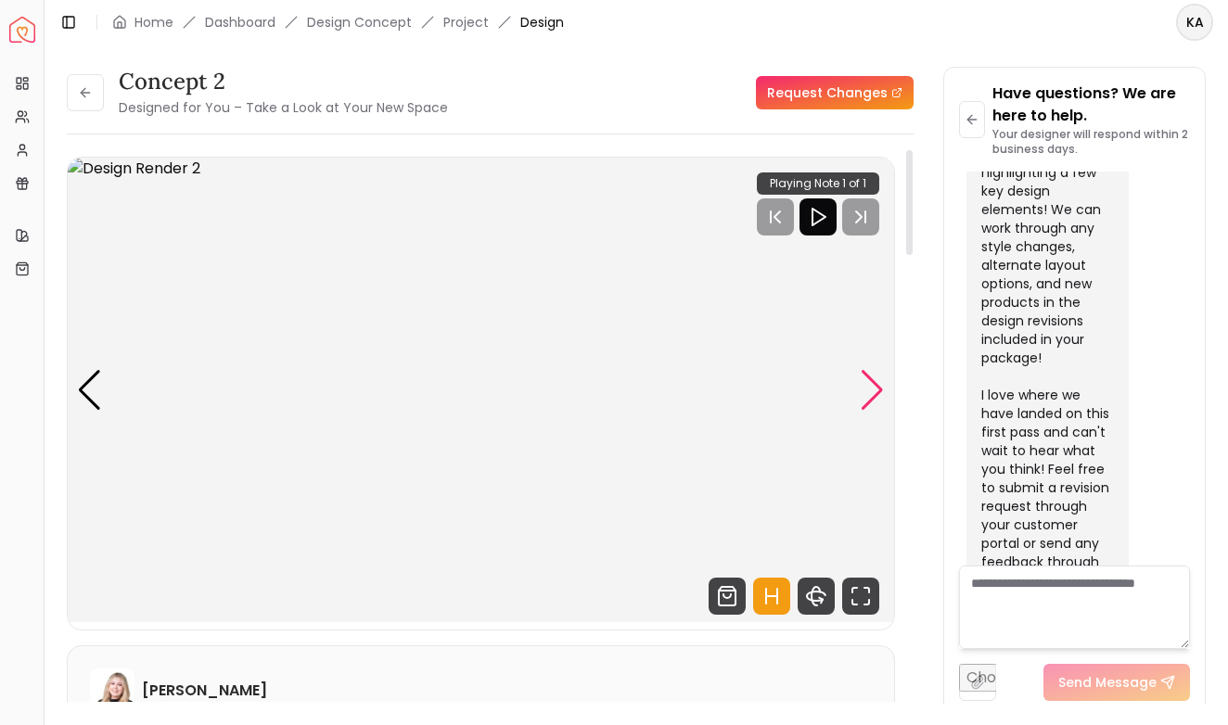
click at [879, 391] on div "Next slide" at bounding box center [872, 390] width 25 height 41
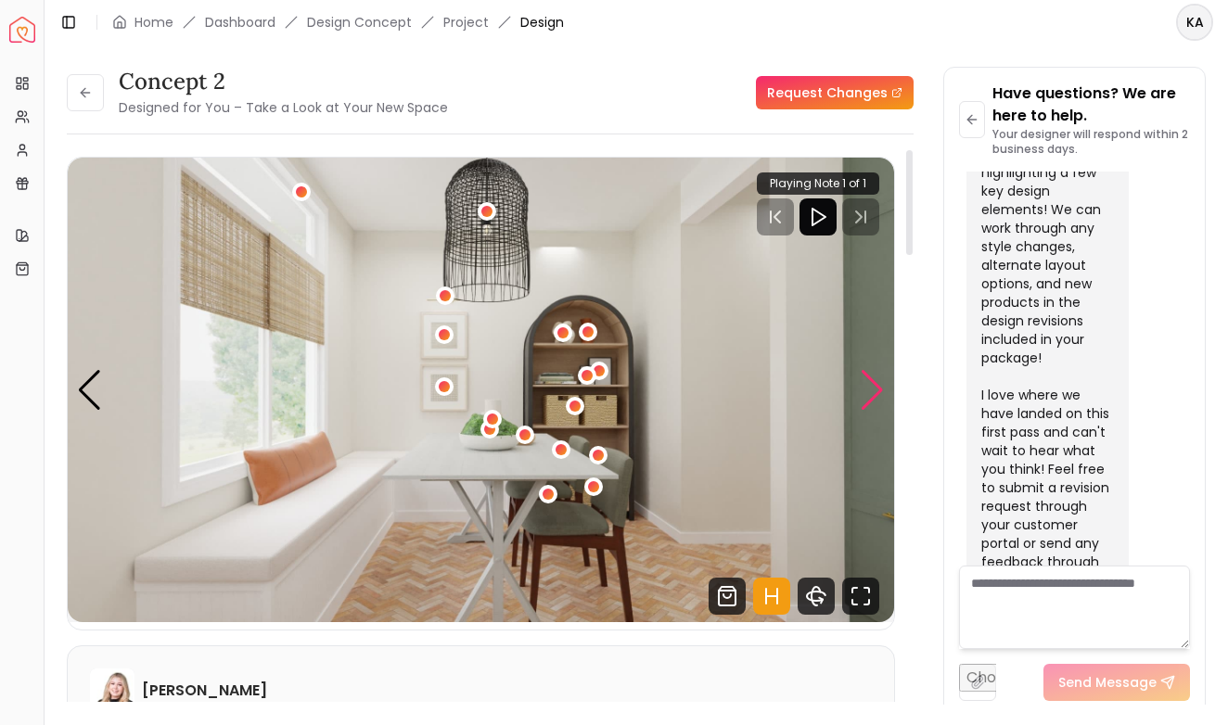
click at [879, 391] on div "Next slide" at bounding box center [872, 390] width 25 height 41
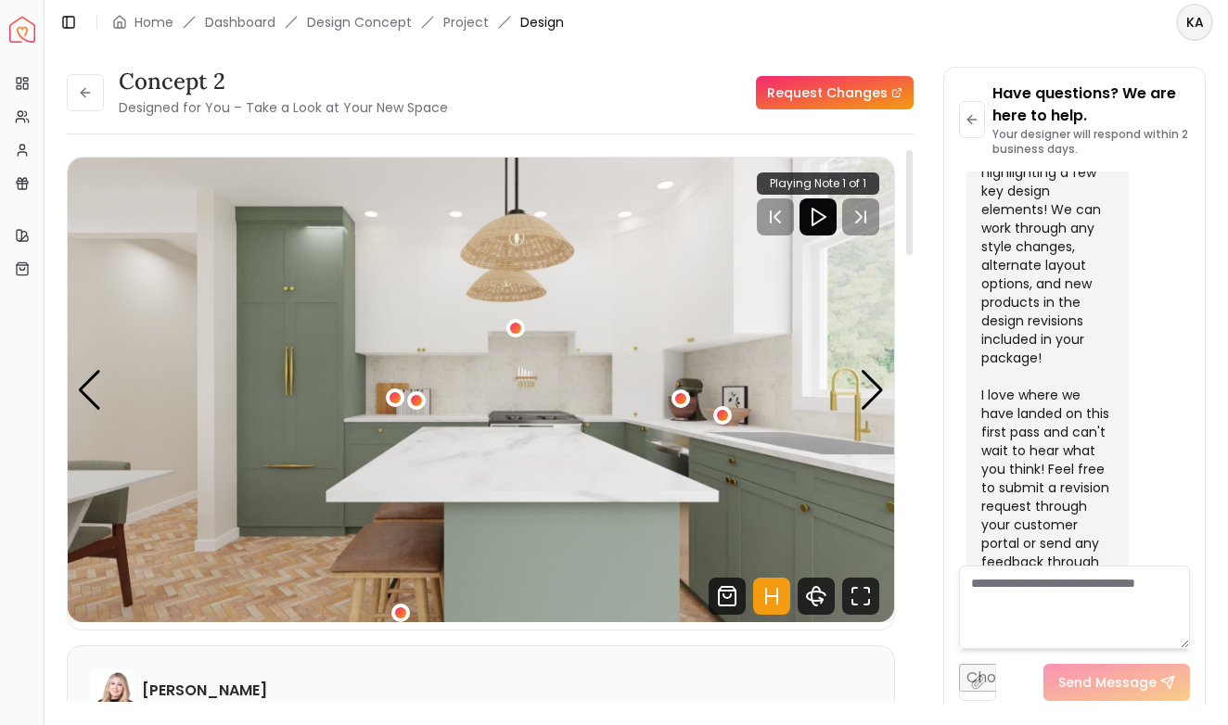
click at [885, 391] on img "4 / 5" at bounding box center [481, 390] width 826 height 465
click at [878, 389] on div "Next slide" at bounding box center [872, 390] width 25 height 41
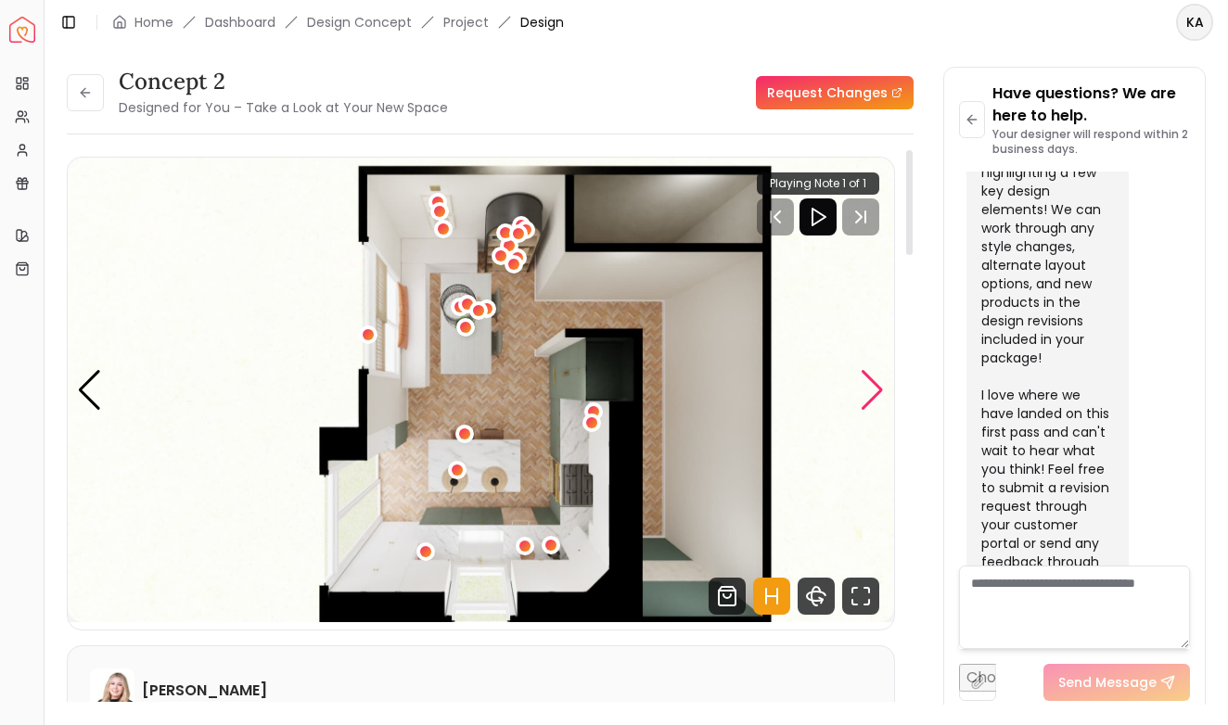
click at [878, 389] on div "Next slide" at bounding box center [872, 390] width 25 height 41
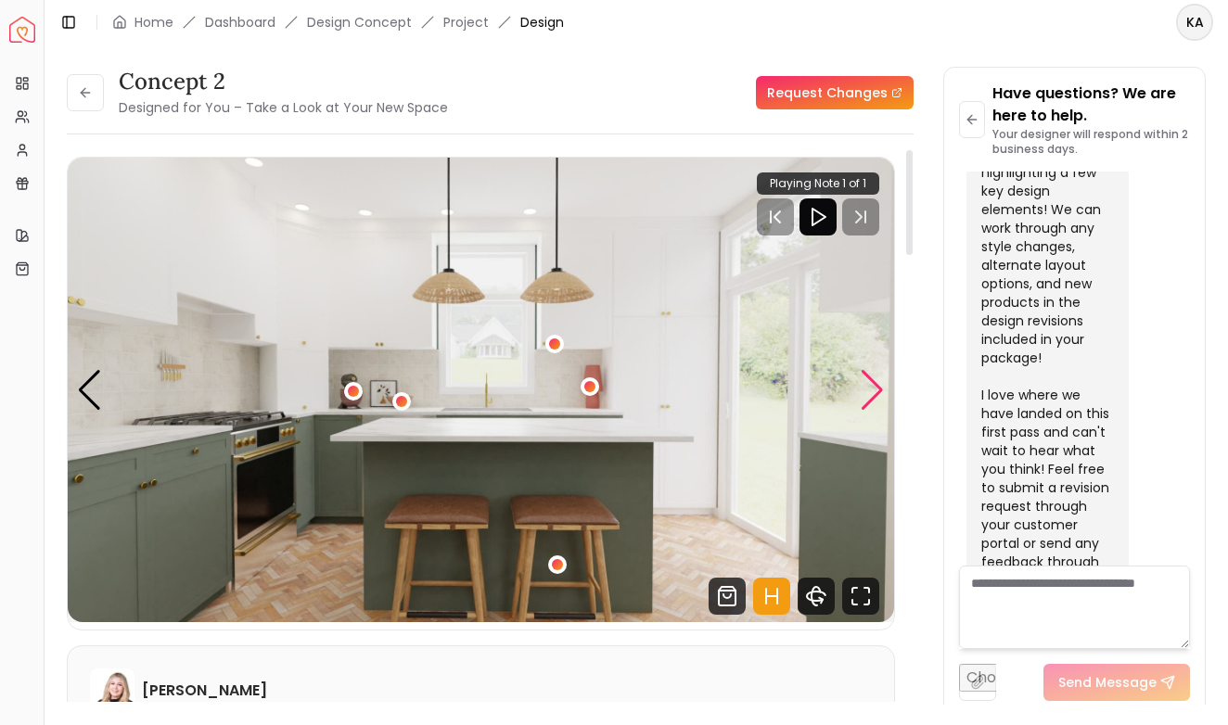
click at [878, 389] on div "Next slide" at bounding box center [872, 390] width 25 height 41
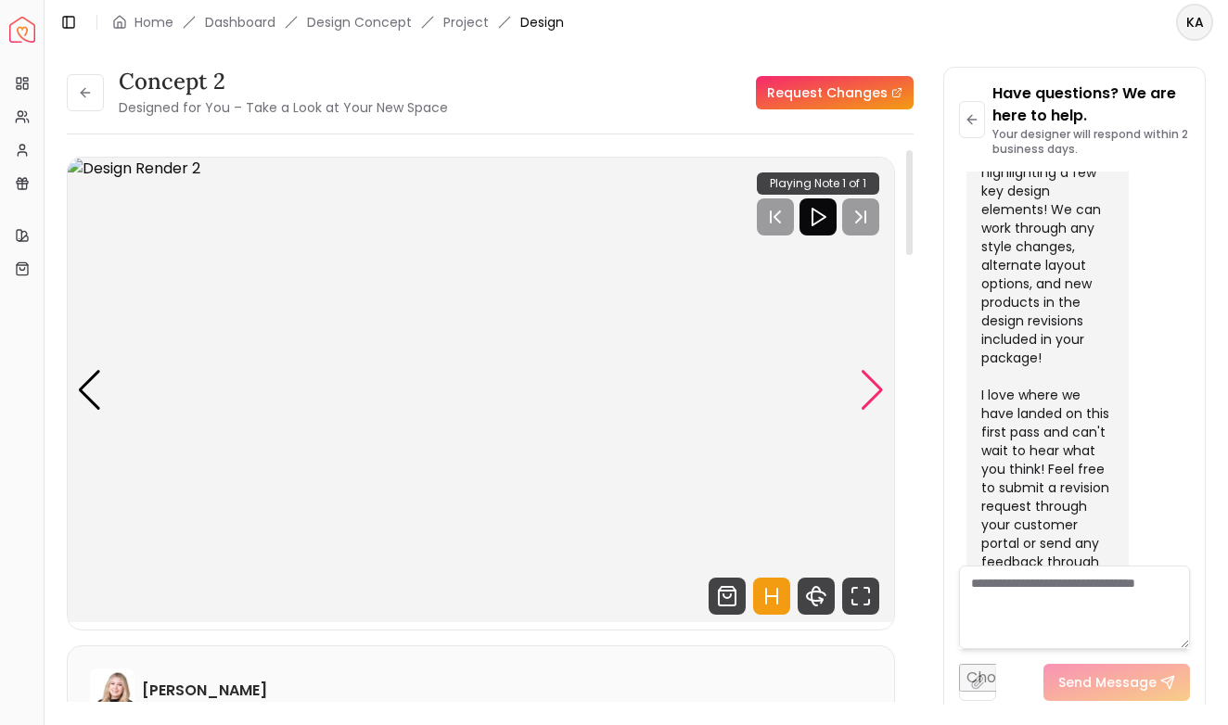
click at [878, 389] on div "Next slide" at bounding box center [872, 390] width 25 height 41
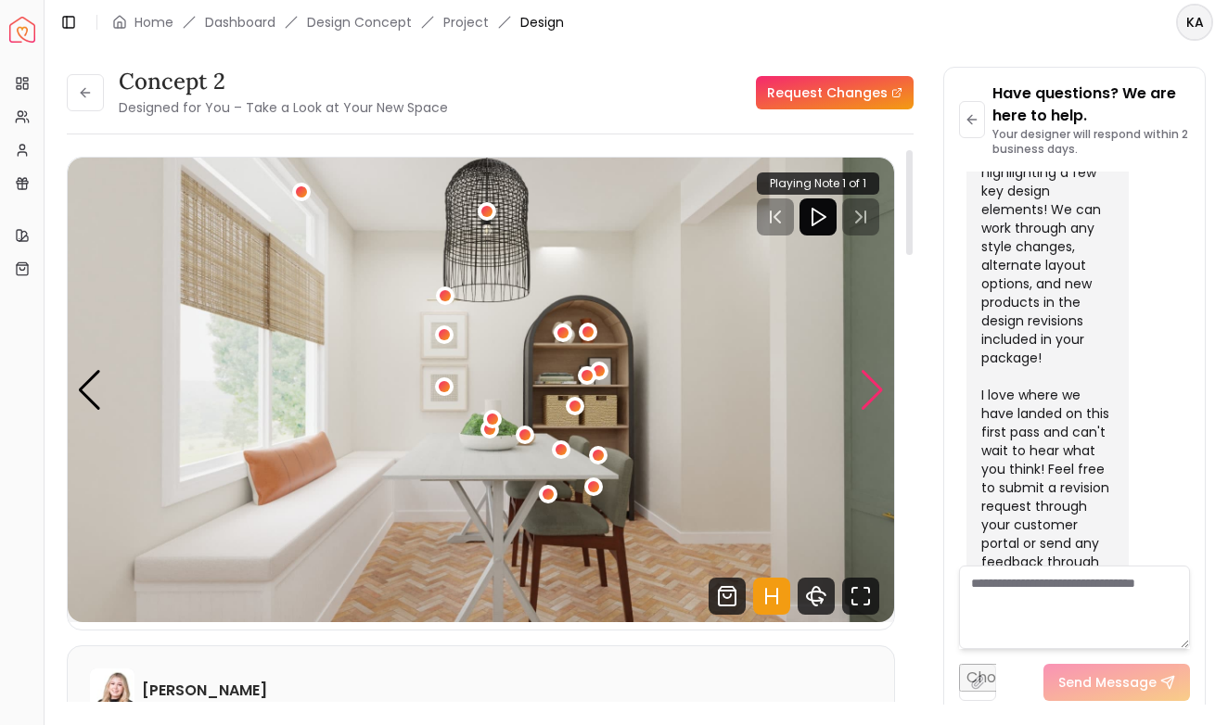
click at [878, 389] on div "Next slide" at bounding box center [872, 390] width 25 height 41
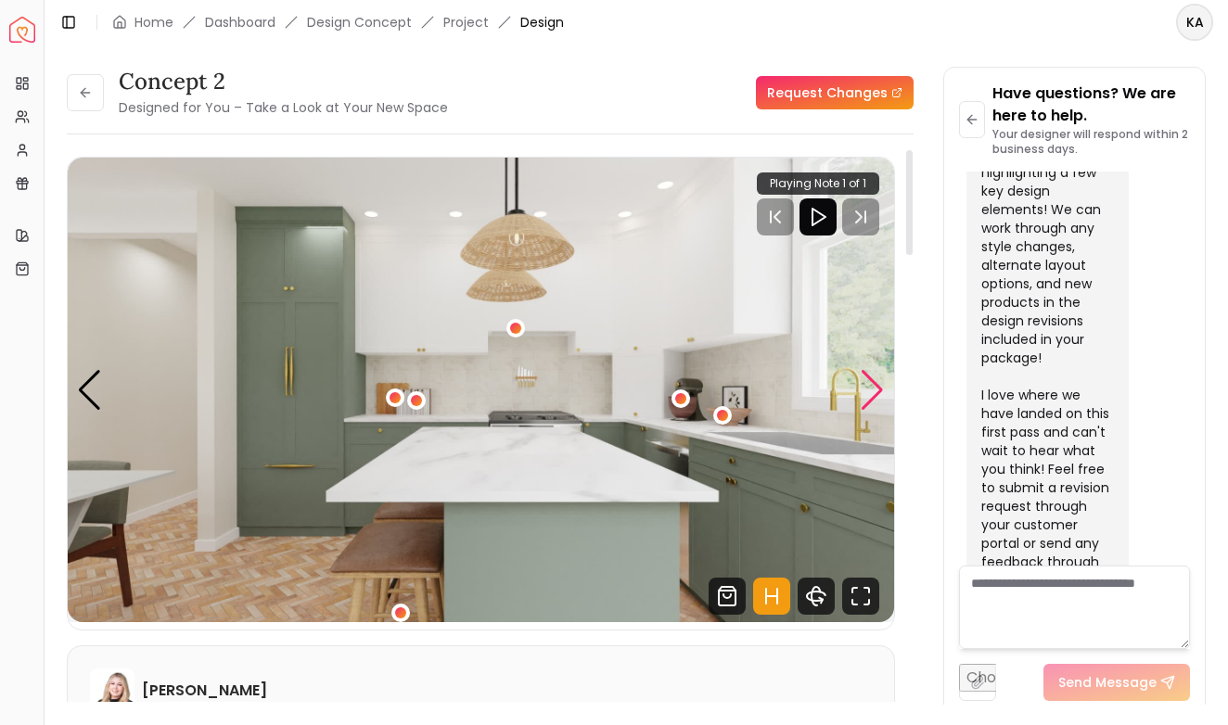
click at [878, 389] on div "Next slide" at bounding box center [872, 390] width 25 height 41
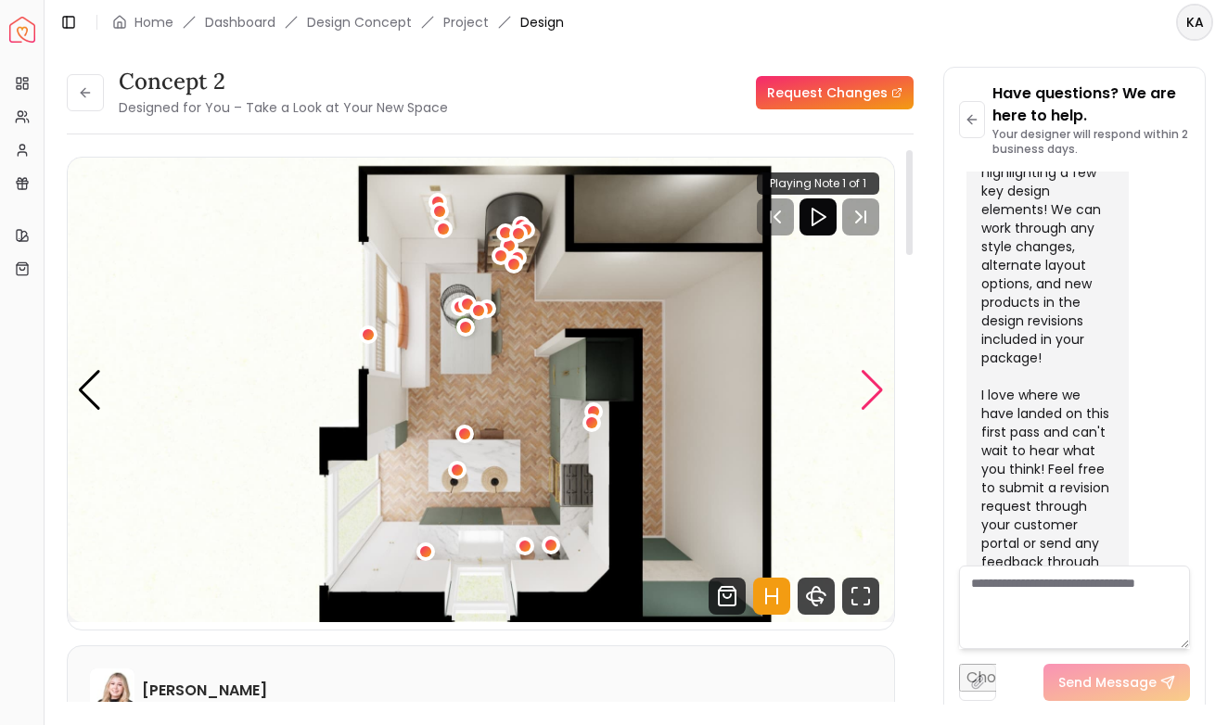
click at [878, 389] on div "Next slide" at bounding box center [872, 390] width 25 height 41
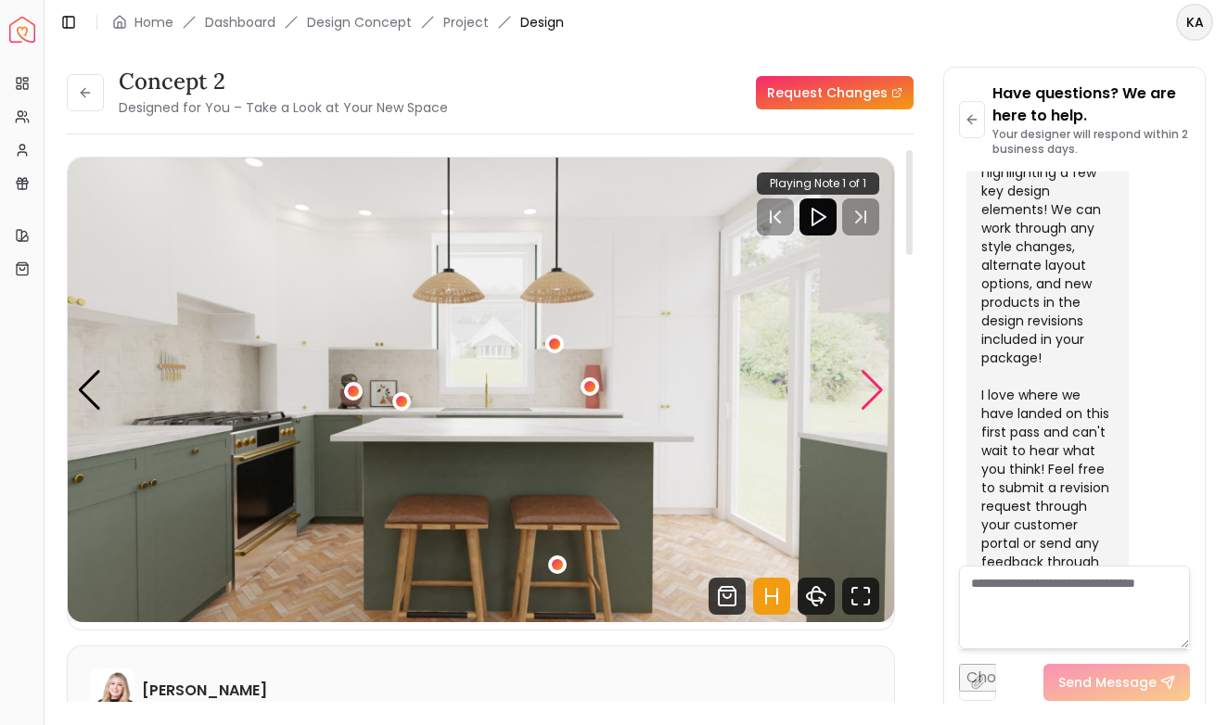
click at [878, 389] on div "Next slide" at bounding box center [872, 390] width 25 height 41
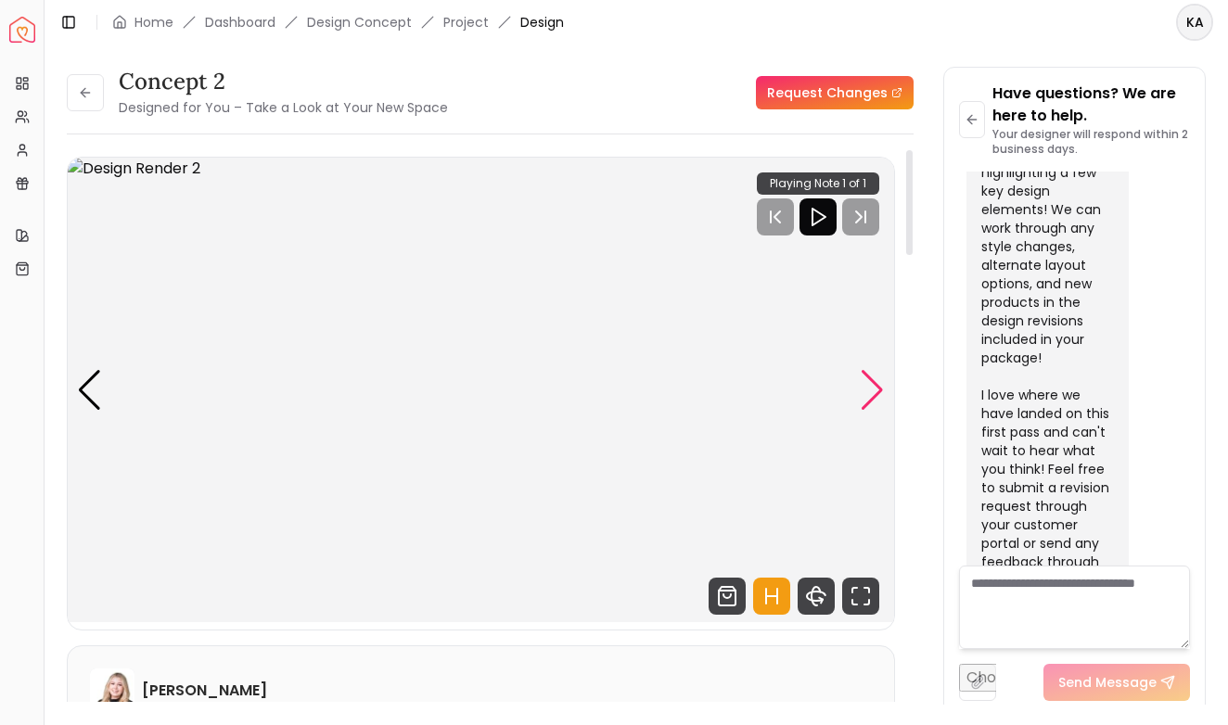
click at [878, 389] on div "Next slide" at bounding box center [872, 390] width 25 height 41
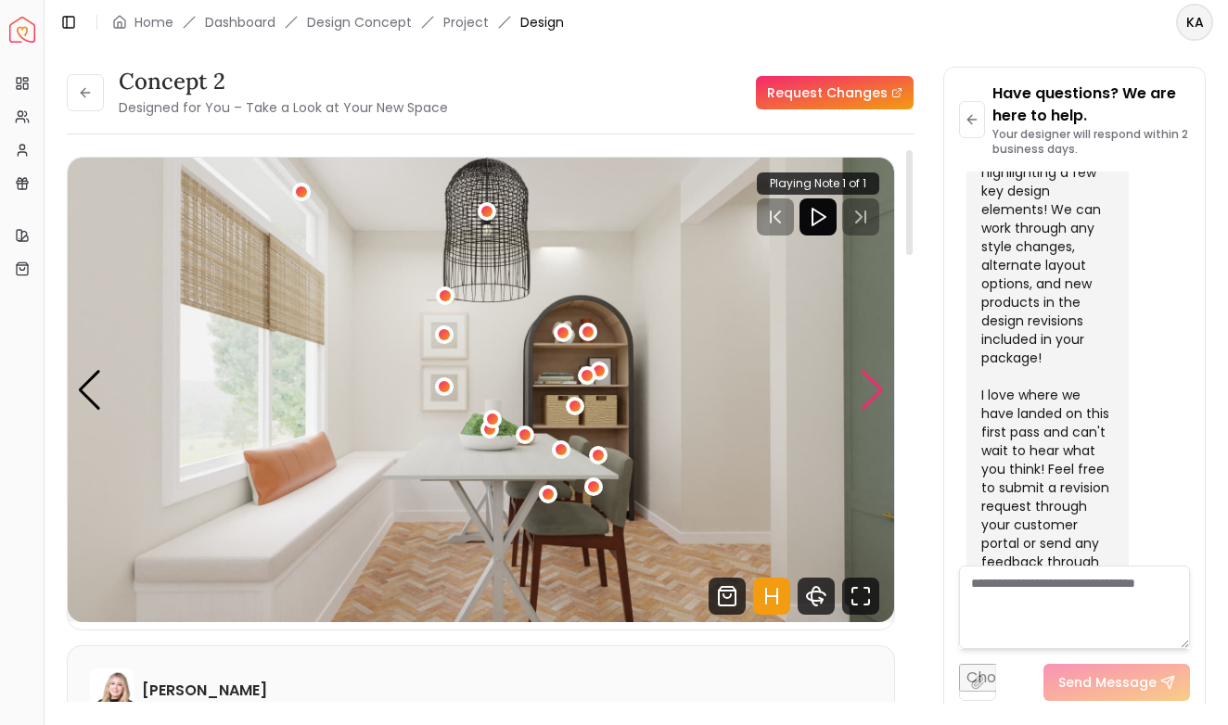
click at [878, 389] on div "Next slide" at bounding box center [872, 390] width 25 height 41
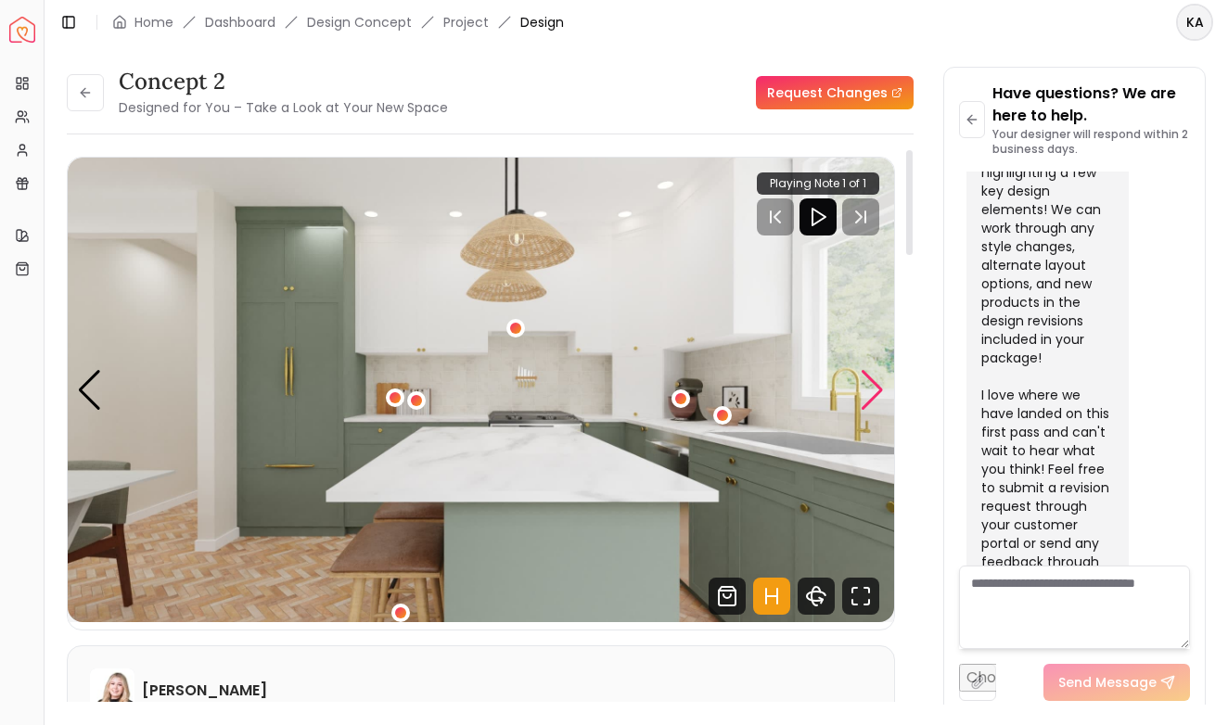
click at [878, 389] on div "Next slide" at bounding box center [872, 390] width 25 height 41
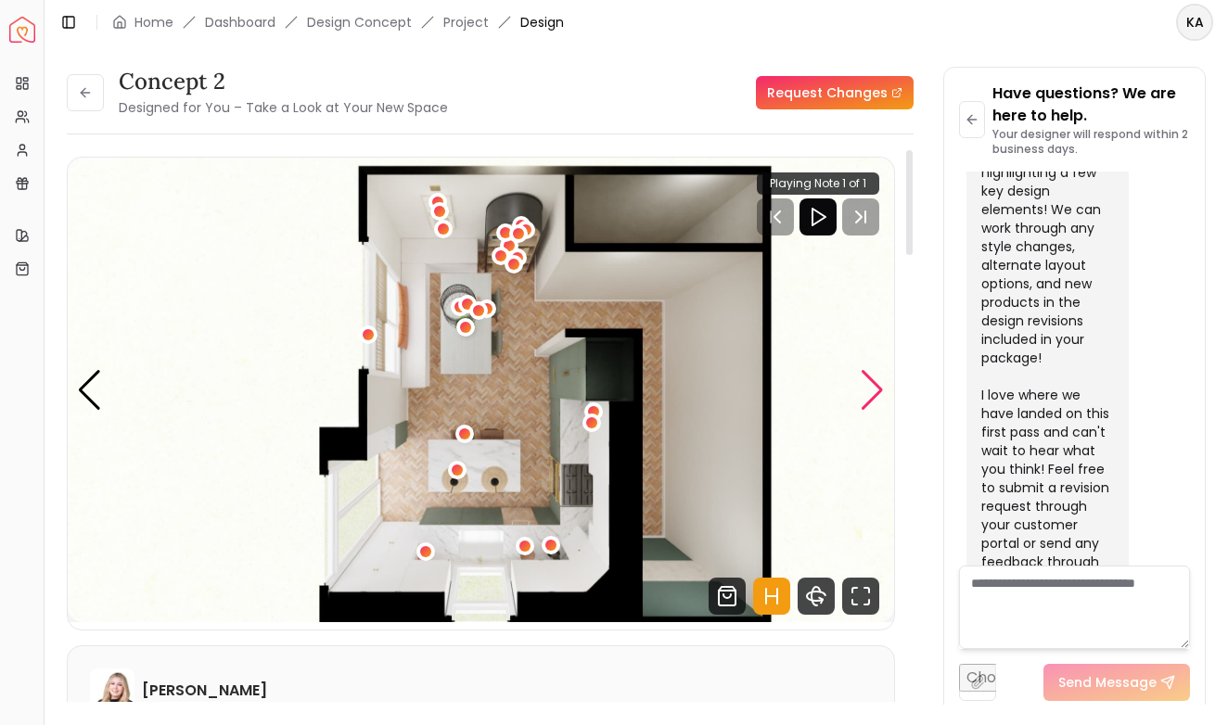
click at [878, 389] on div "Next slide" at bounding box center [872, 390] width 25 height 41
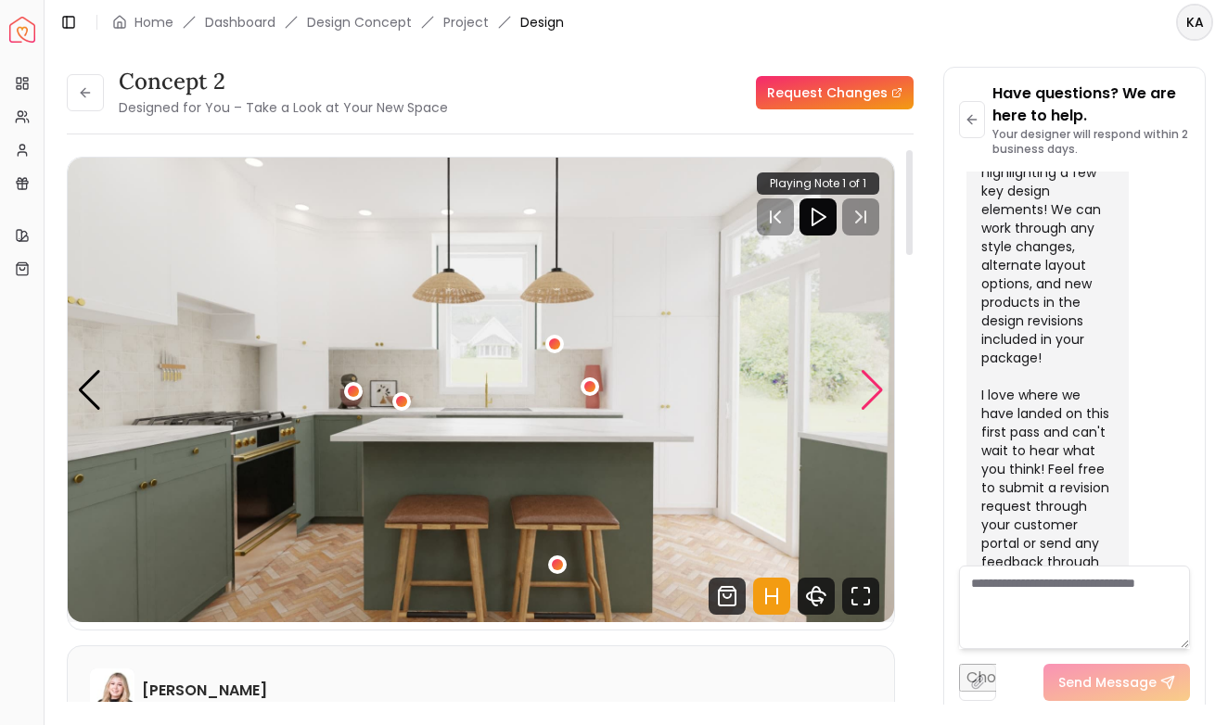
click at [878, 389] on div "Next slide" at bounding box center [872, 390] width 25 height 41
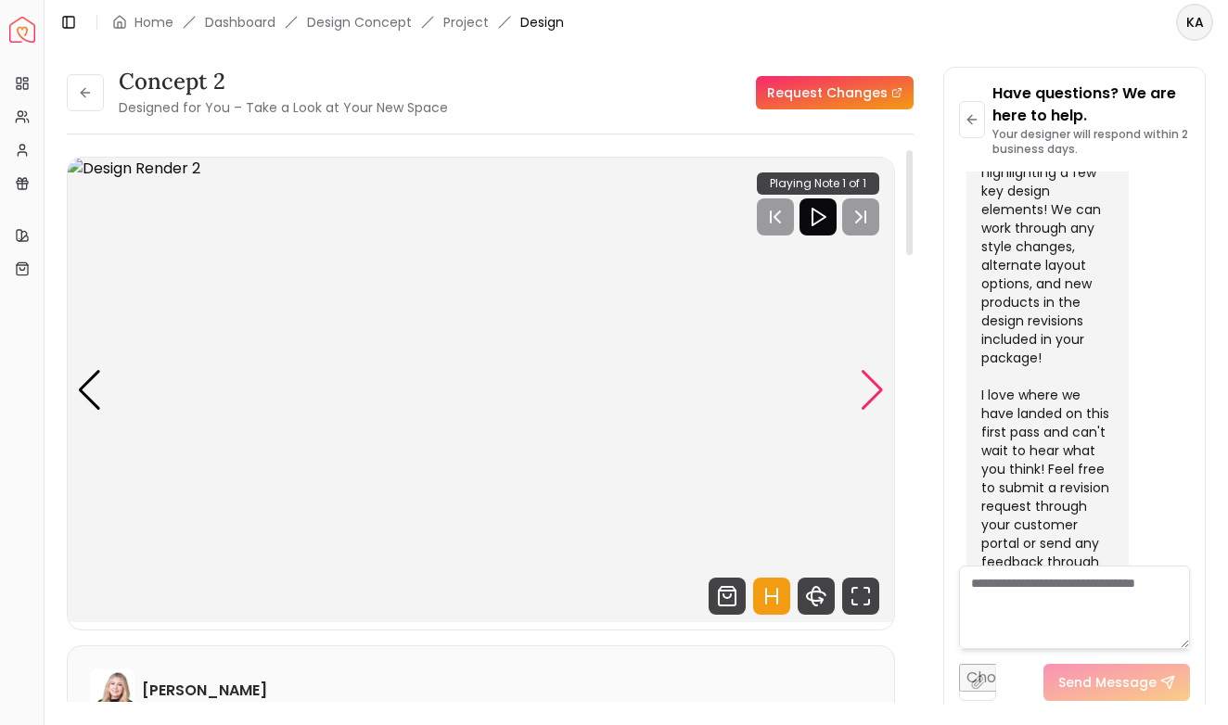
click at [878, 389] on div "Next slide" at bounding box center [872, 390] width 25 height 41
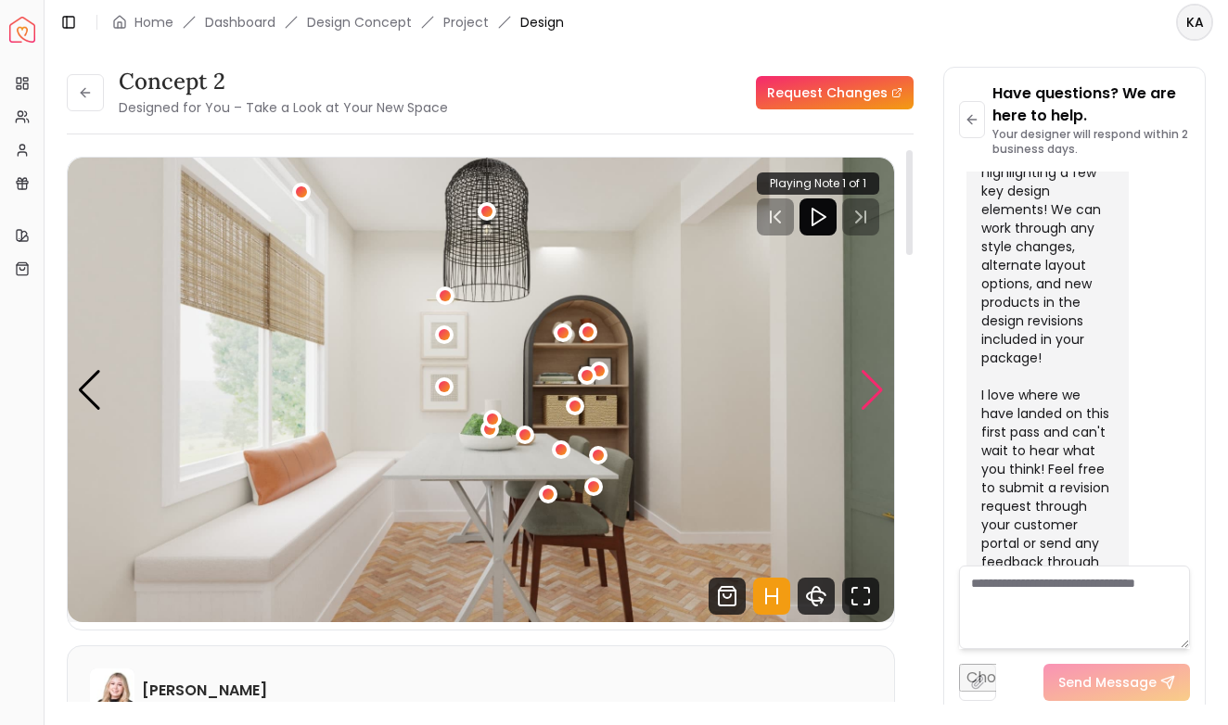
click at [878, 389] on div "Next slide" at bounding box center [872, 390] width 25 height 41
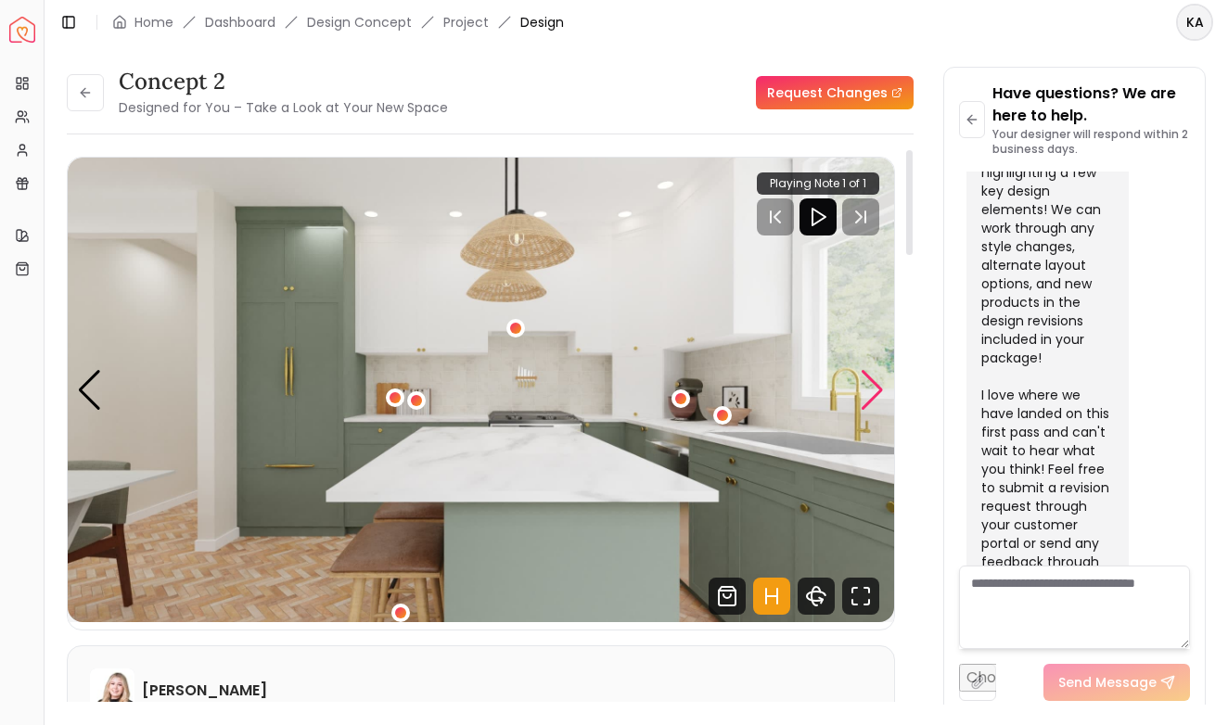
click at [878, 389] on div "Next slide" at bounding box center [872, 390] width 25 height 41
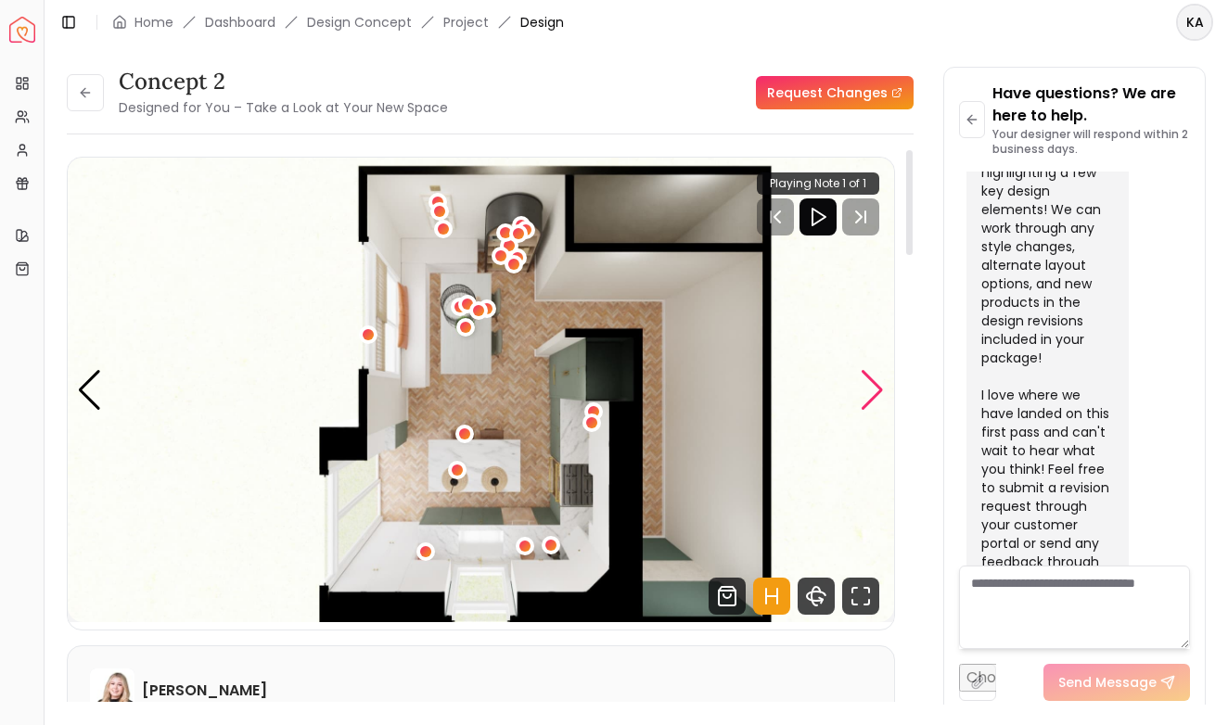
click at [867, 394] on div "Next slide" at bounding box center [872, 390] width 25 height 41
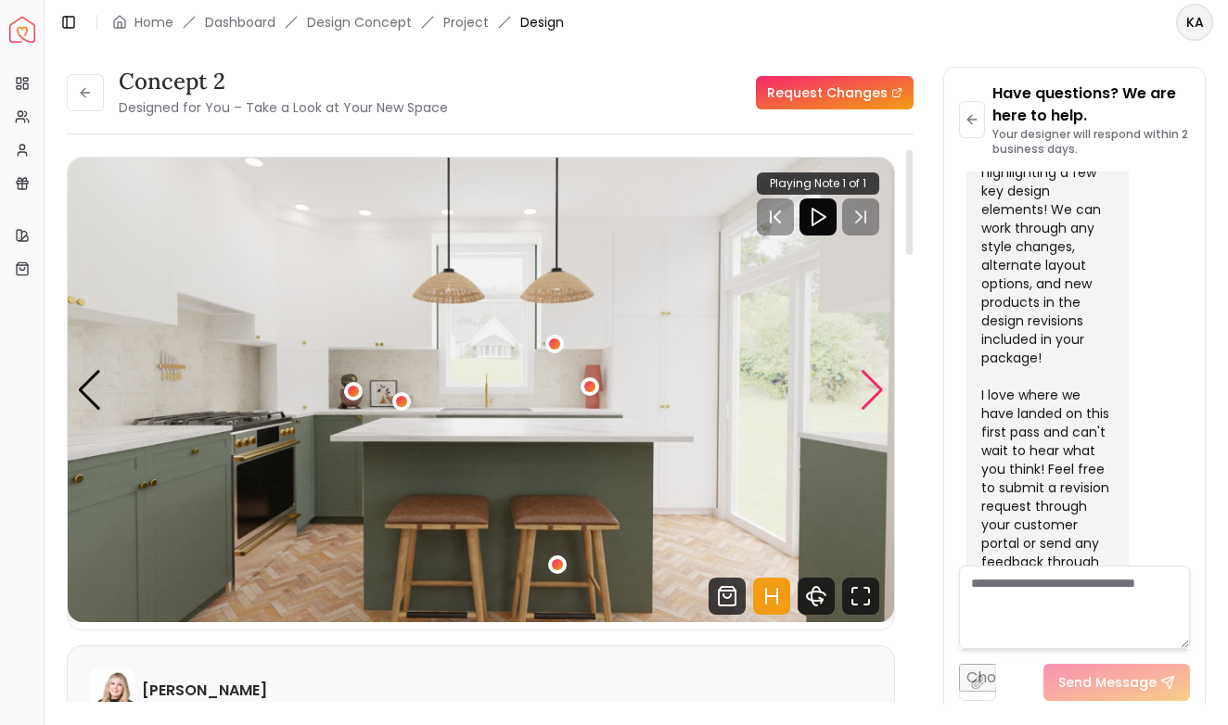
click at [867, 394] on div "Next slide" at bounding box center [872, 390] width 25 height 41
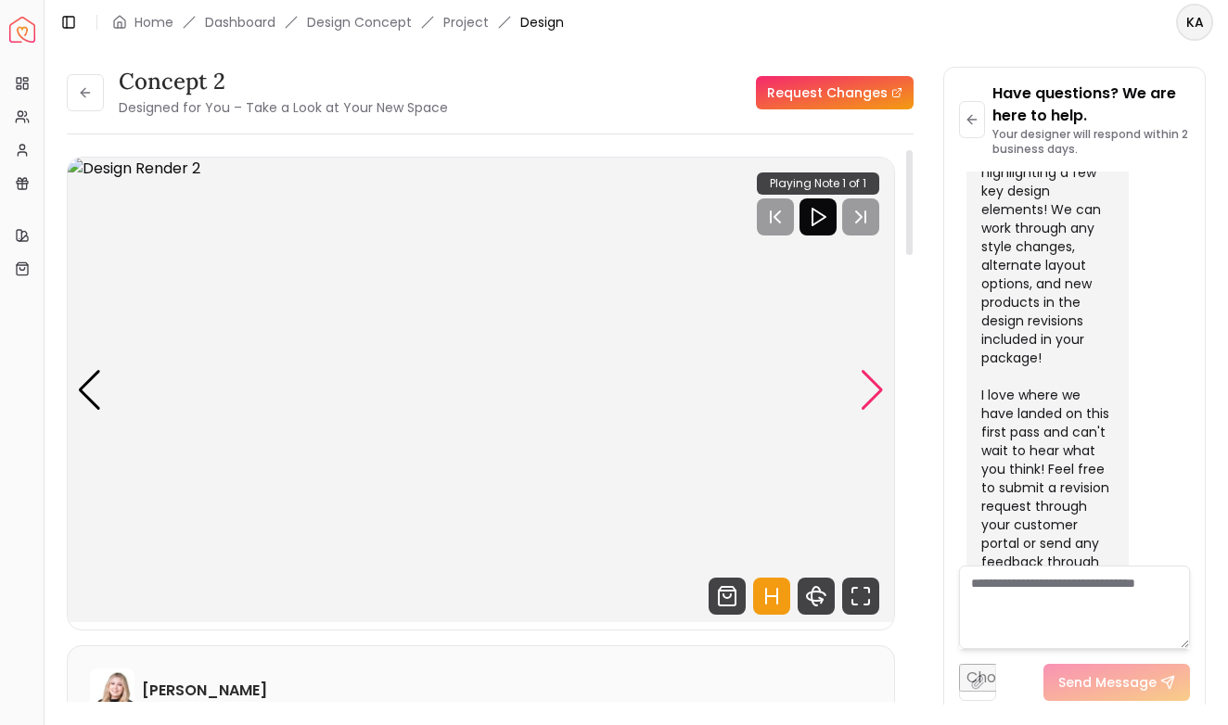
click at [867, 394] on div "Next slide" at bounding box center [872, 390] width 25 height 41
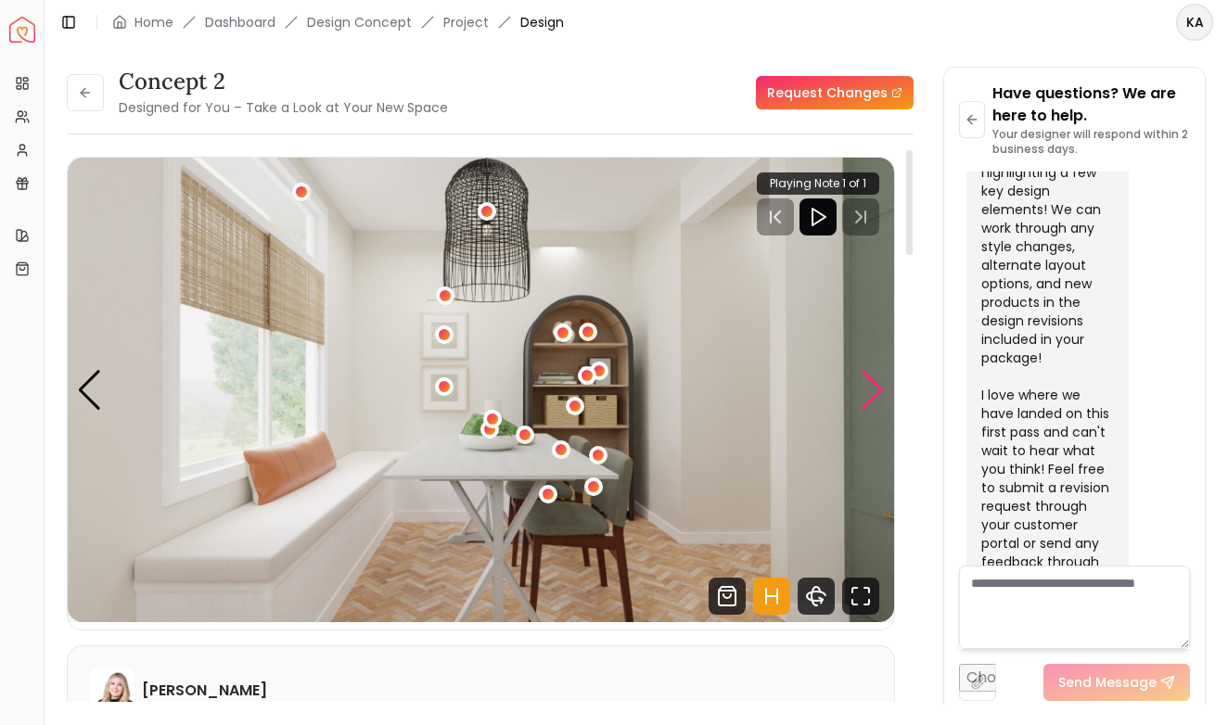
click at [874, 389] on div "Next slide" at bounding box center [872, 390] width 25 height 41
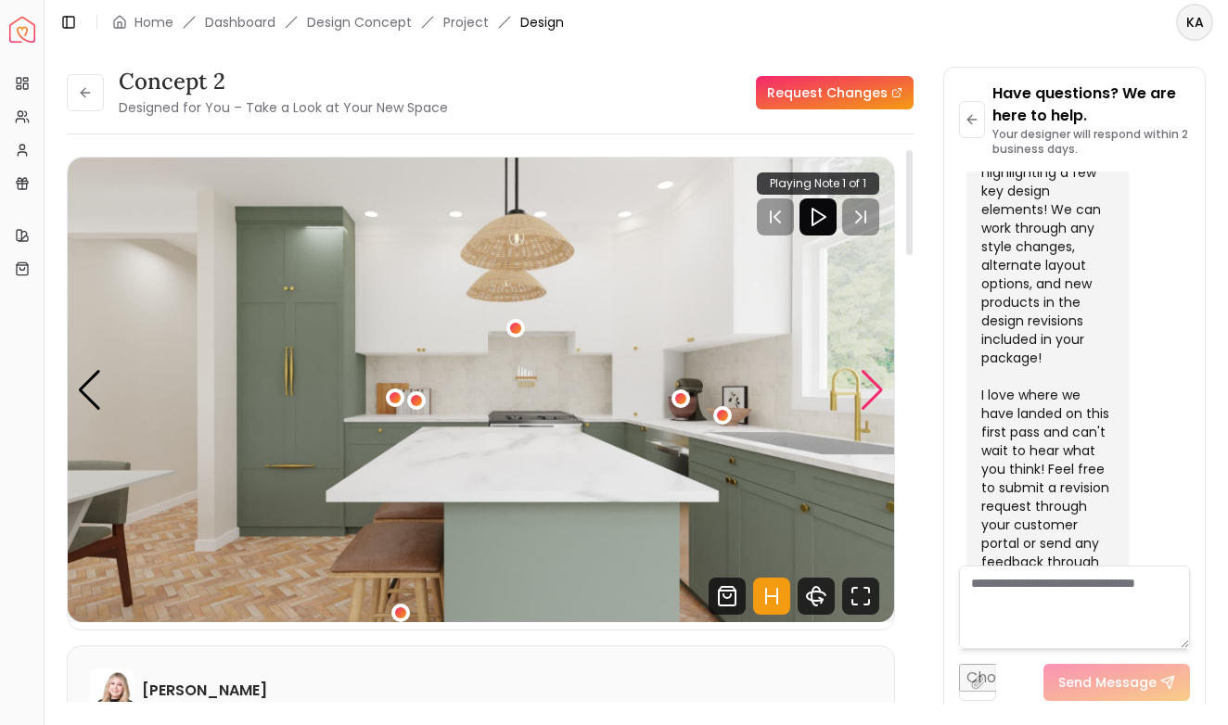
click at [874, 389] on div "Next slide" at bounding box center [872, 390] width 25 height 41
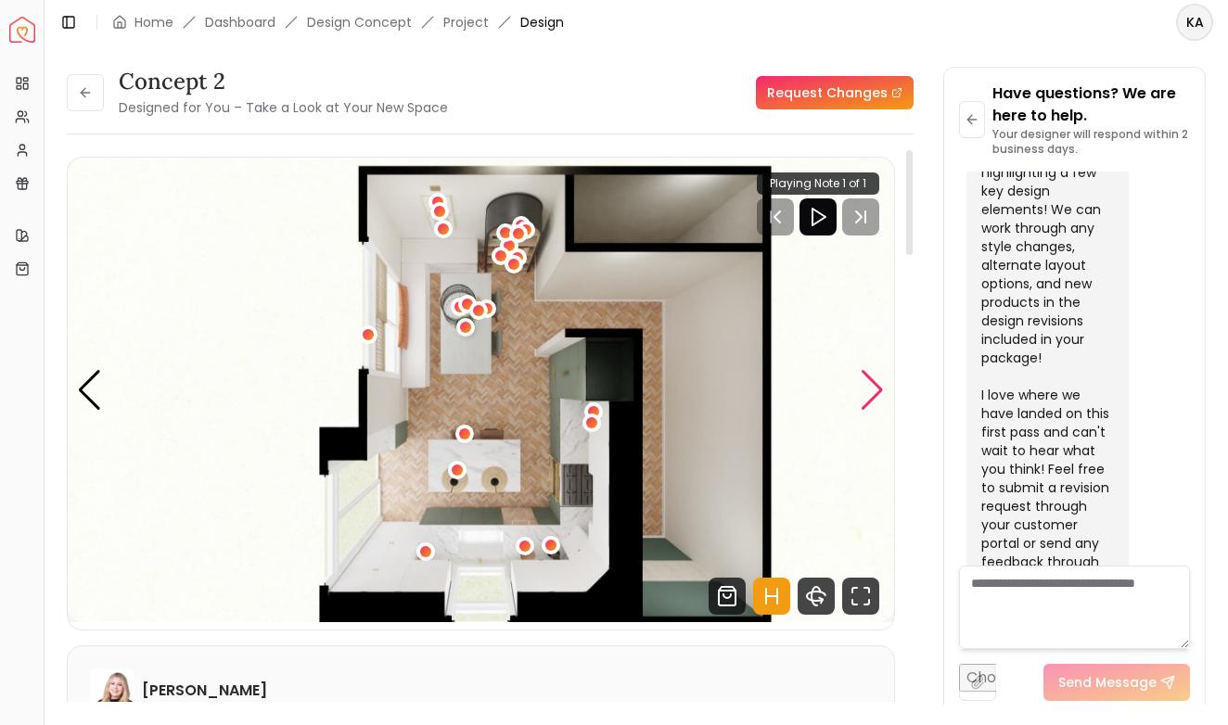
click at [874, 389] on div "Next slide" at bounding box center [872, 390] width 25 height 41
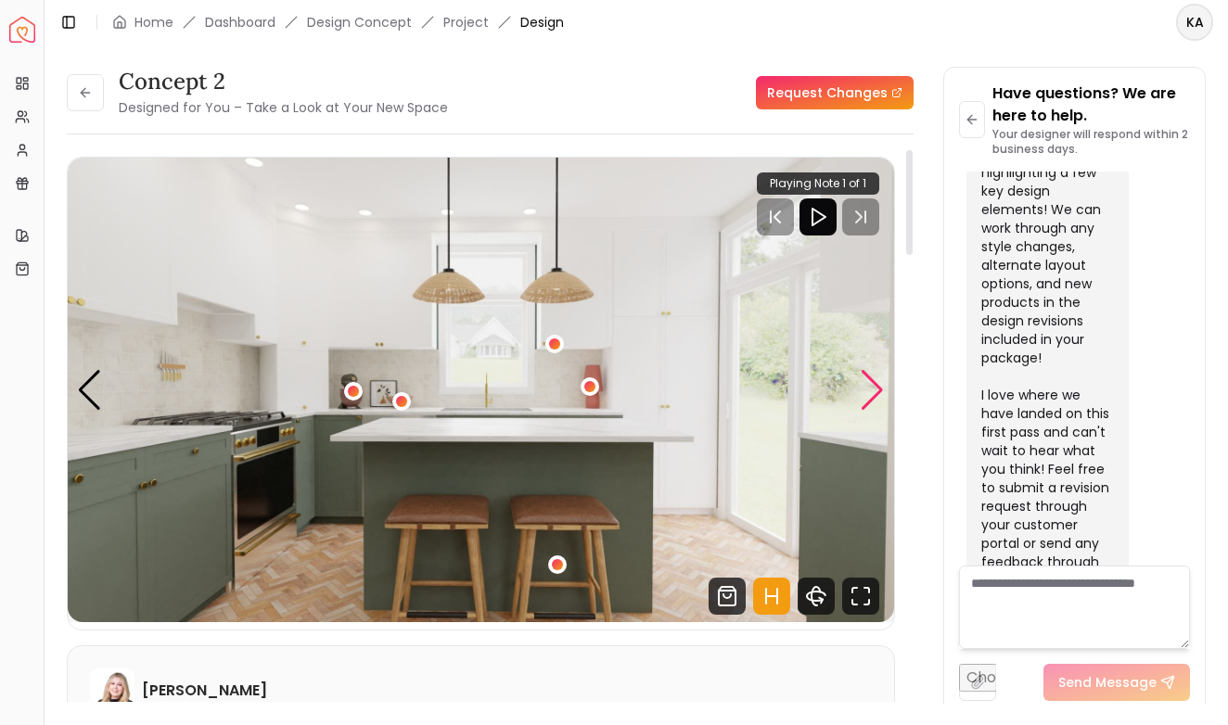
click at [874, 389] on div "Next slide" at bounding box center [872, 390] width 25 height 41
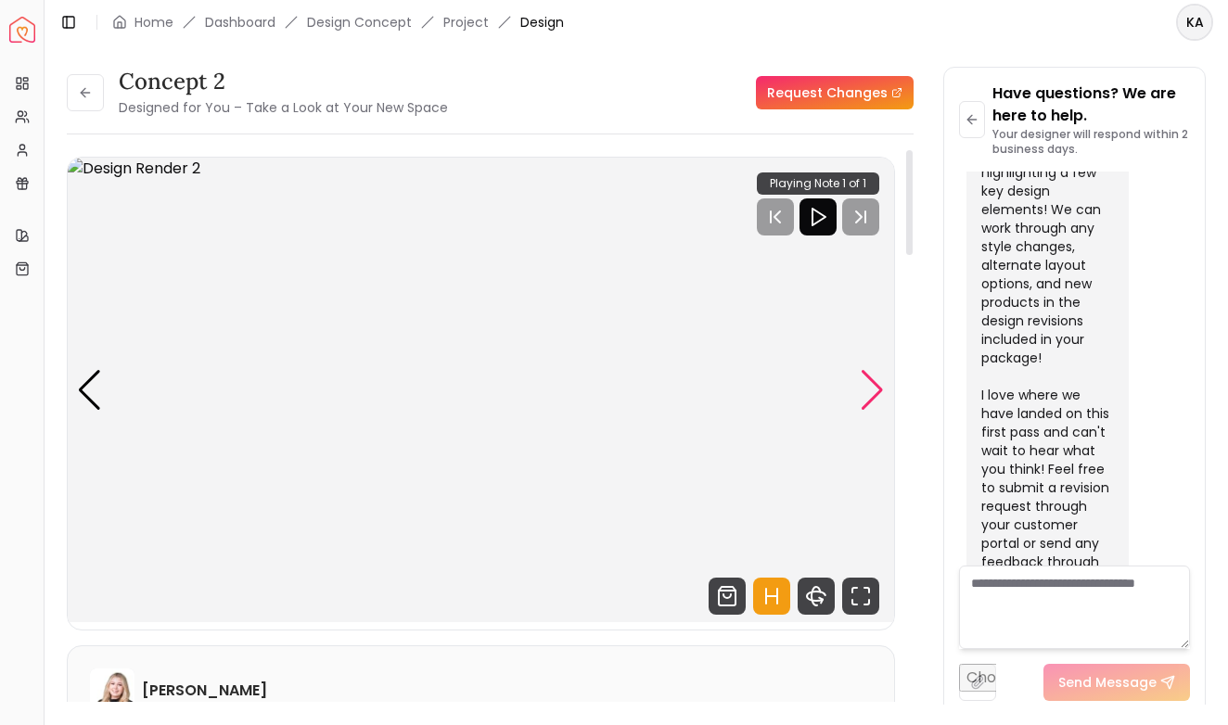
click at [874, 389] on div "Next slide" at bounding box center [872, 390] width 25 height 41
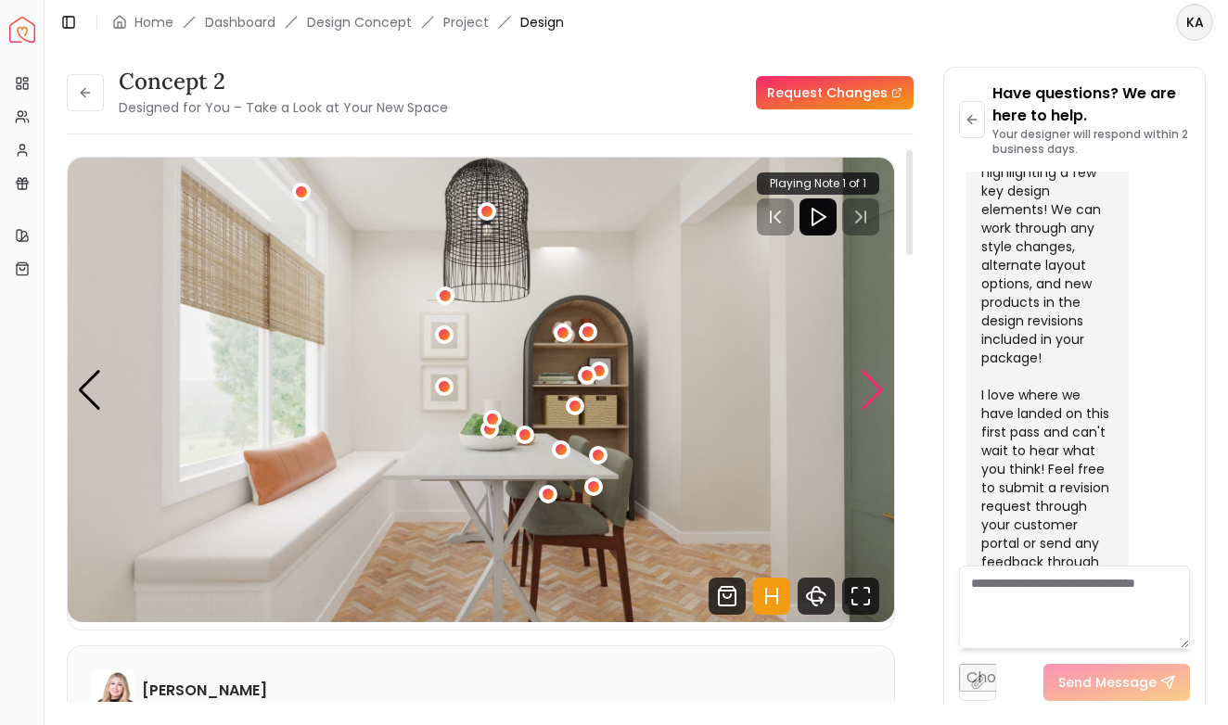
click at [874, 389] on div "Next slide" at bounding box center [872, 390] width 25 height 41
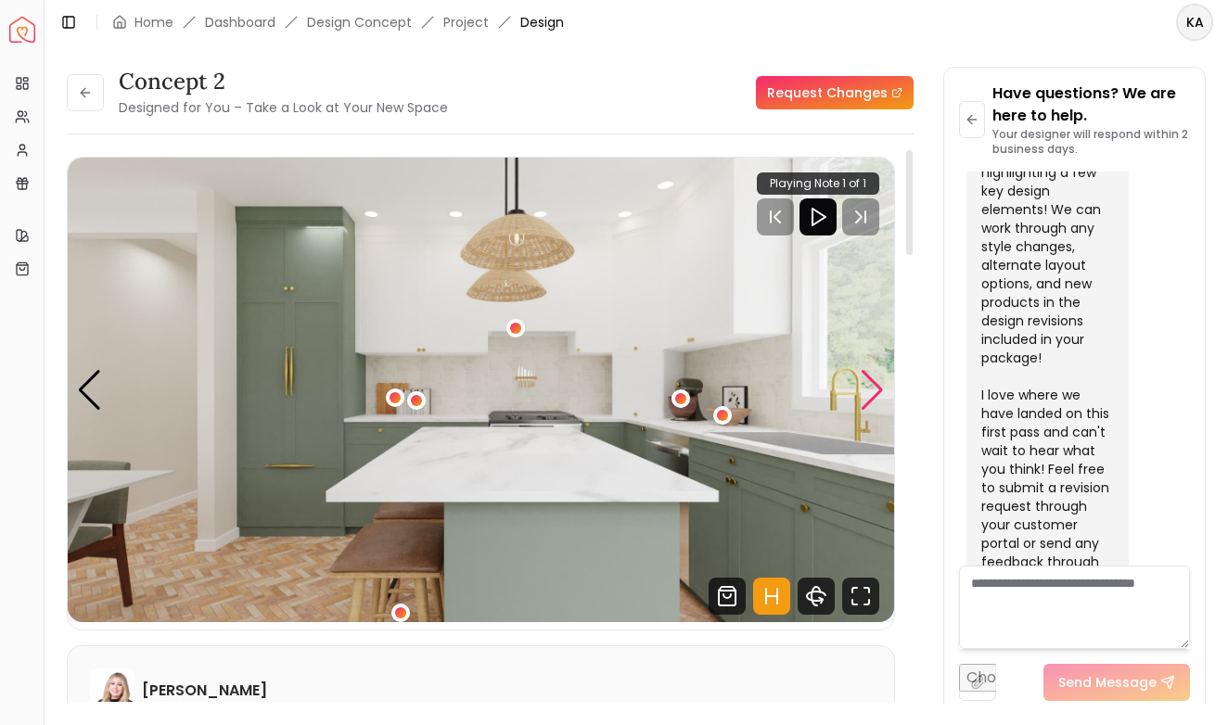
click at [874, 389] on div "Next slide" at bounding box center [872, 390] width 25 height 41
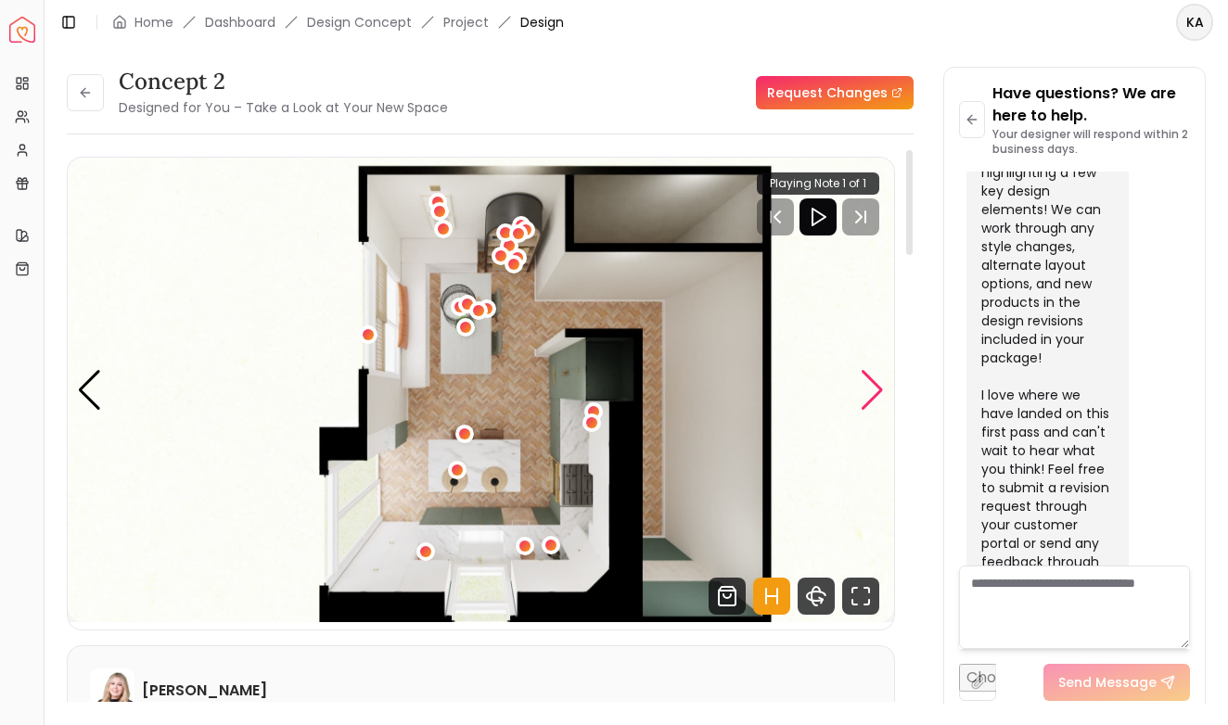
click at [874, 389] on div "Next slide" at bounding box center [872, 390] width 25 height 41
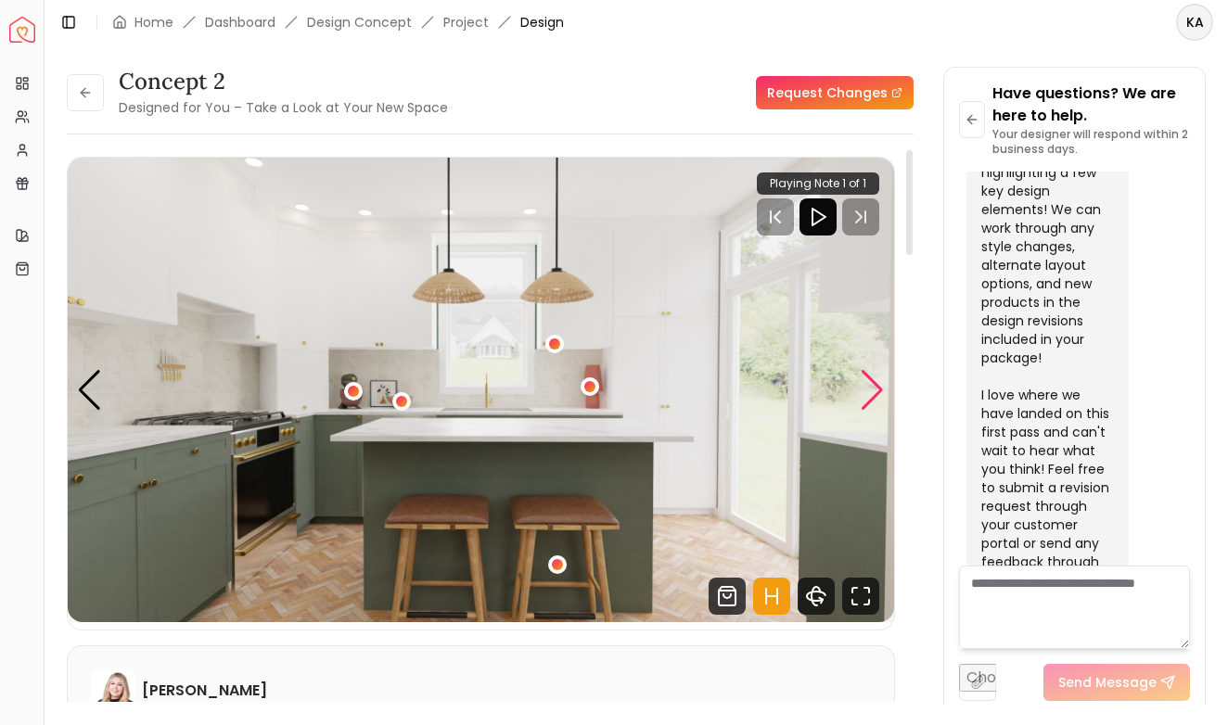
click at [874, 389] on div "Next slide" at bounding box center [872, 390] width 25 height 41
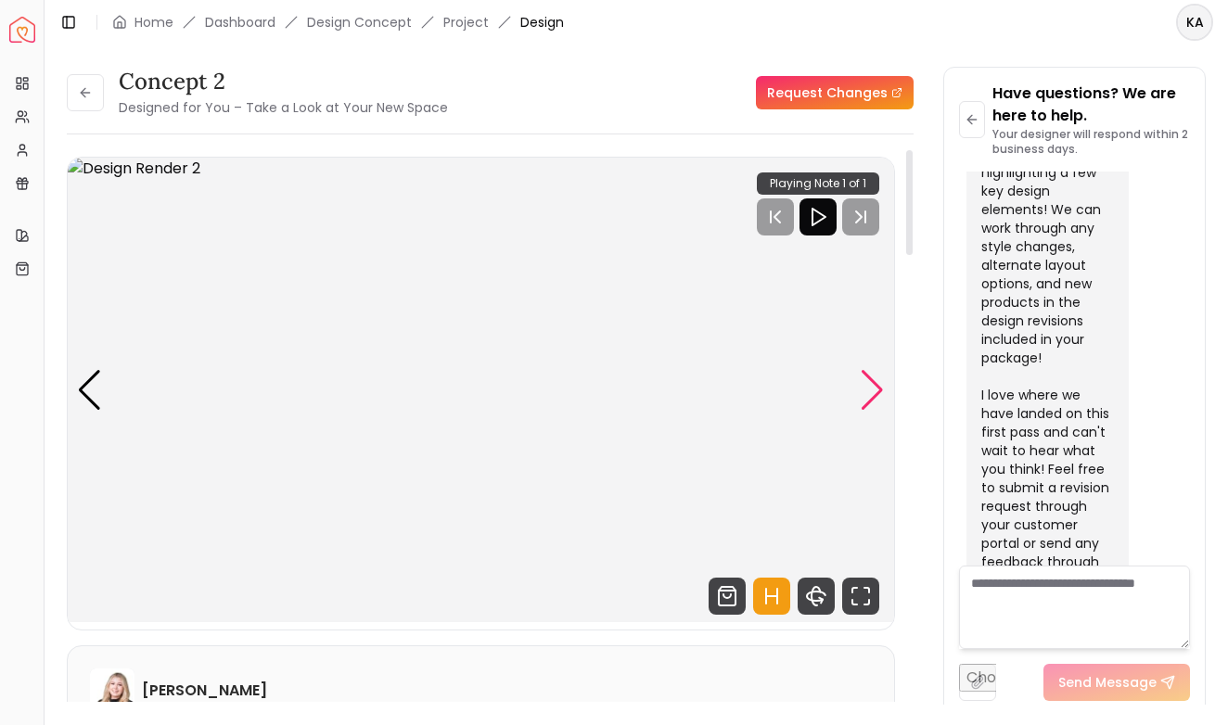
click at [874, 389] on div "Next slide" at bounding box center [872, 390] width 25 height 41
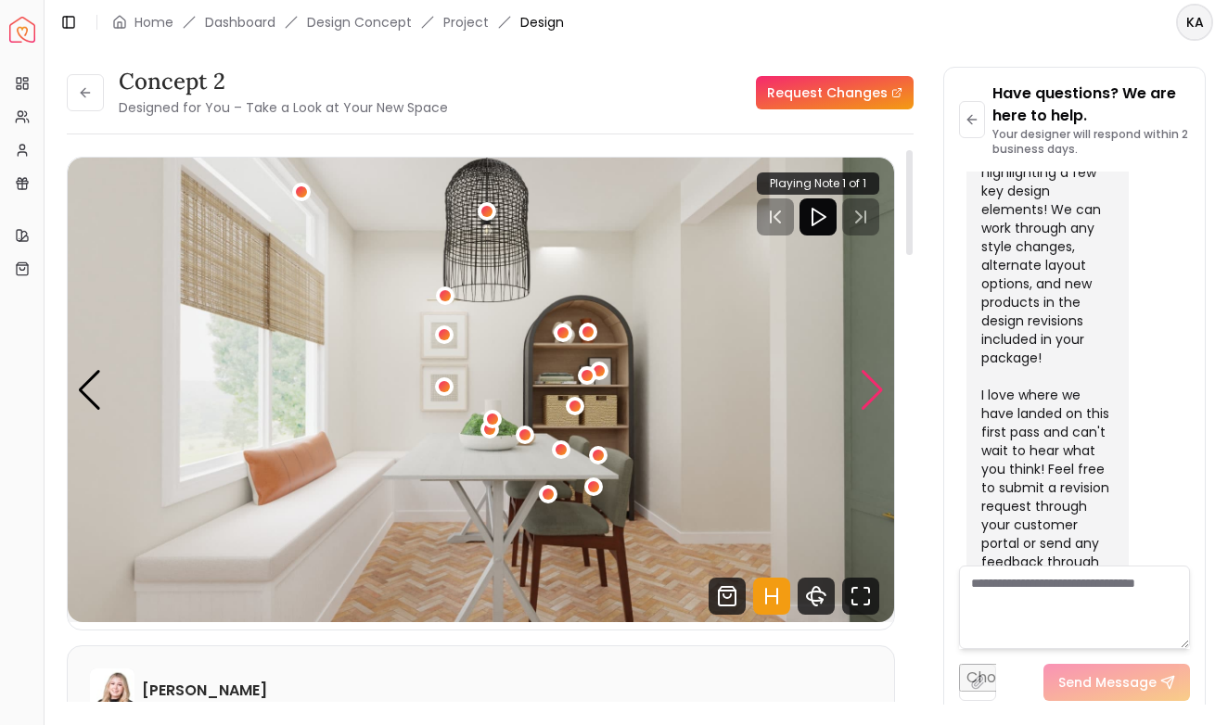
click at [874, 389] on div "Next slide" at bounding box center [872, 390] width 25 height 41
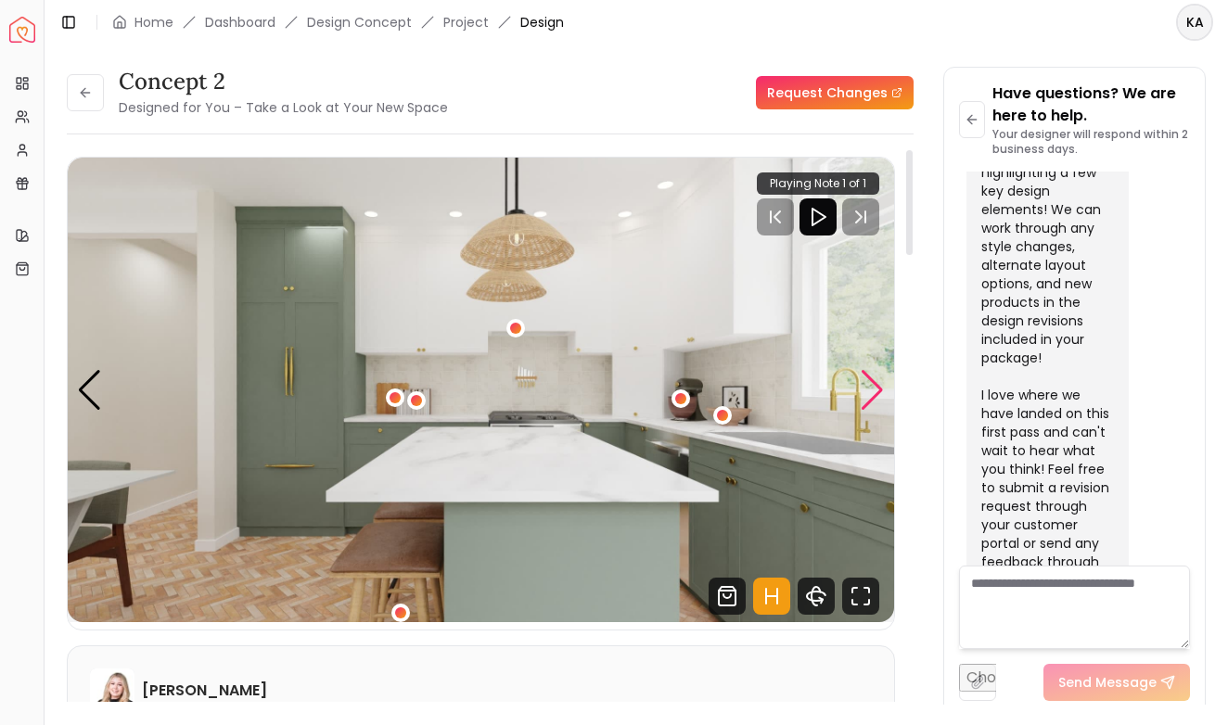
click at [874, 389] on div "Next slide" at bounding box center [872, 390] width 25 height 41
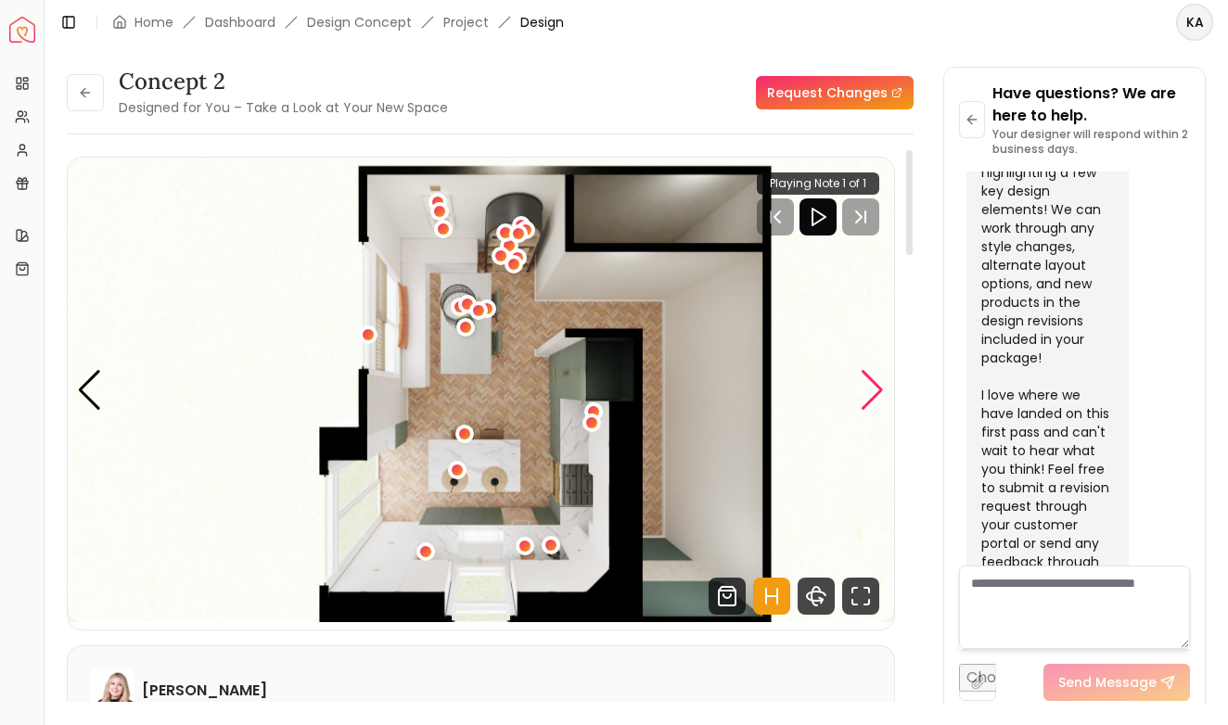
click at [874, 389] on div "Next slide" at bounding box center [872, 390] width 25 height 41
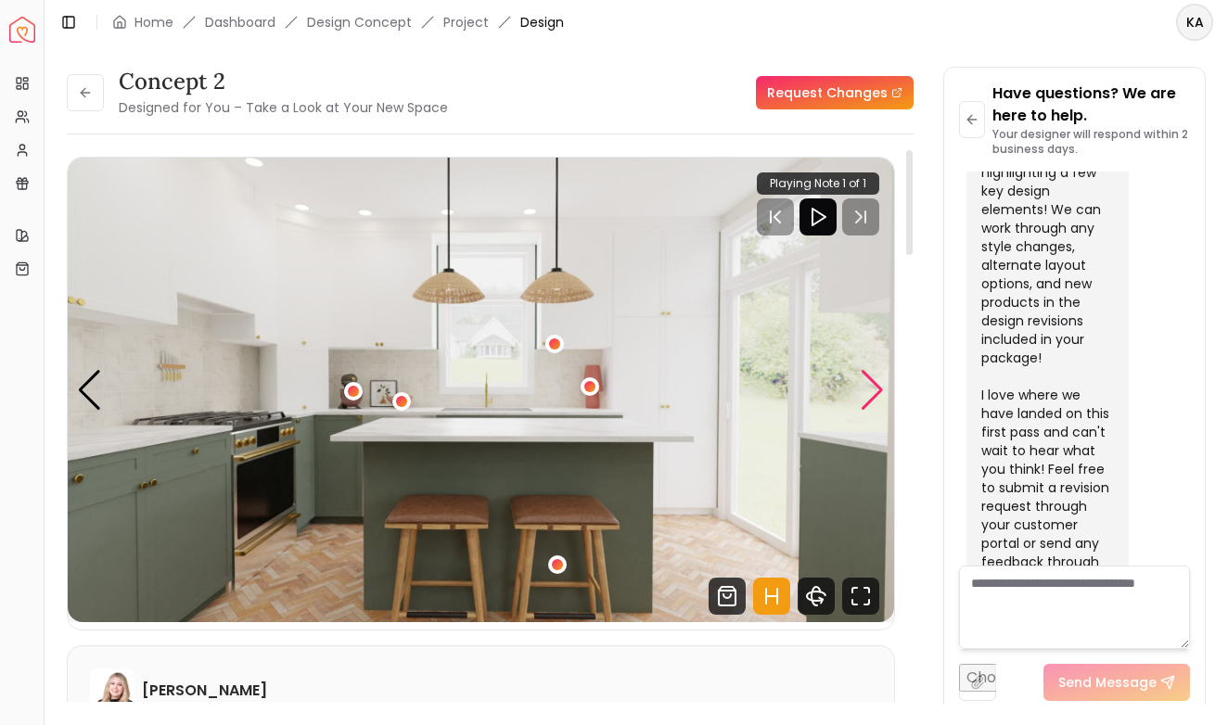
click at [874, 389] on div "Next slide" at bounding box center [872, 390] width 25 height 41
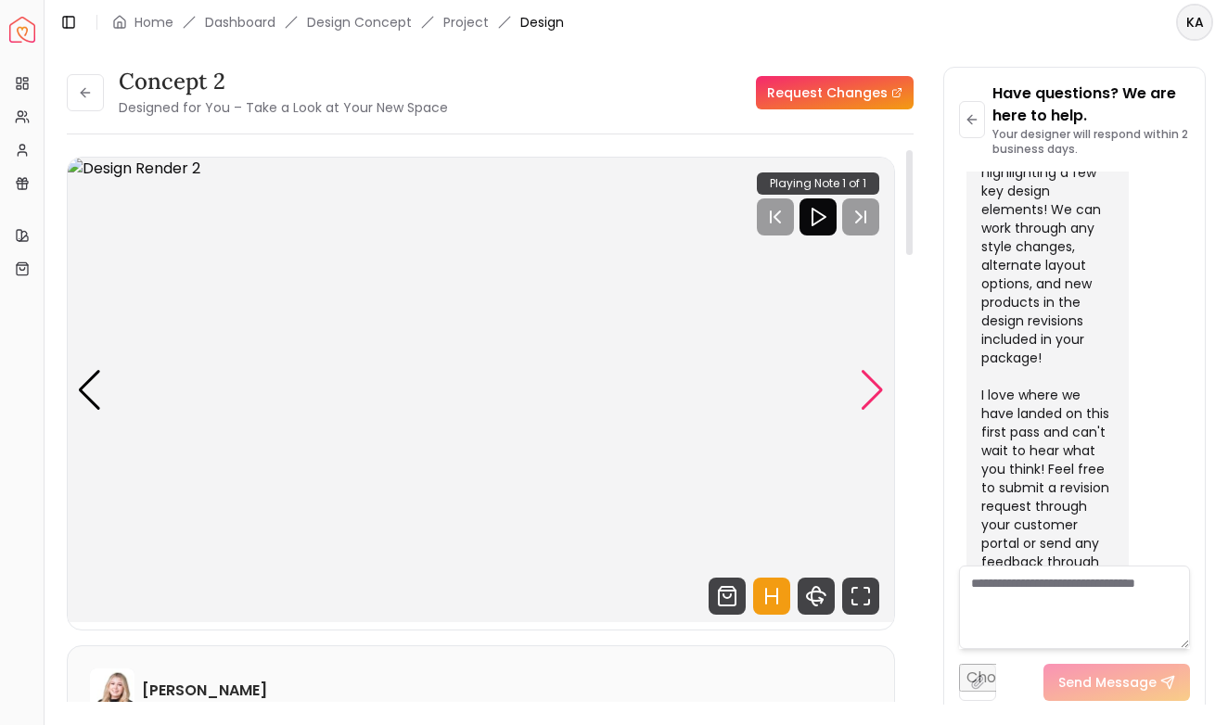
click at [874, 389] on div "Next slide" at bounding box center [872, 390] width 25 height 41
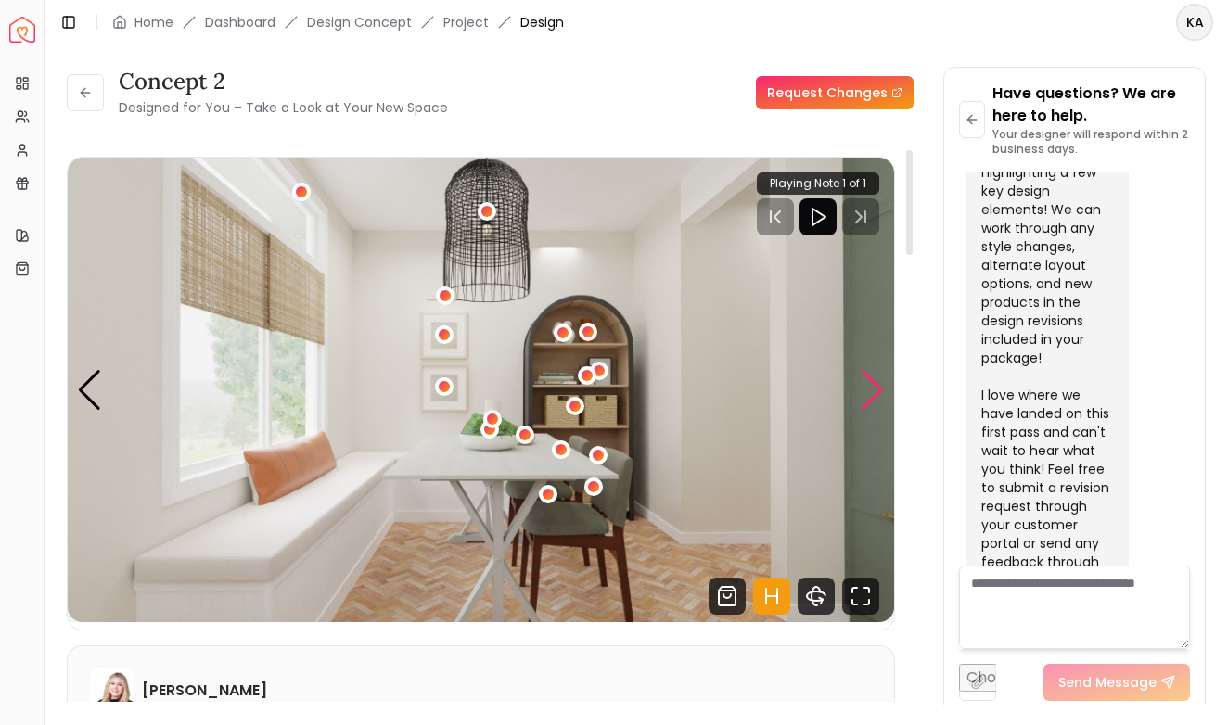
click at [874, 389] on div "Next slide" at bounding box center [872, 390] width 25 height 41
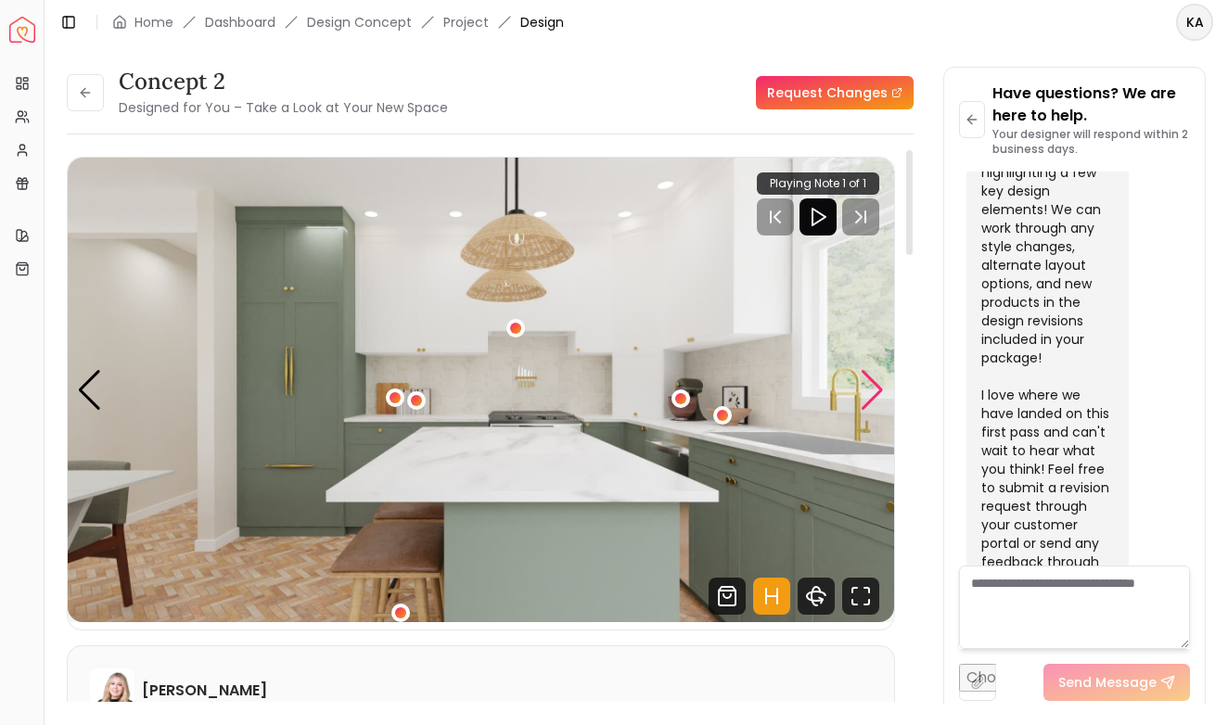
click at [873, 391] on div "Next slide" at bounding box center [872, 390] width 25 height 41
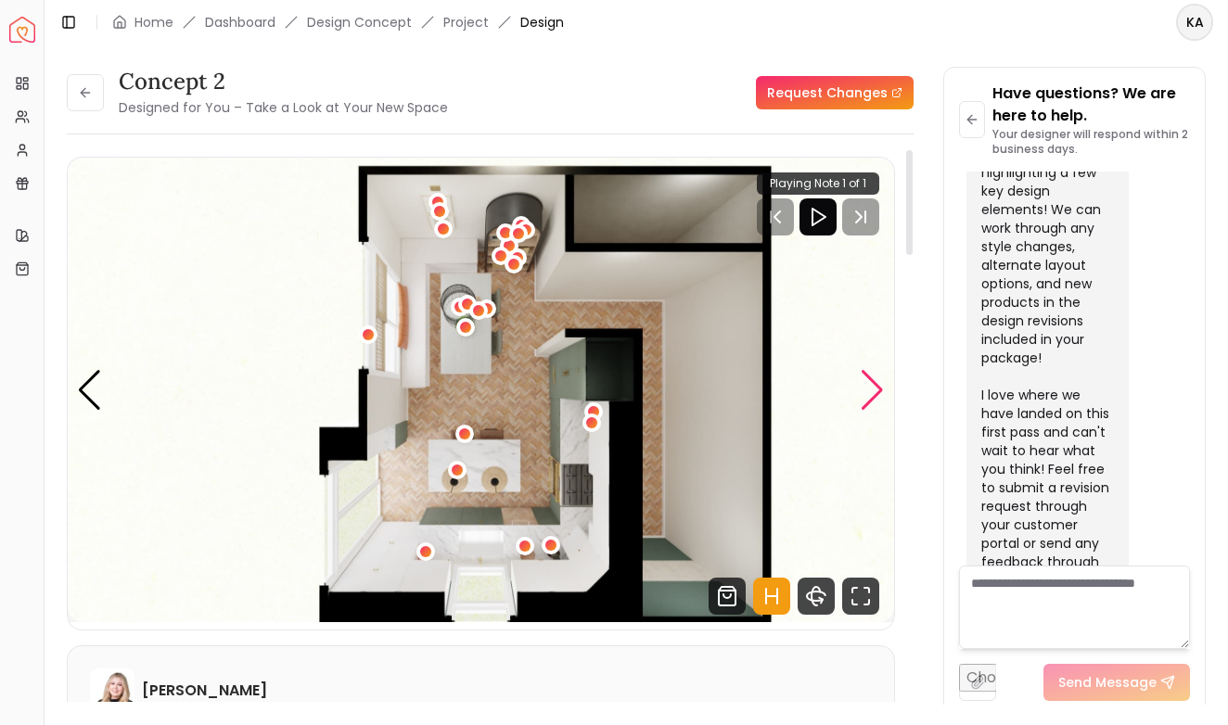
click at [873, 391] on div "Next slide" at bounding box center [872, 390] width 25 height 41
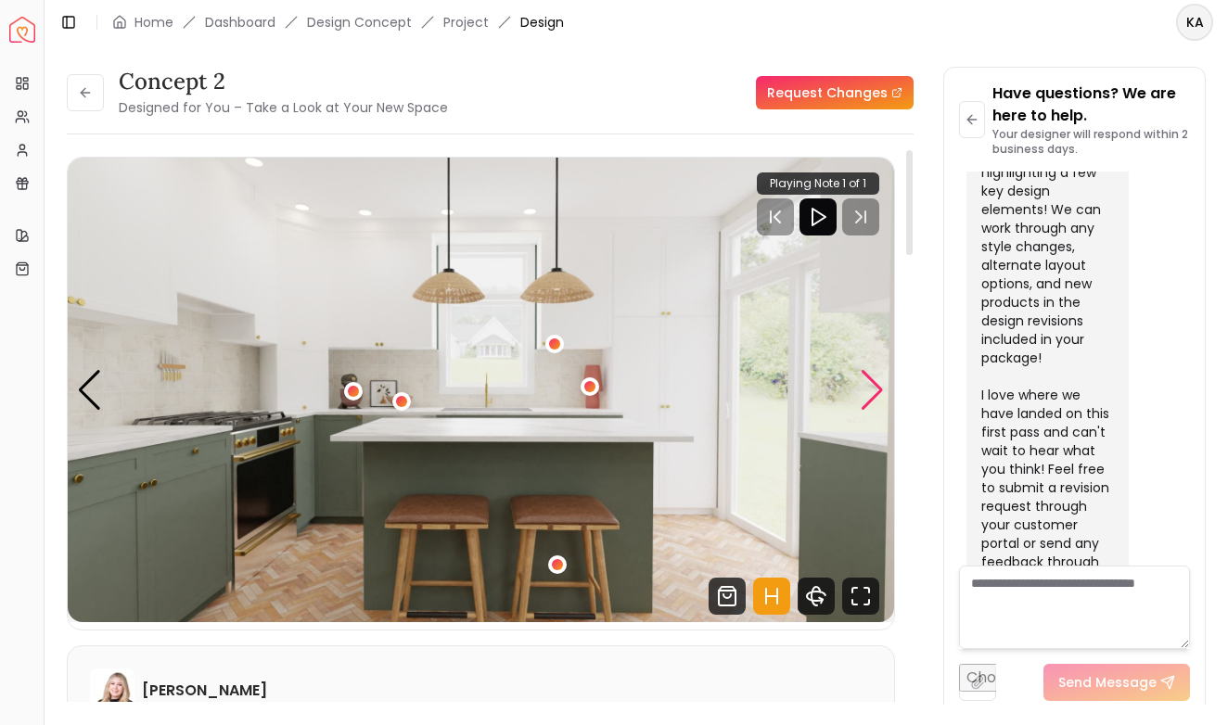
click at [873, 391] on div "Next slide" at bounding box center [872, 390] width 25 height 41
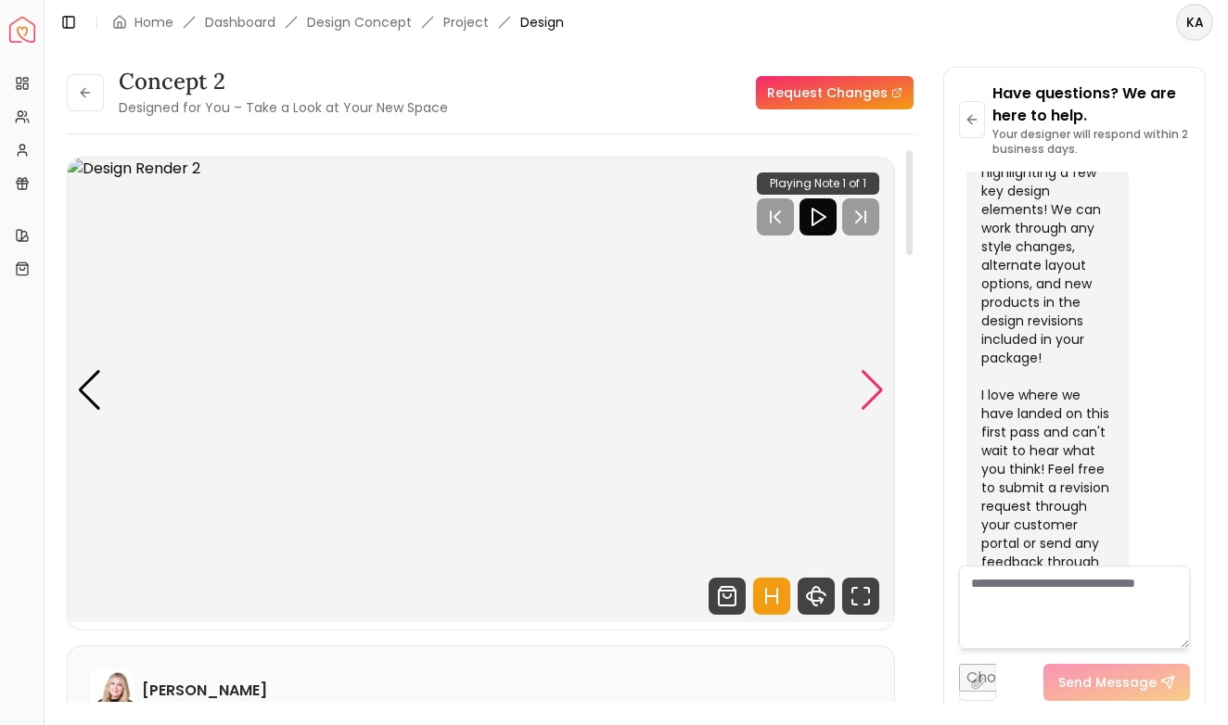
click at [873, 391] on div "Next slide" at bounding box center [872, 390] width 25 height 41
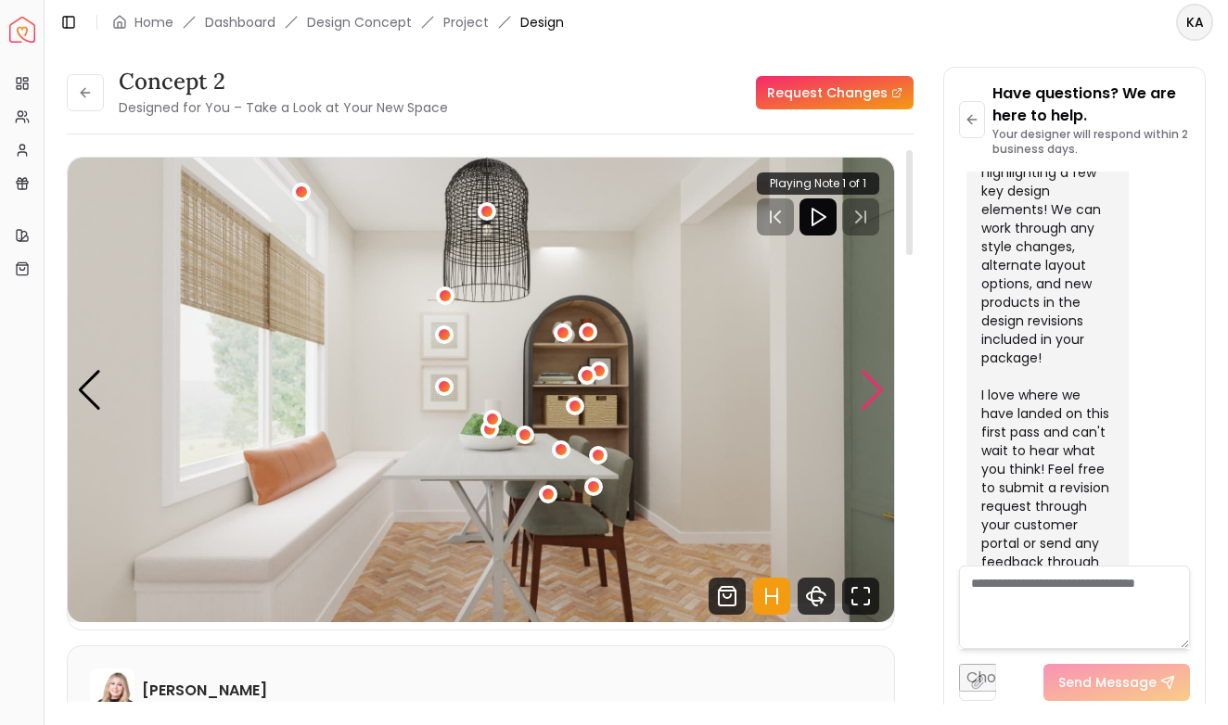
click at [873, 391] on div "Next slide" at bounding box center [872, 390] width 25 height 41
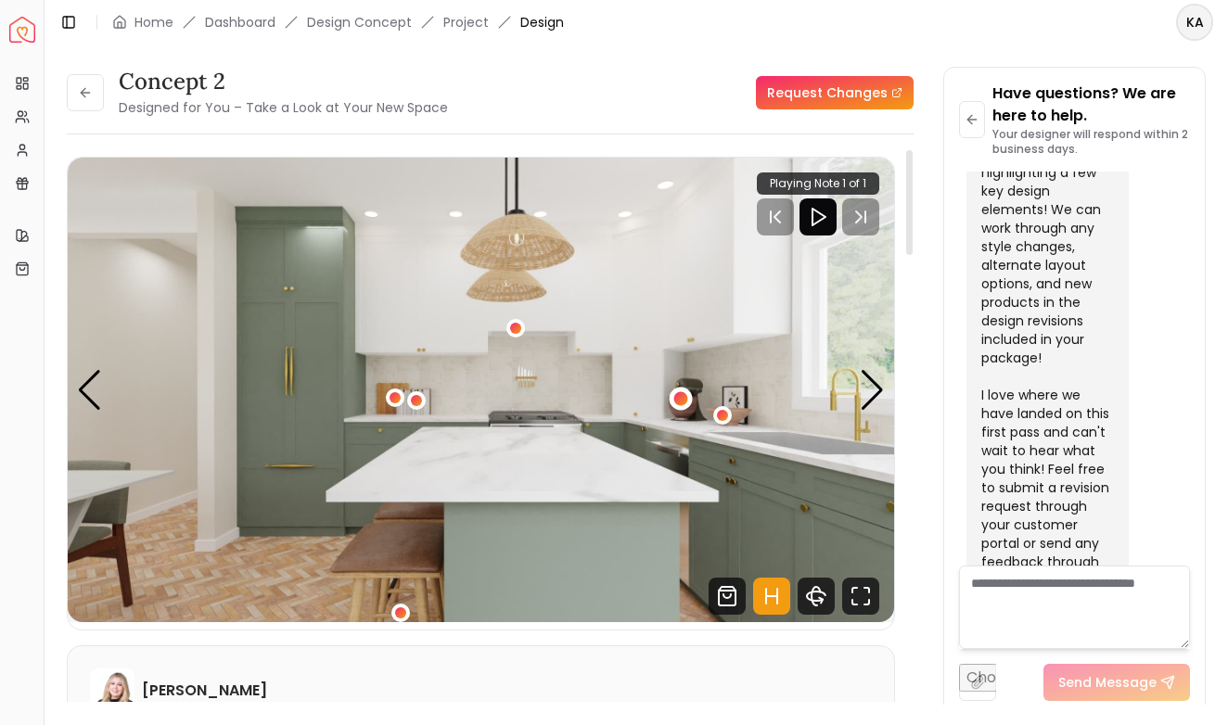
click at [685, 395] on div "4 / 5" at bounding box center [680, 399] width 14 height 14
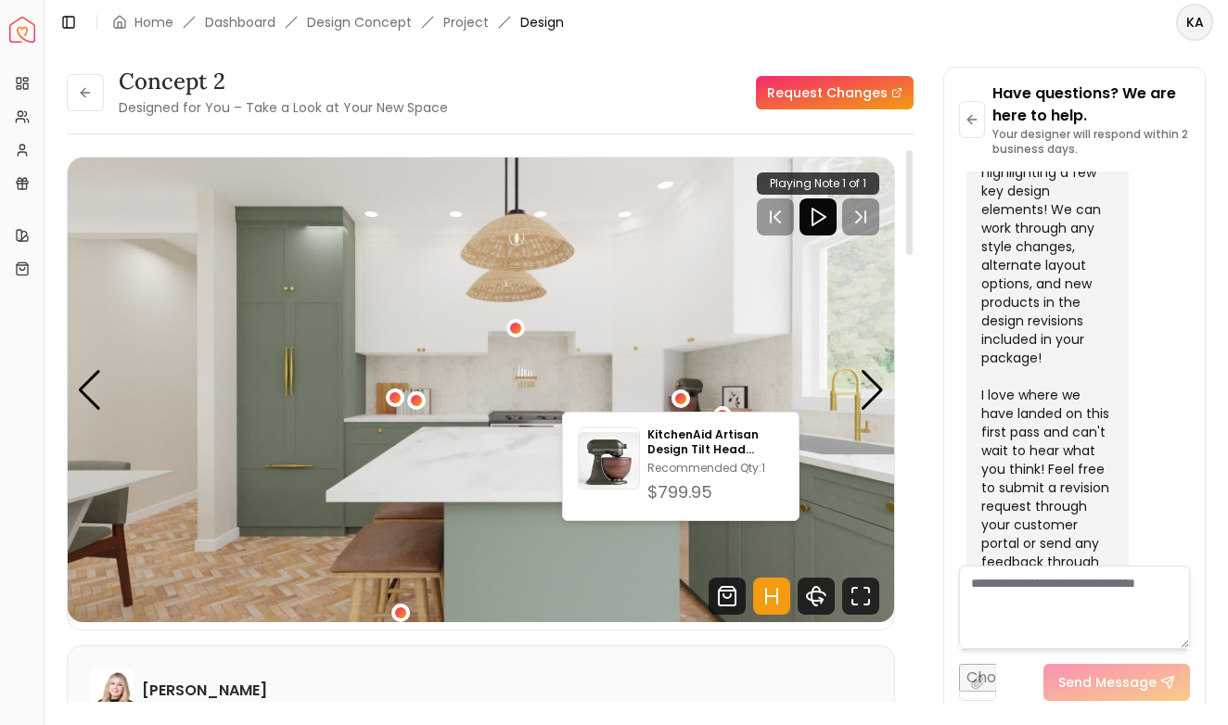
click at [723, 365] on img "4 / 5" at bounding box center [481, 390] width 826 height 465
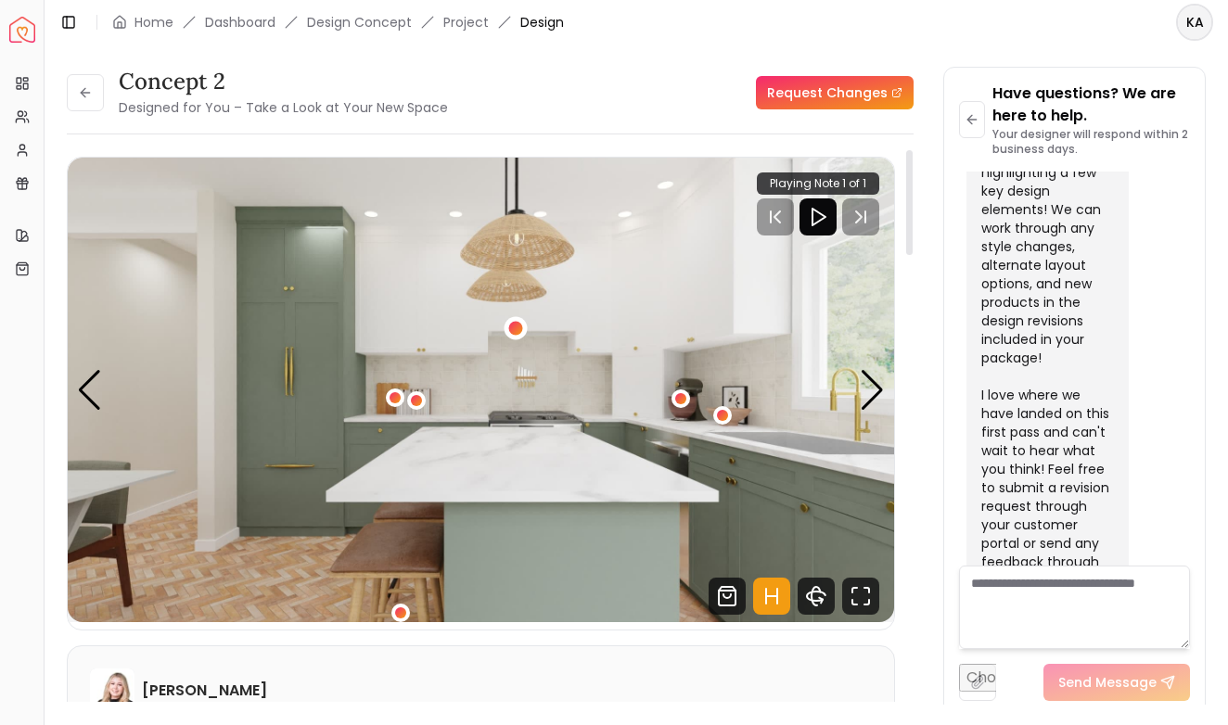
click at [512, 327] on div "4 / 5" at bounding box center [516, 329] width 14 height 14
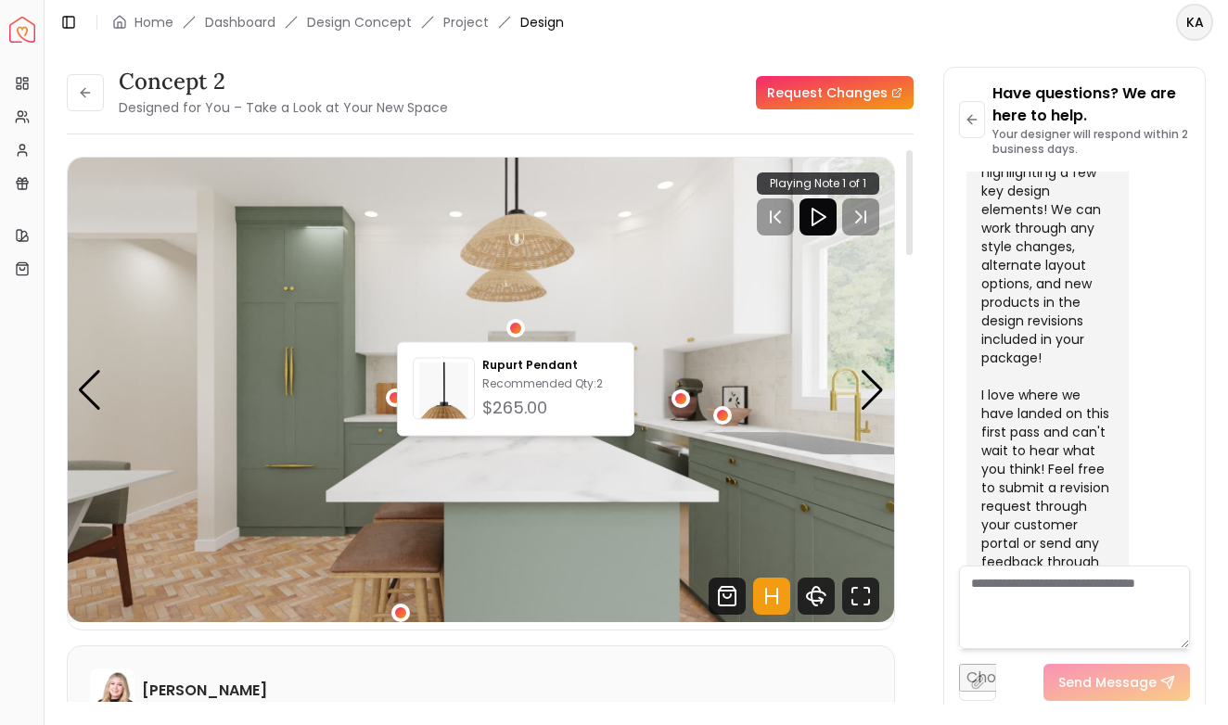
click at [574, 326] on img "4 / 5" at bounding box center [481, 390] width 826 height 465
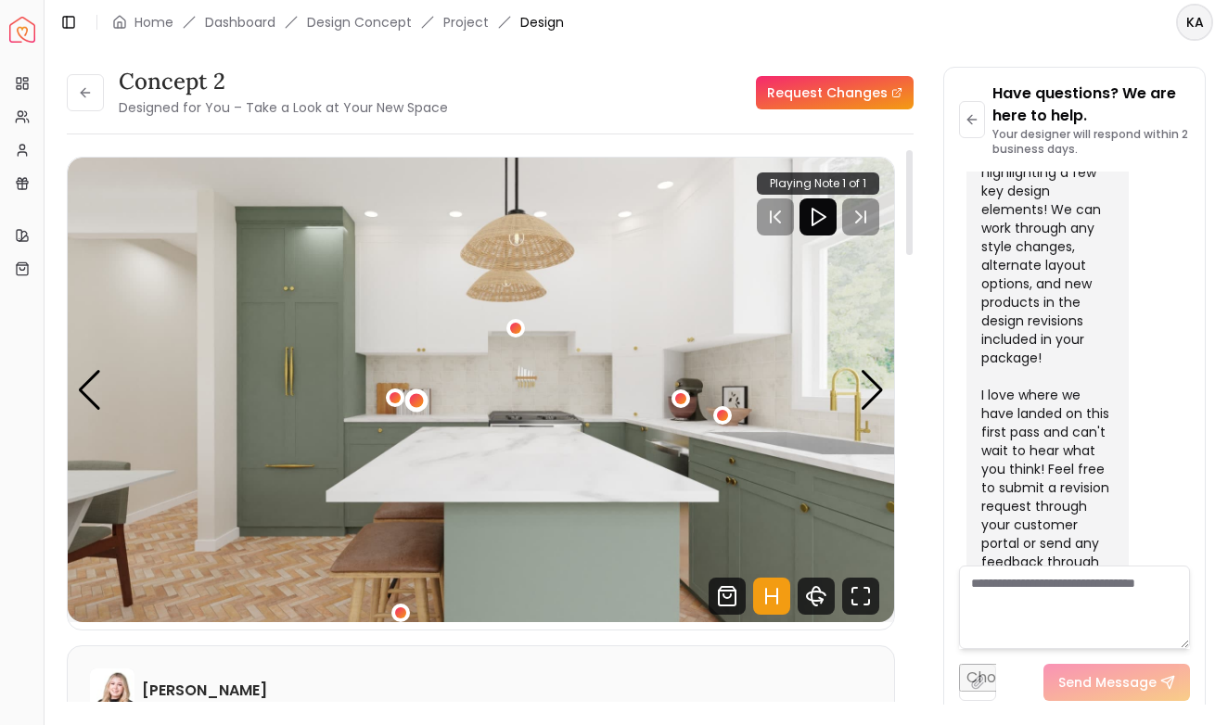
click at [424, 397] on div "4 / 5" at bounding box center [415, 400] width 23 height 23
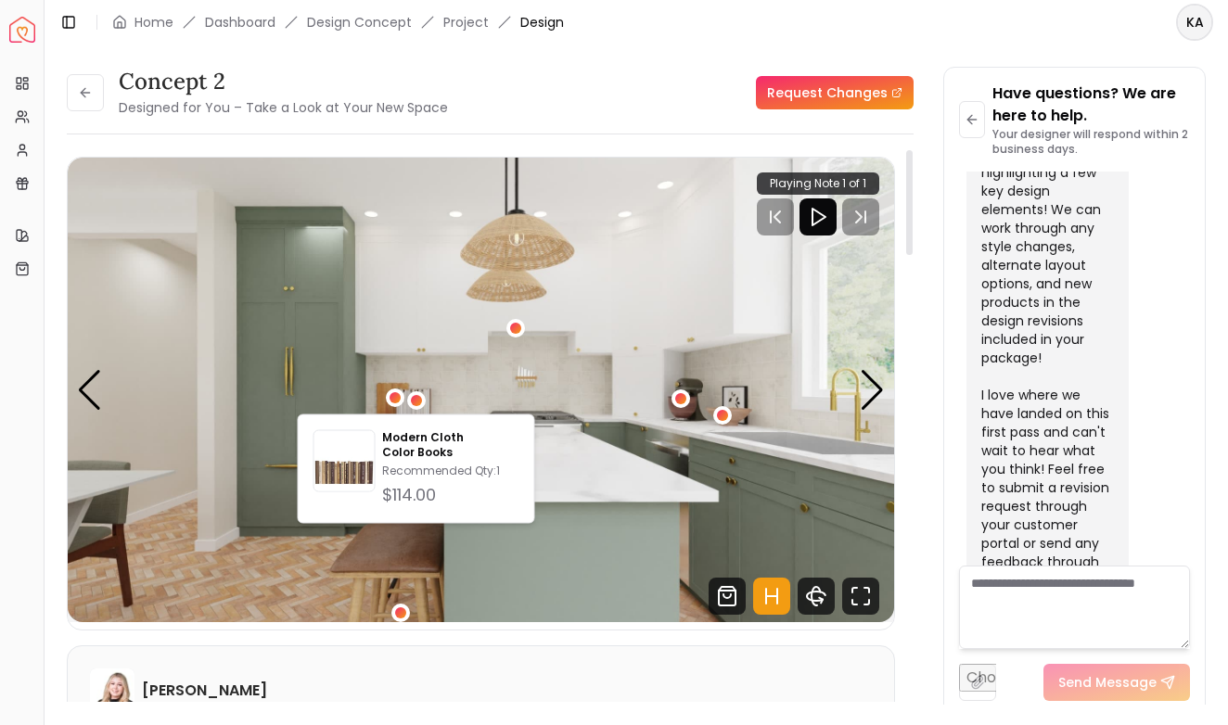
click at [407, 358] on img "4 / 5" at bounding box center [481, 390] width 826 height 465
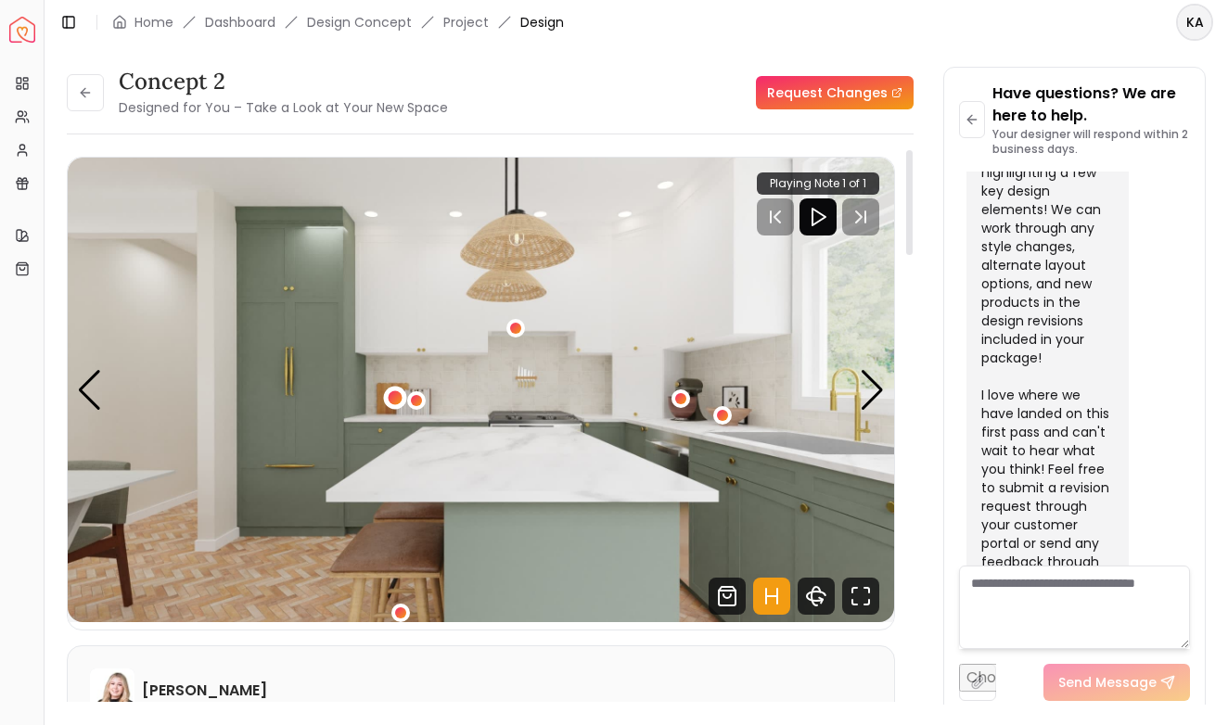
click at [397, 394] on div "4 / 5" at bounding box center [396, 398] width 14 height 14
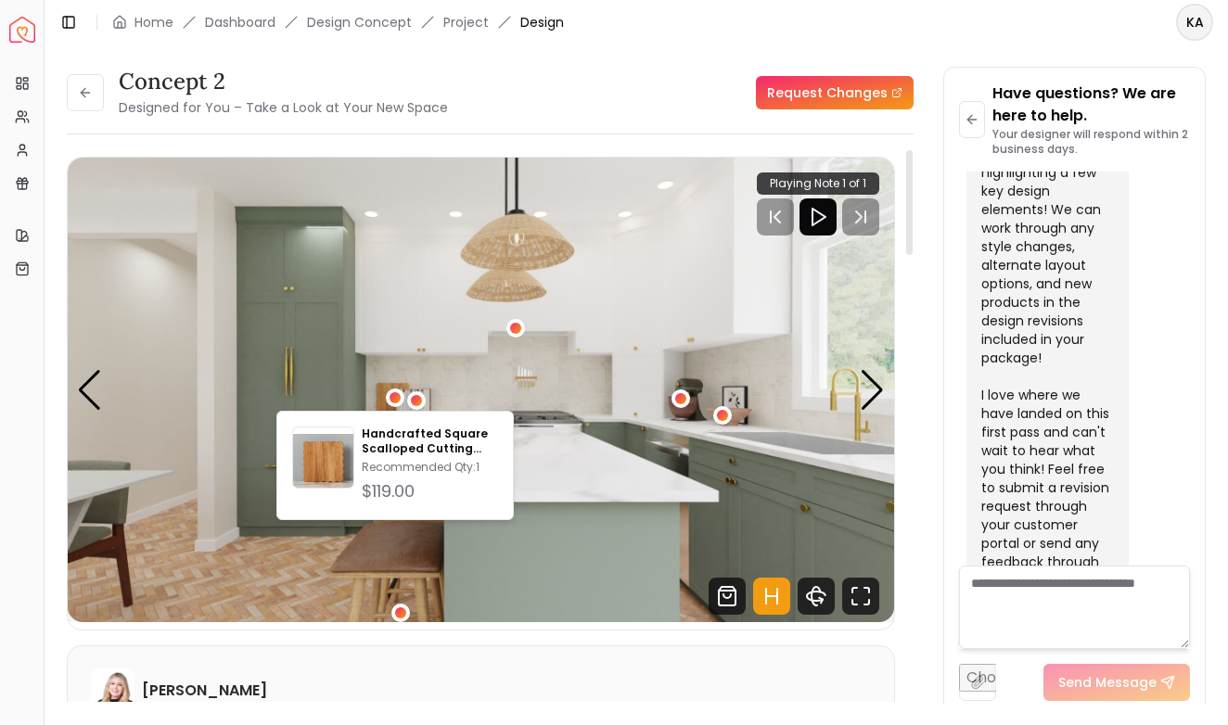
click at [404, 363] on img "4 / 5" at bounding box center [481, 390] width 826 height 465
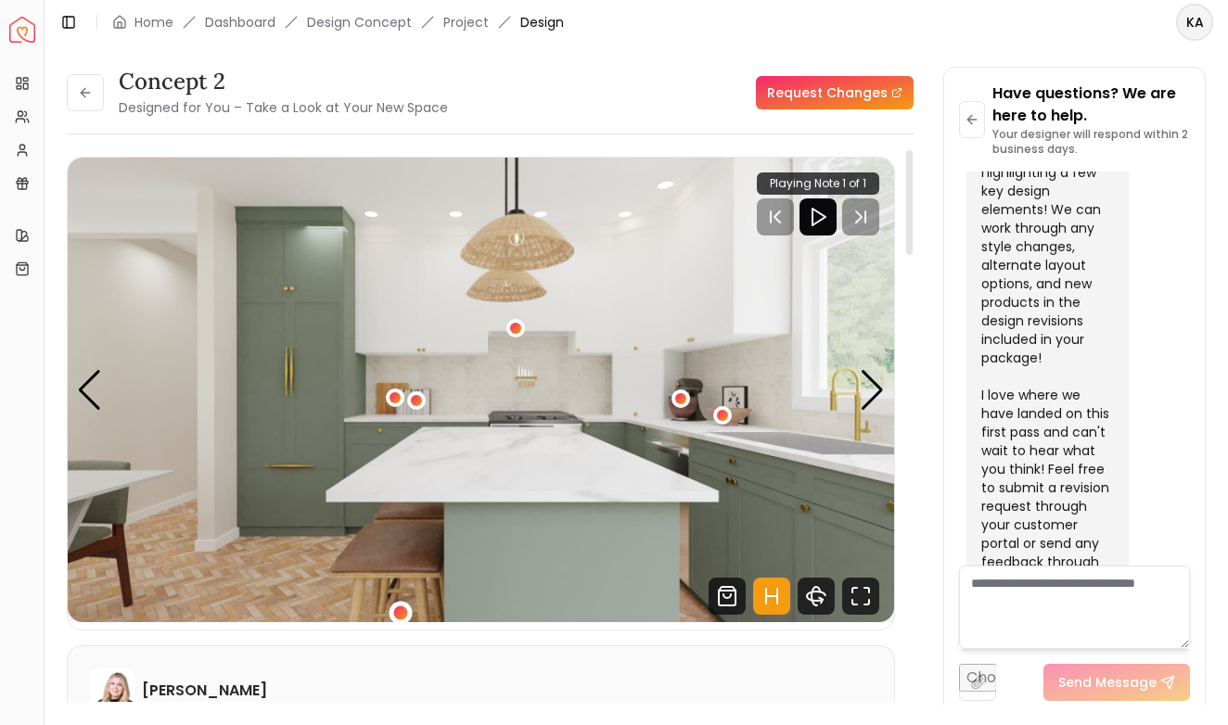
click at [401, 606] on div "4 / 5" at bounding box center [400, 612] width 14 height 14
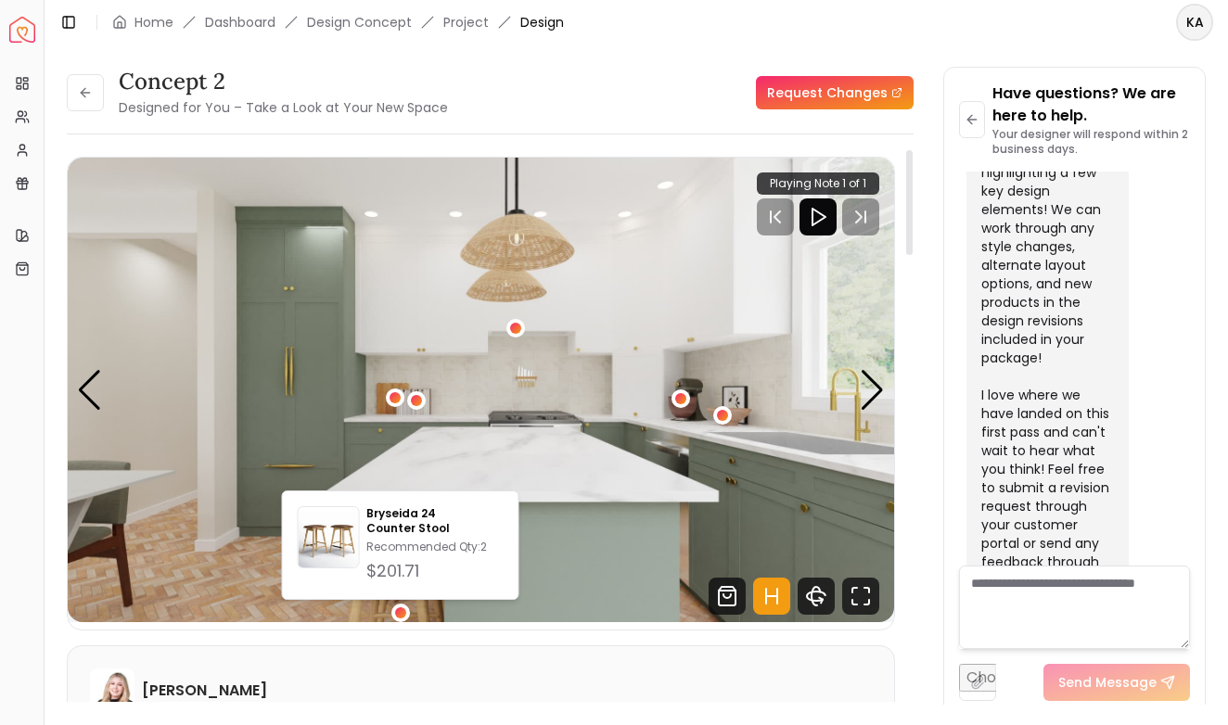
click at [516, 456] on img "4 / 5" at bounding box center [481, 390] width 826 height 465
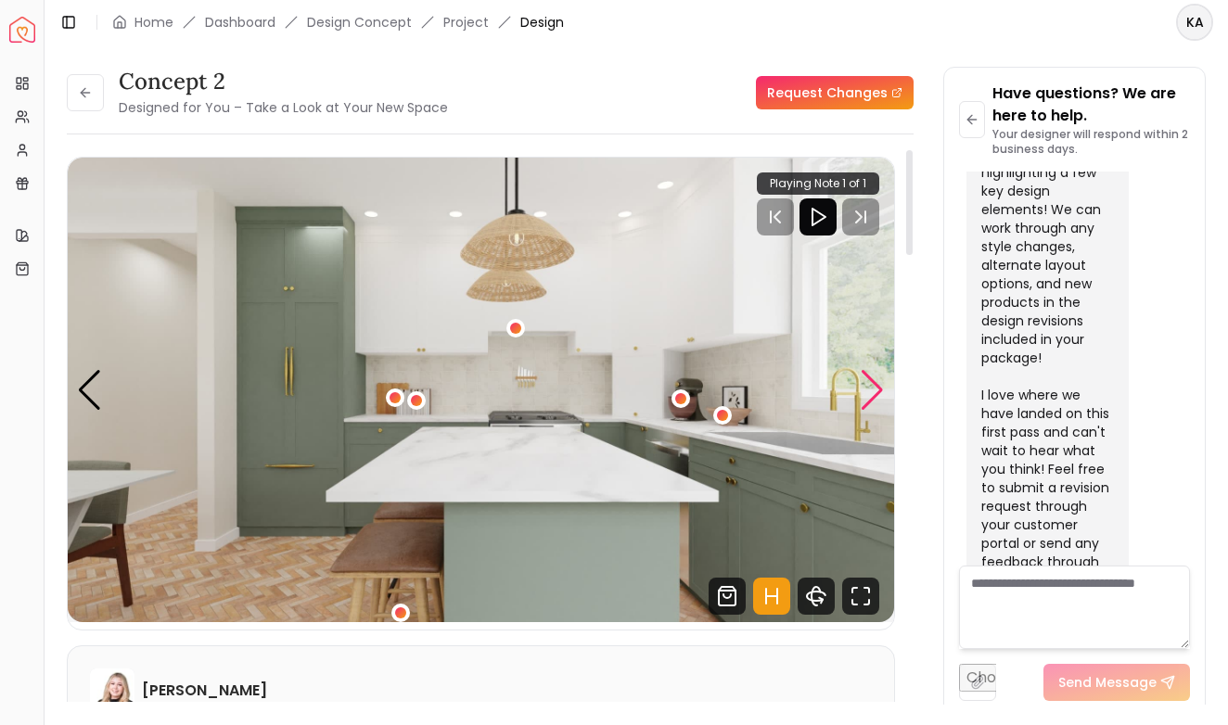
click at [876, 388] on div "Next slide" at bounding box center [872, 390] width 25 height 41
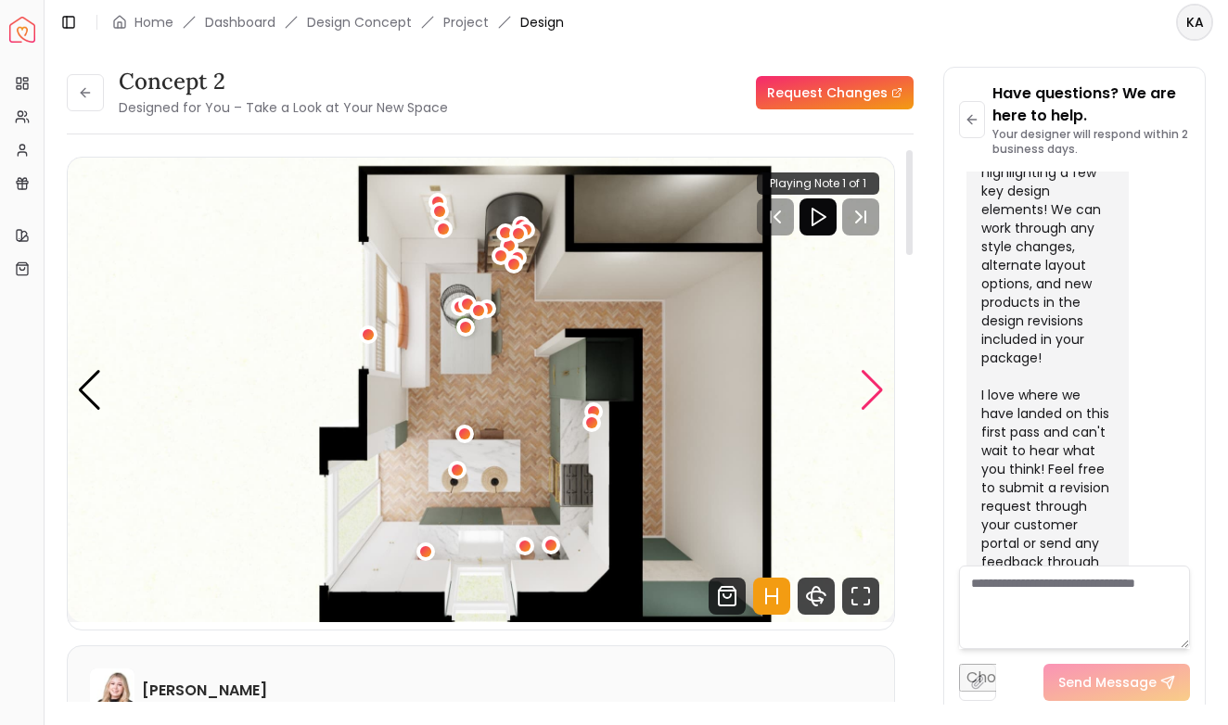
click at [876, 388] on div "Next slide" at bounding box center [872, 390] width 25 height 41
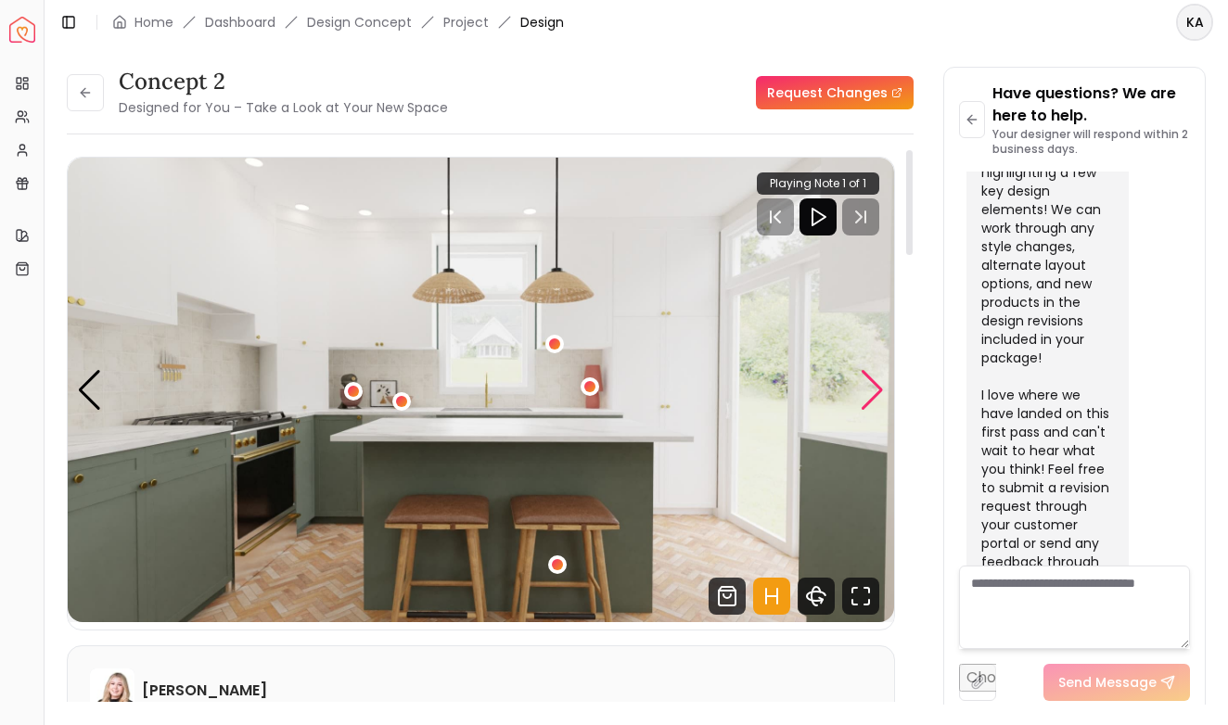
click at [876, 401] on div "Next slide" at bounding box center [872, 390] width 25 height 41
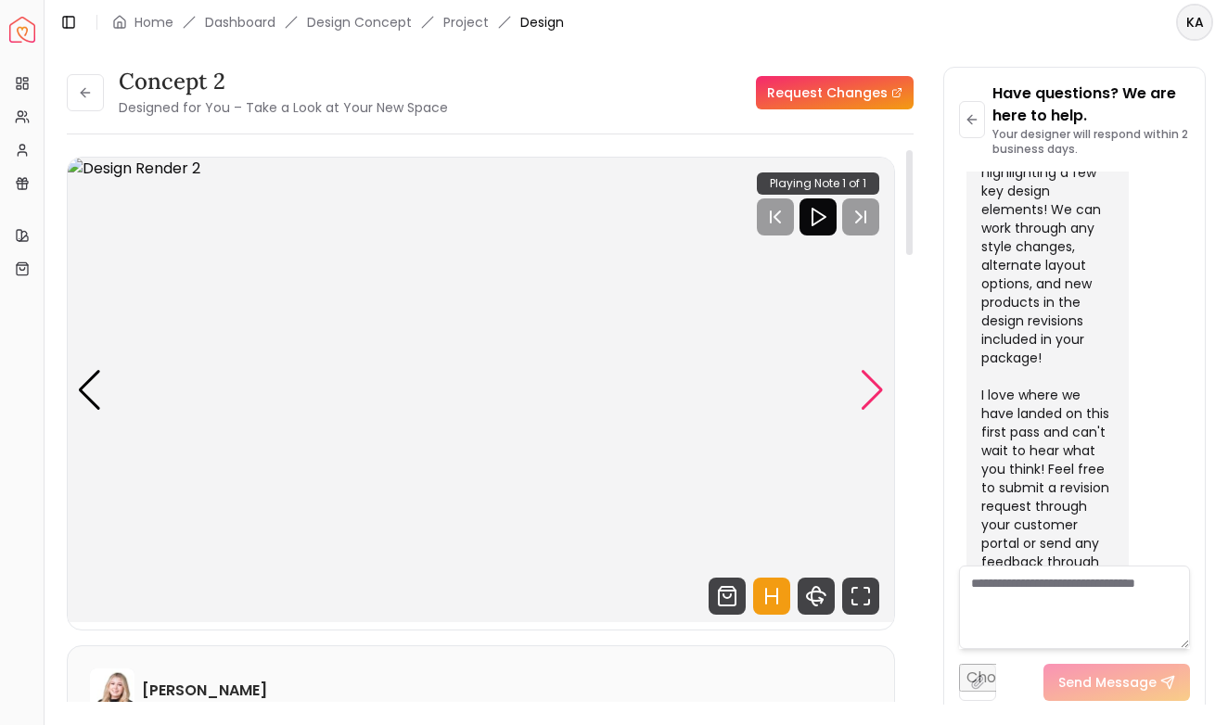
click at [876, 401] on div "Next slide" at bounding box center [872, 390] width 25 height 41
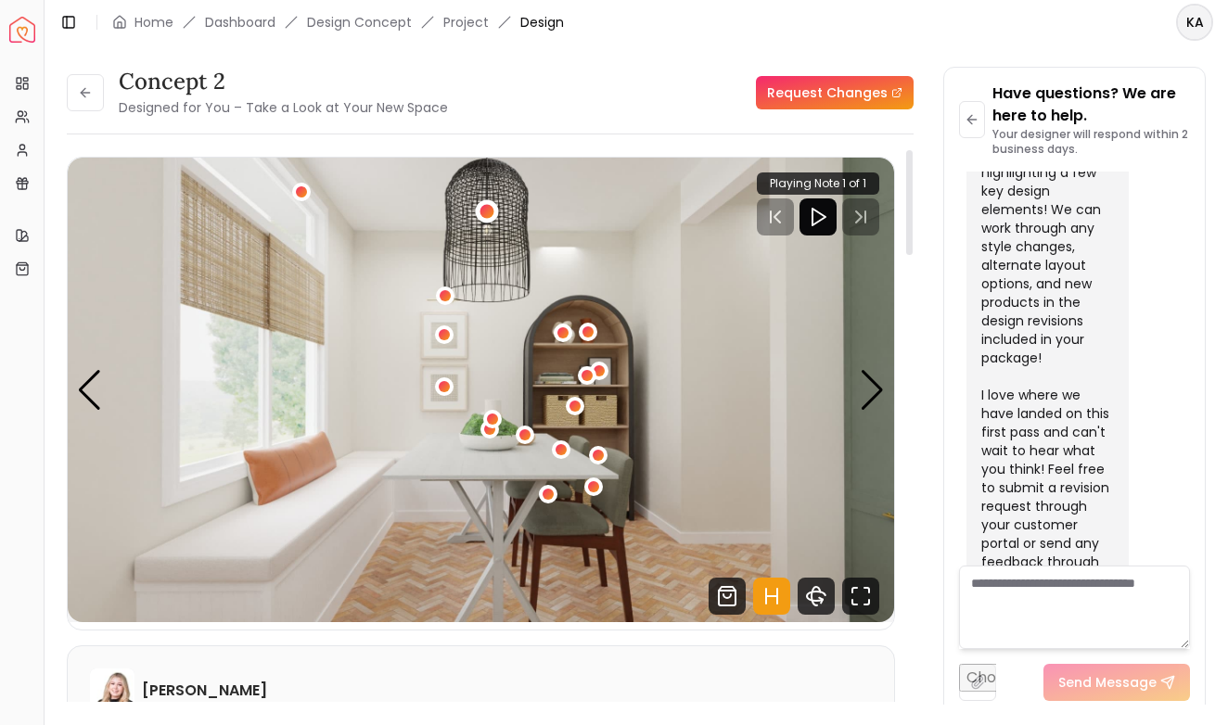
click at [490, 213] on div "3 / 5" at bounding box center [486, 212] width 14 height 14
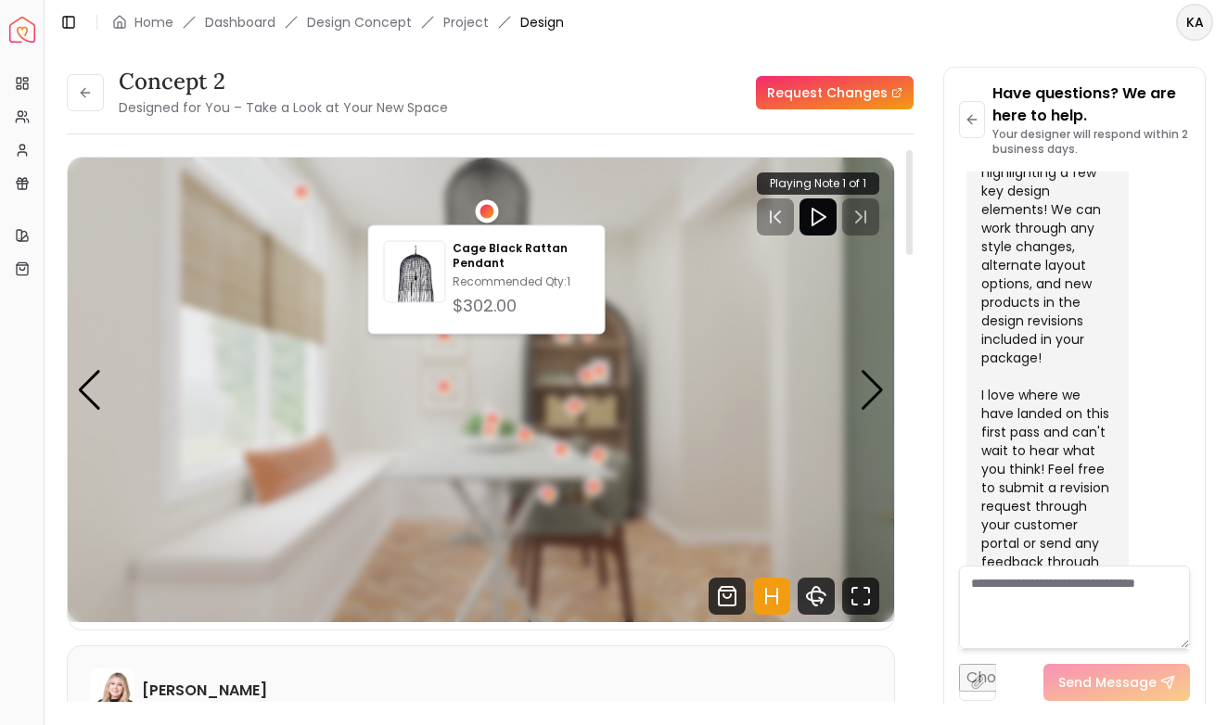
click at [490, 213] on div "3 / 5" at bounding box center [486, 212] width 14 height 14
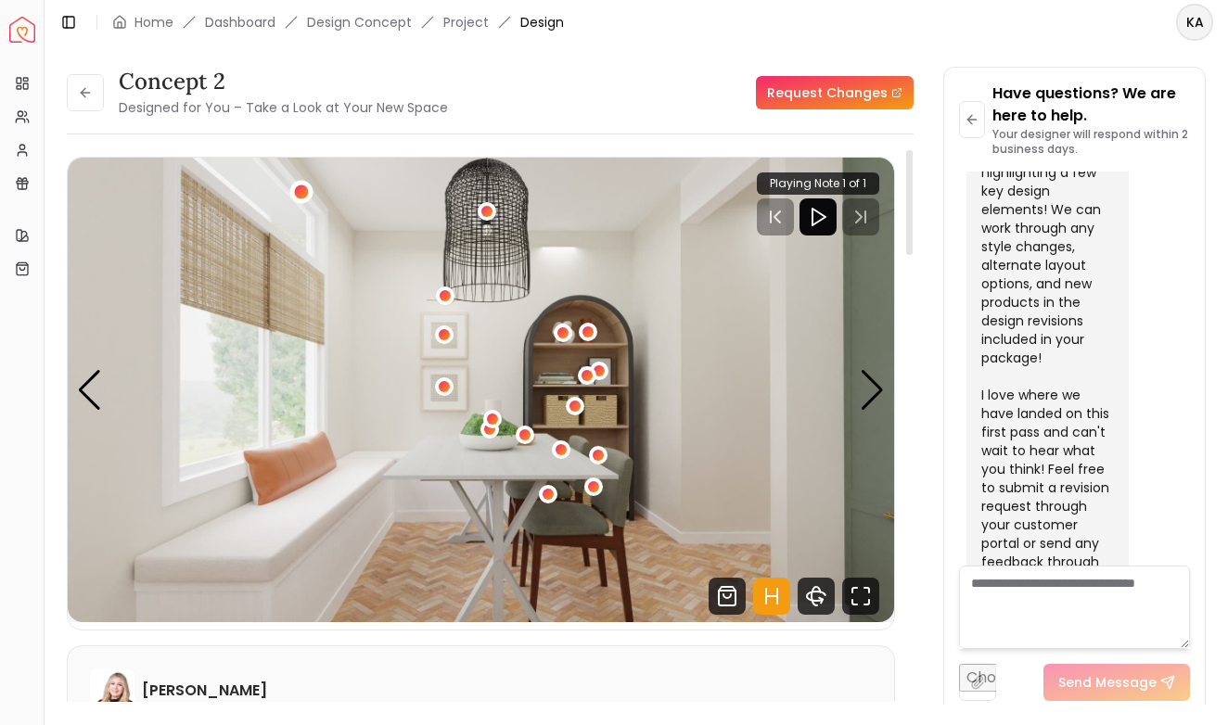
click at [301, 191] on div "3 / 5" at bounding box center [302, 192] width 14 height 14
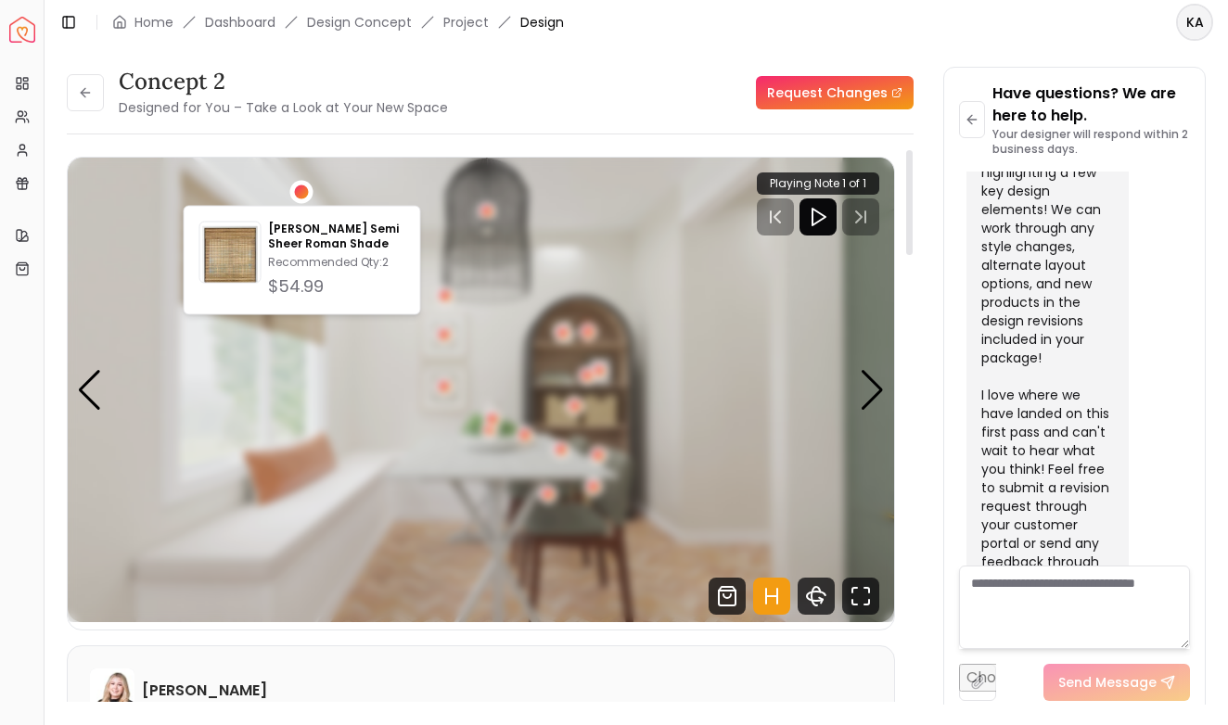
click at [301, 191] on div "3 / 5" at bounding box center [302, 192] width 14 height 14
